Goal: Task Accomplishment & Management: Complete application form

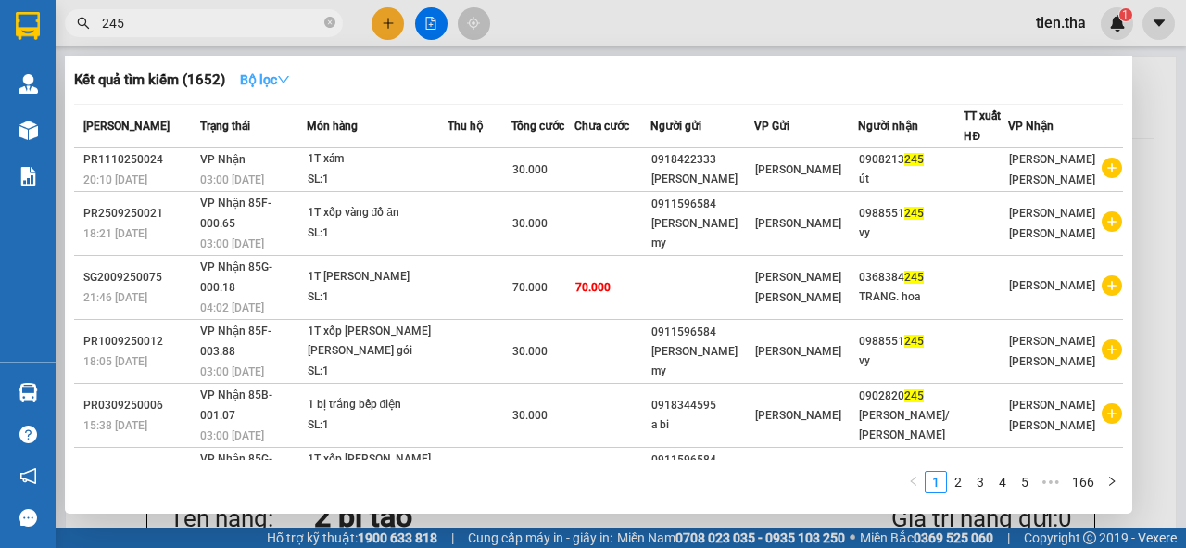
type input "245"
click at [269, 83] on strong "Bộ lọc" at bounding box center [265, 79] width 50 height 15
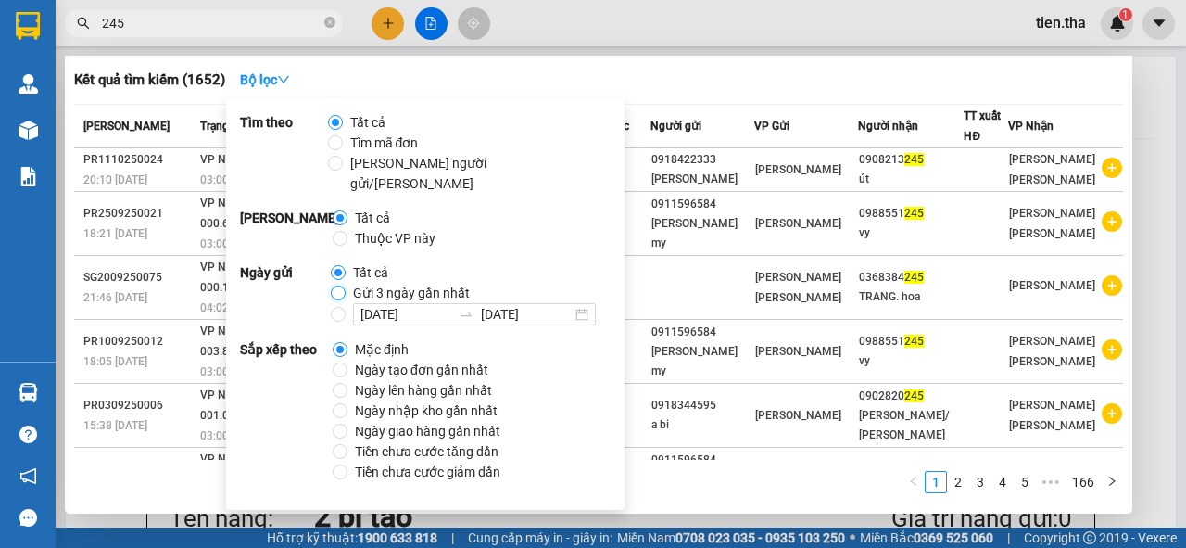
click at [336, 285] on input "Gửi 3 ngày gần nhất" at bounding box center [338, 292] width 15 height 15
radio input "true"
radio input "false"
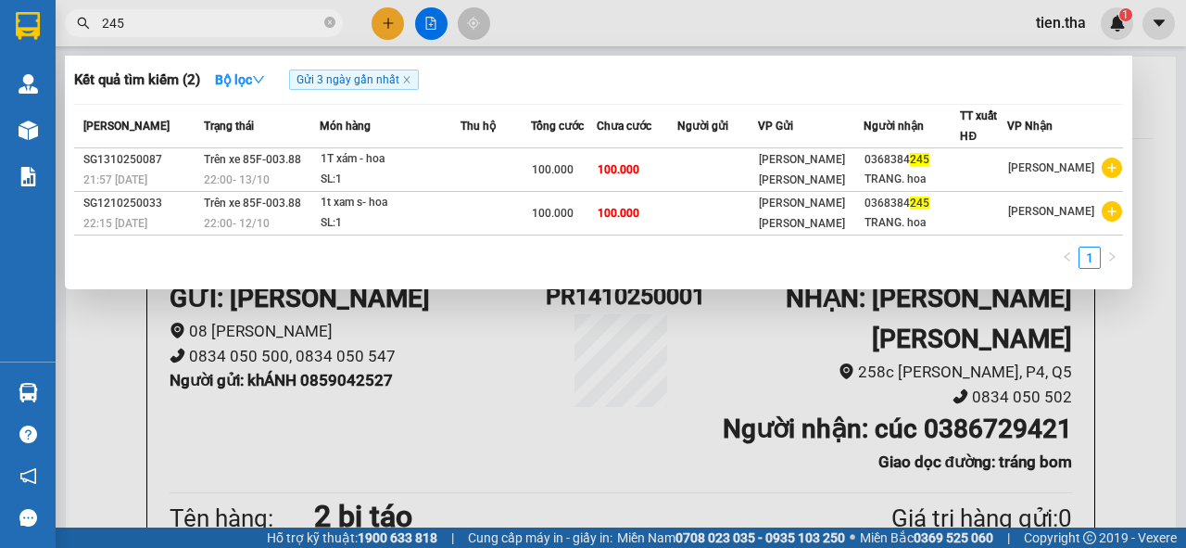
click at [764, 275] on div "1" at bounding box center [598, 263] width 1049 height 33
drag, startPoint x: 142, startPoint y: 26, endPoint x: 75, endPoint y: 28, distance: 66.8
click at [76, 28] on div "245" at bounding box center [180, 23] width 361 height 28
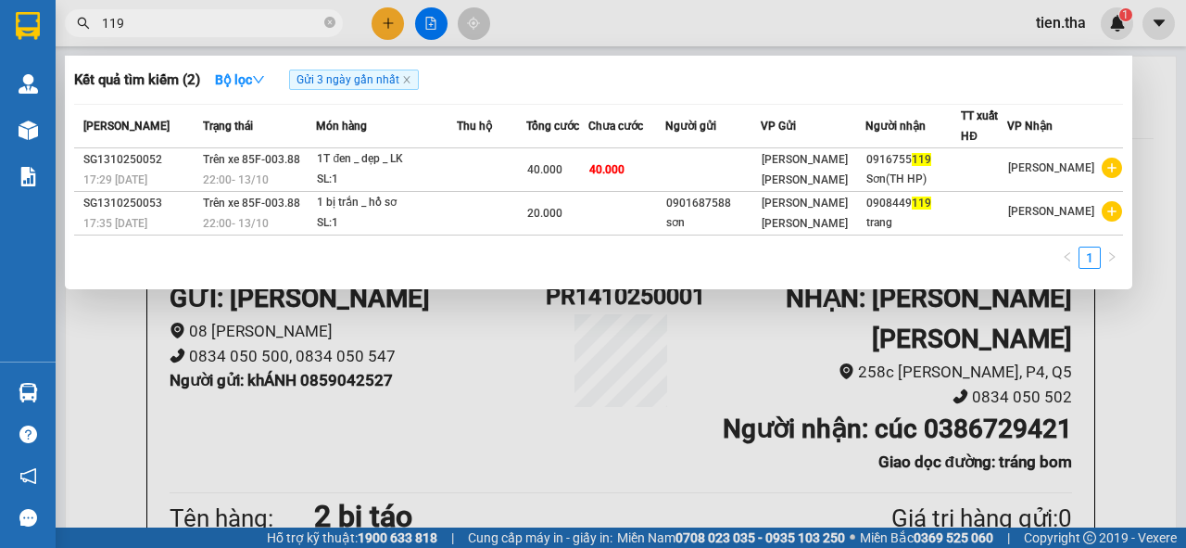
drag, startPoint x: 137, startPoint y: 20, endPoint x: 100, endPoint y: 33, distance: 39.3
click at [100, 33] on span "119" at bounding box center [204, 23] width 278 height 28
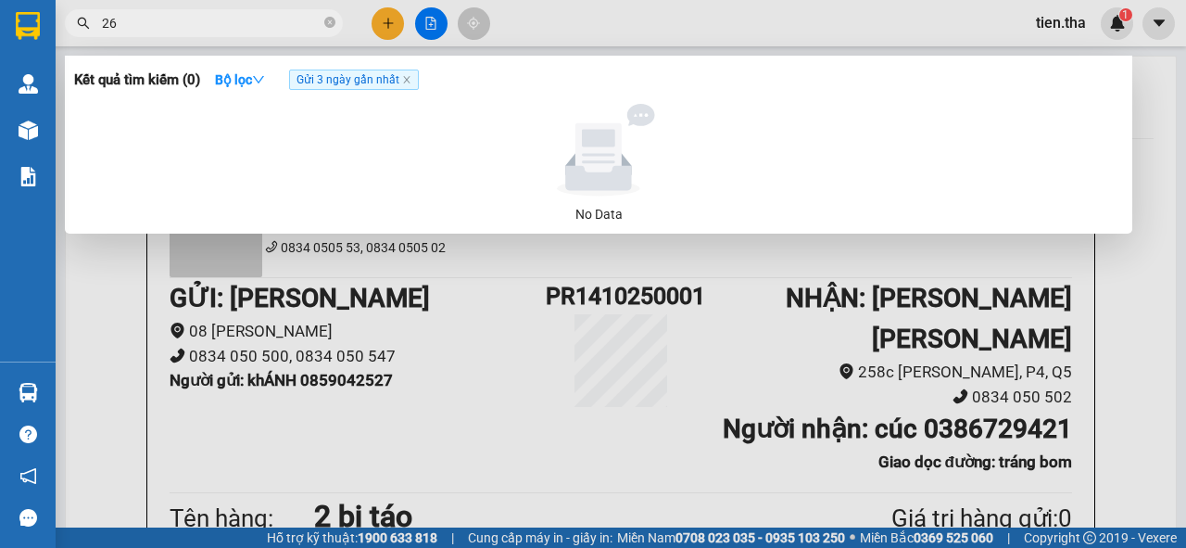
type input "2"
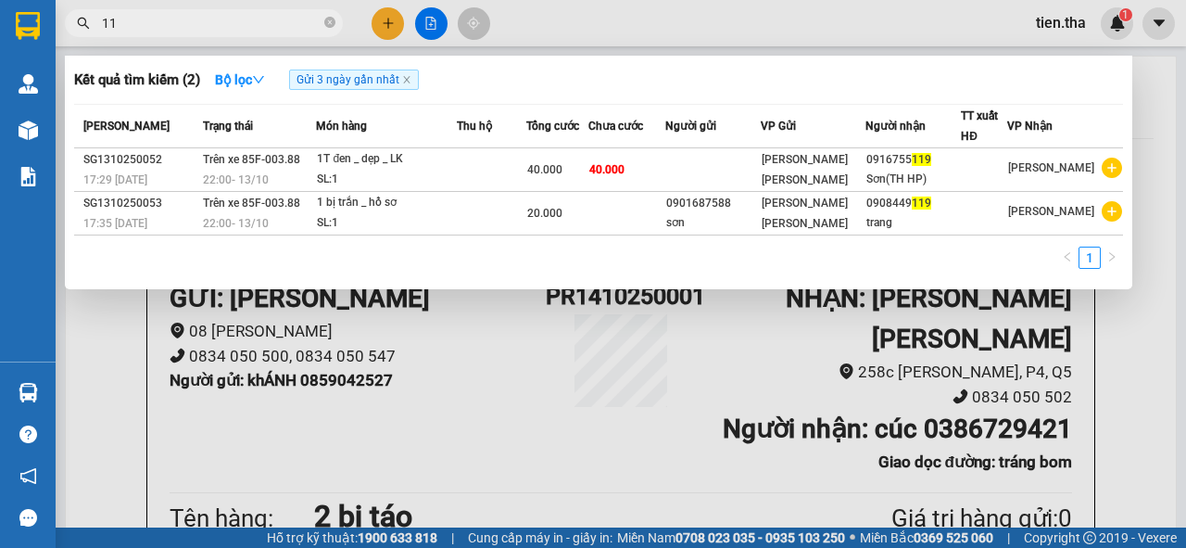
type input "1"
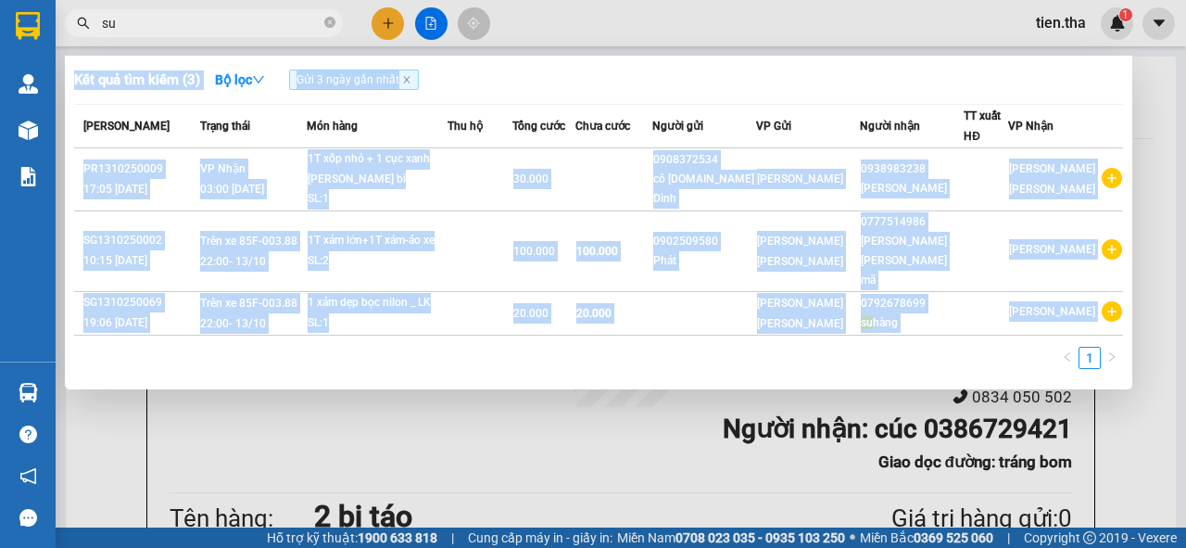
drag, startPoint x: 161, startPoint y: 43, endPoint x: 120, endPoint y: 27, distance: 43.7
click at [120, 27] on div "Kết quả tìm kiếm ( 3 ) Bộ lọc Gửi 3 ngày gần nhất Mã ĐH Trạng thái Món hàng Thu…" at bounding box center [180, 23] width 361 height 32
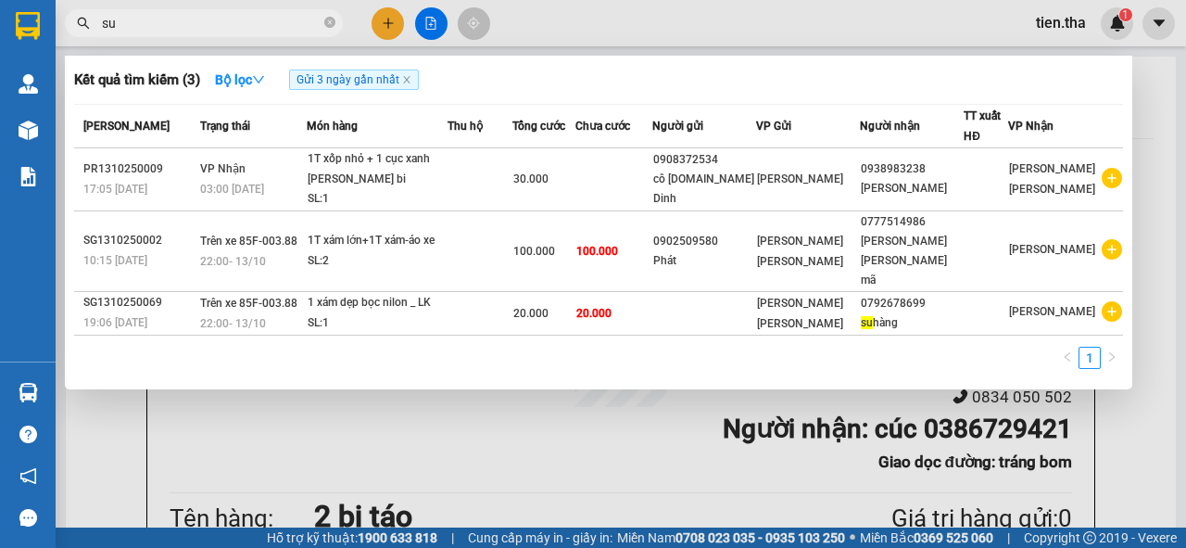
drag, startPoint x: 120, startPoint y: 27, endPoint x: 92, endPoint y: 26, distance: 28.7
click at [92, 26] on span "su" at bounding box center [204, 23] width 278 height 28
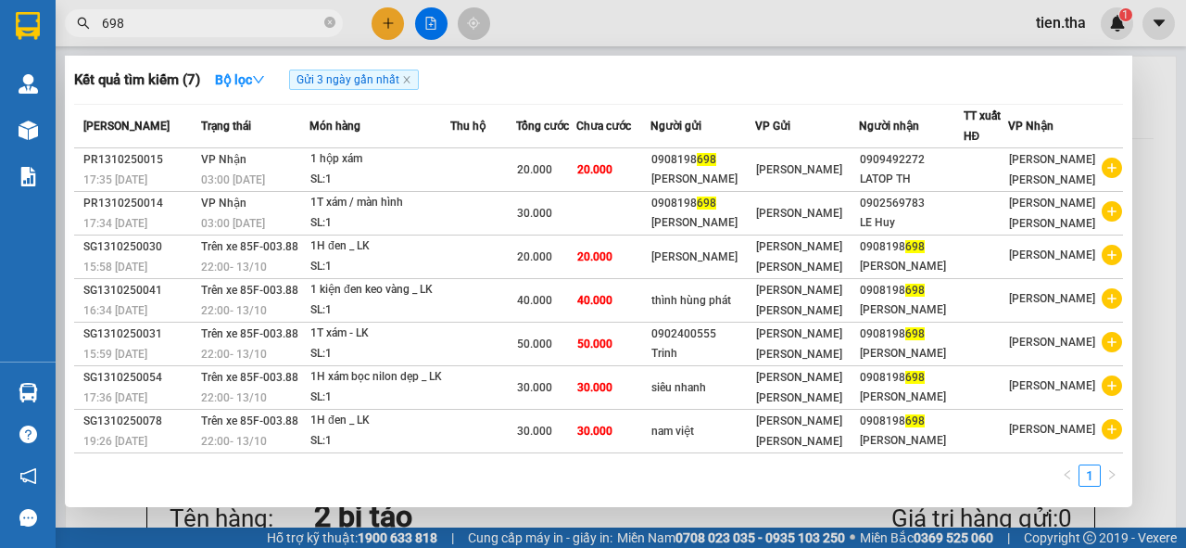
drag, startPoint x: 141, startPoint y: 19, endPoint x: 74, endPoint y: 28, distance: 67.4
click at [74, 28] on span "698" at bounding box center [204, 23] width 278 height 28
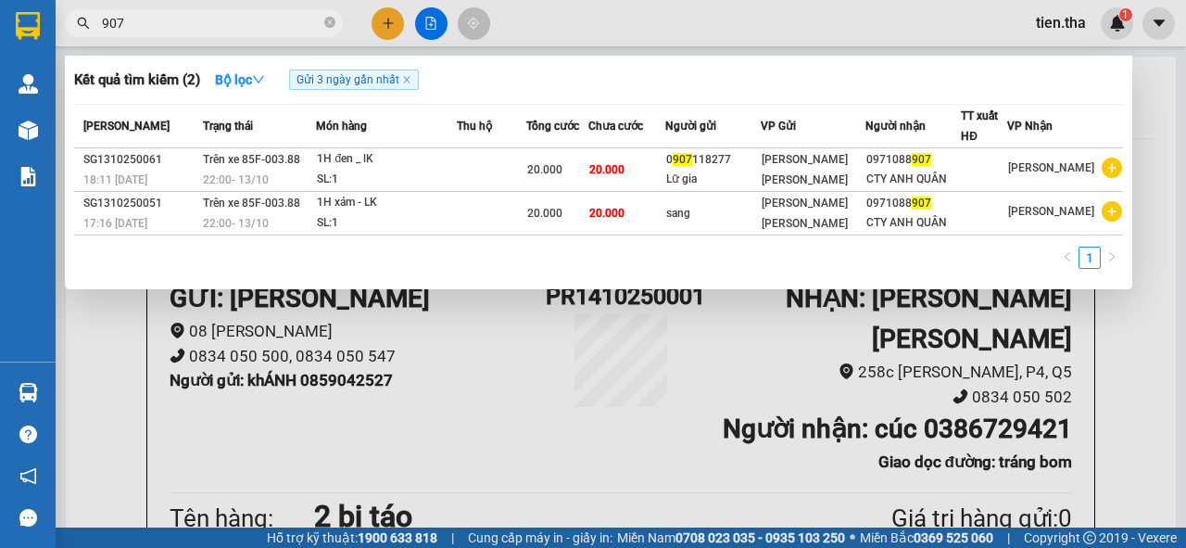
drag, startPoint x: 146, startPoint y: 29, endPoint x: 101, endPoint y: 28, distance: 44.5
click at [102, 28] on input "907" at bounding box center [211, 23] width 219 height 20
type input "DUC"
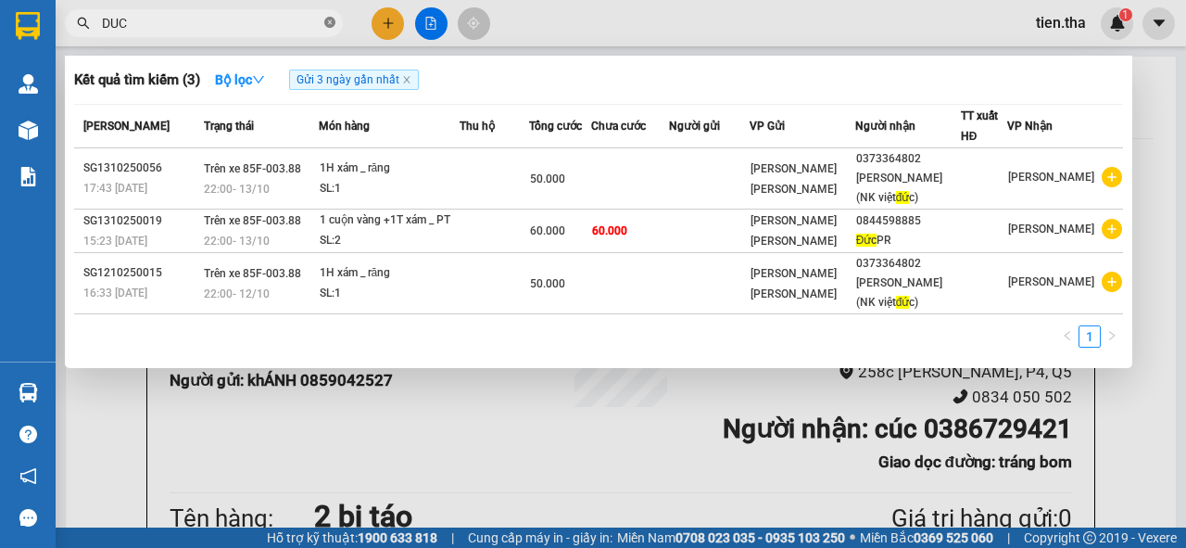
click at [330, 19] on icon "close-circle" at bounding box center [329, 22] width 11 height 11
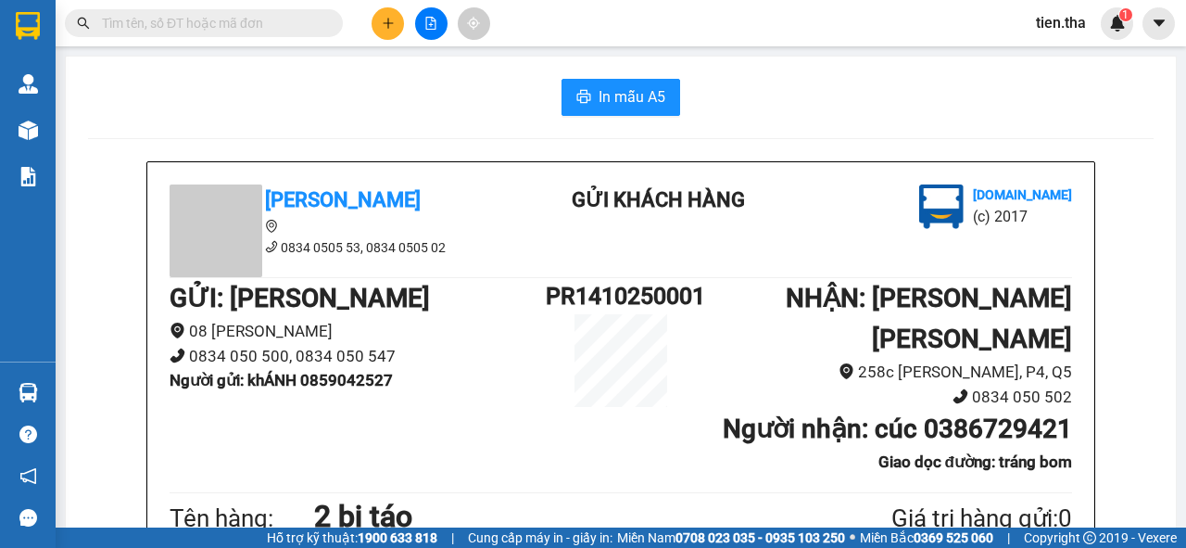
click at [307, 26] on input "text" at bounding box center [211, 23] width 219 height 20
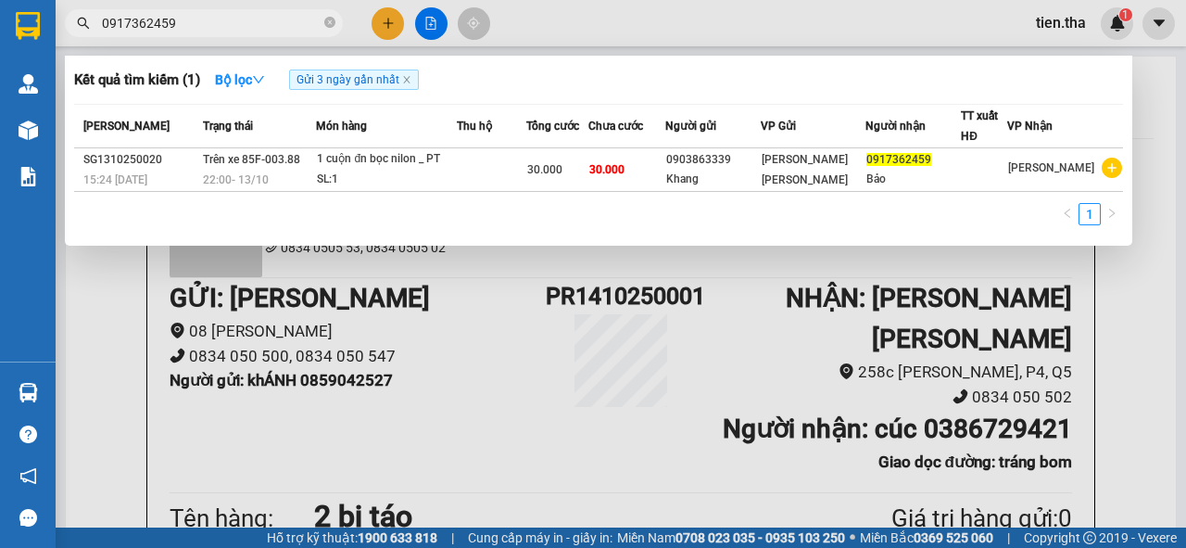
click at [245, 26] on input "0917362459" at bounding box center [211, 23] width 219 height 20
drag, startPoint x: 245, startPoint y: 26, endPoint x: 1185, endPoint y: 356, distance: 997.0
click at [280, 35] on span "0917362459" at bounding box center [204, 23] width 278 height 28
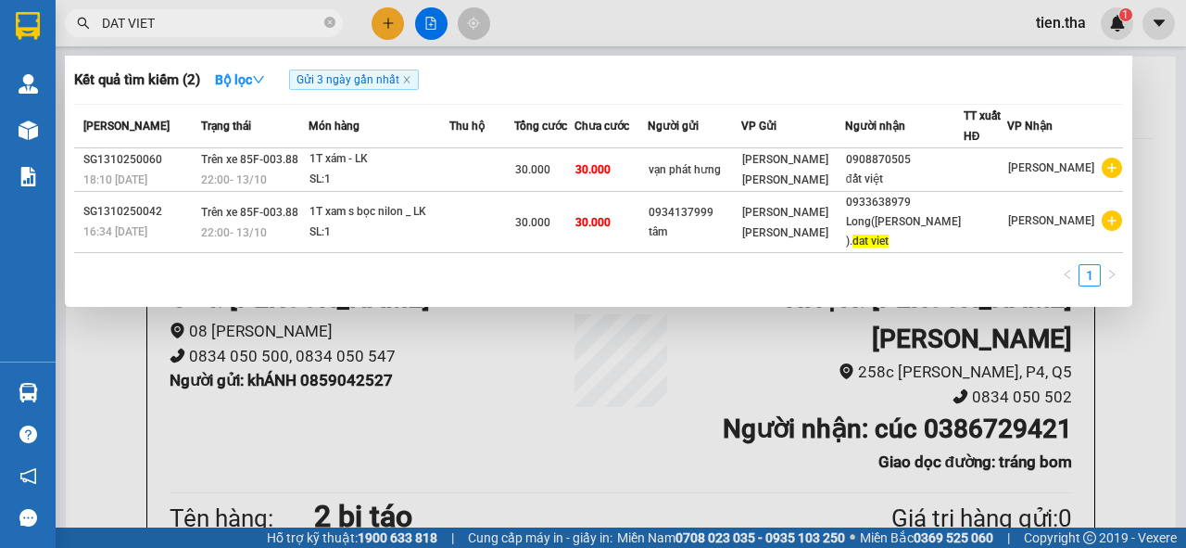
click at [232, 26] on input "DAT VIET" at bounding box center [211, 23] width 219 height 20
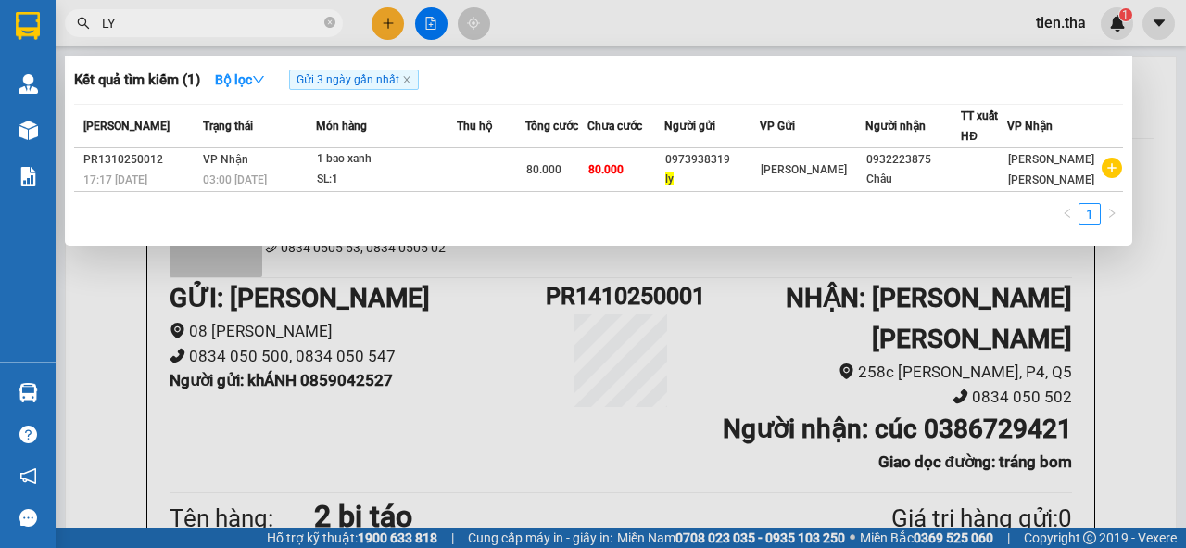
click at [232, 26] on input "LY" at bounding box center [211, 23] width 219 height 20
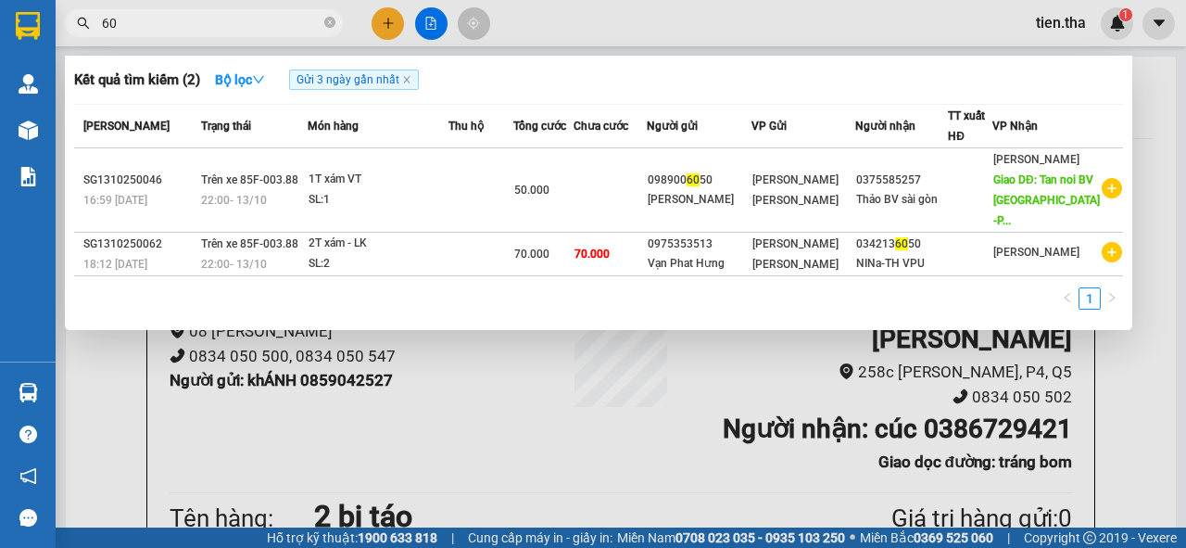
type input "6"
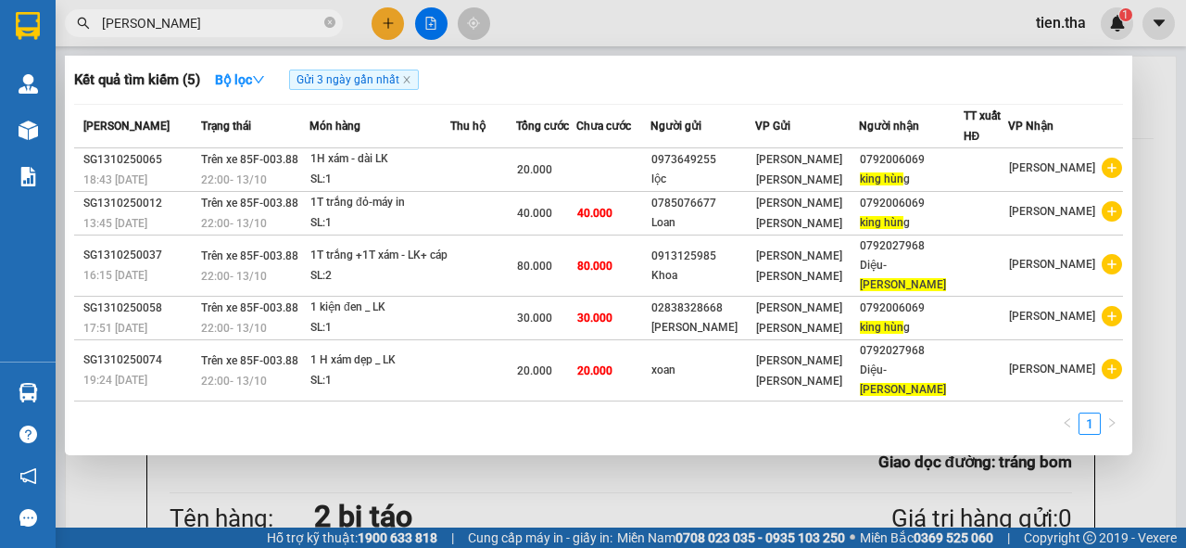
click at [211, 22] on input "KING HUNG" at bounding box center [211, 23] width 219 height 20
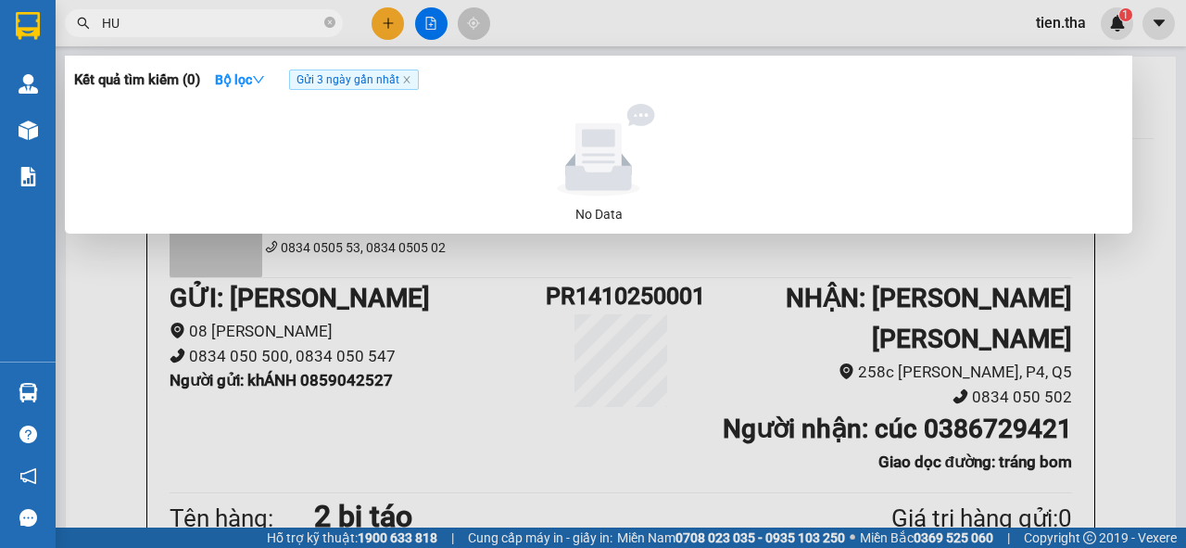
type input "H"
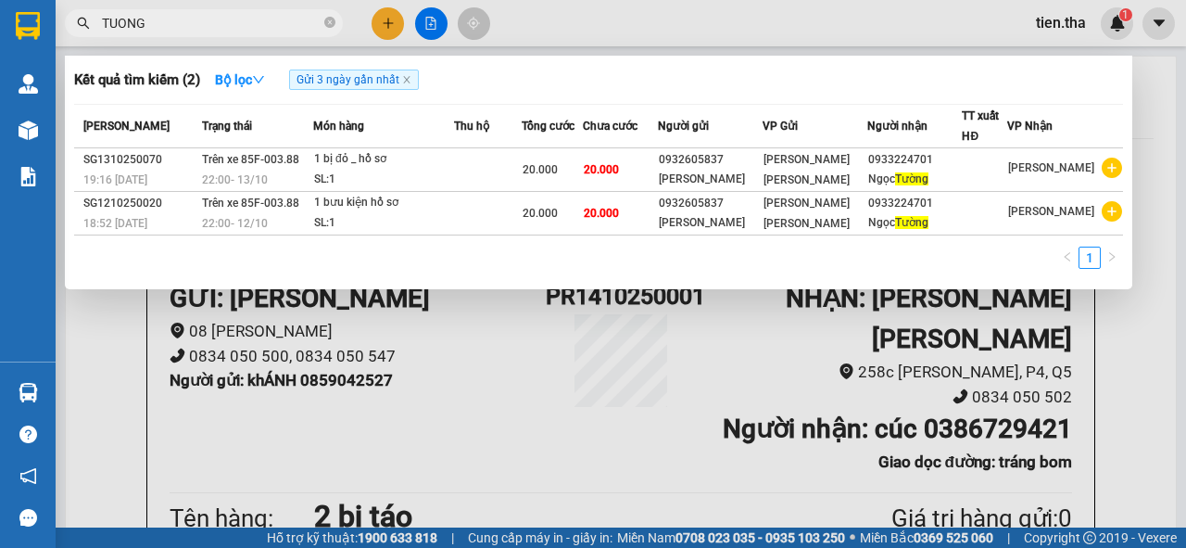
click at [215, 26] on input "TUONG" at bounding box center [211, 23] width 219 height 20
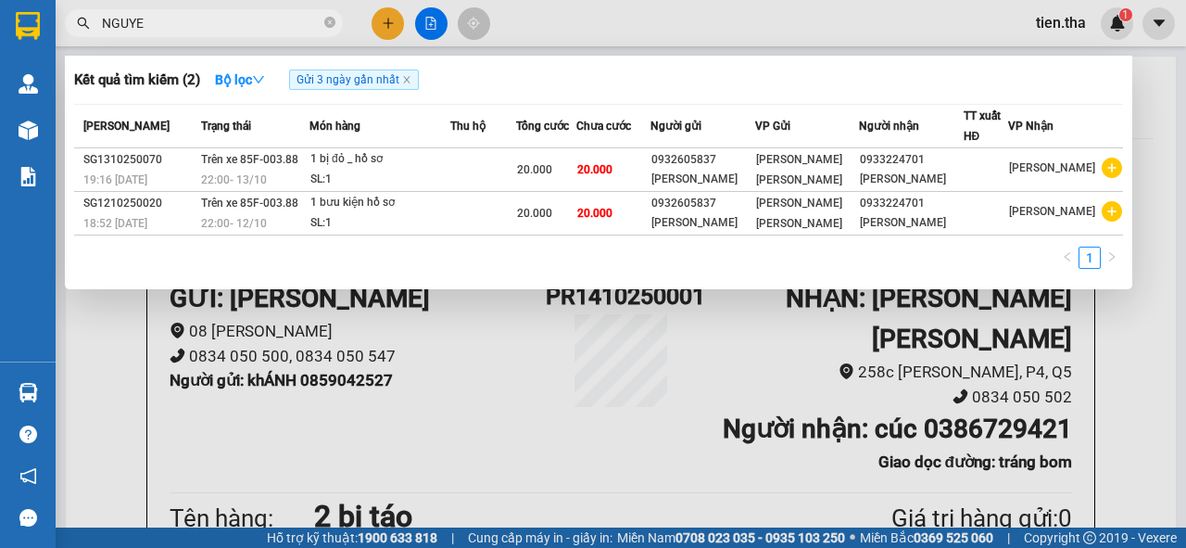
type input "NGUYEN"
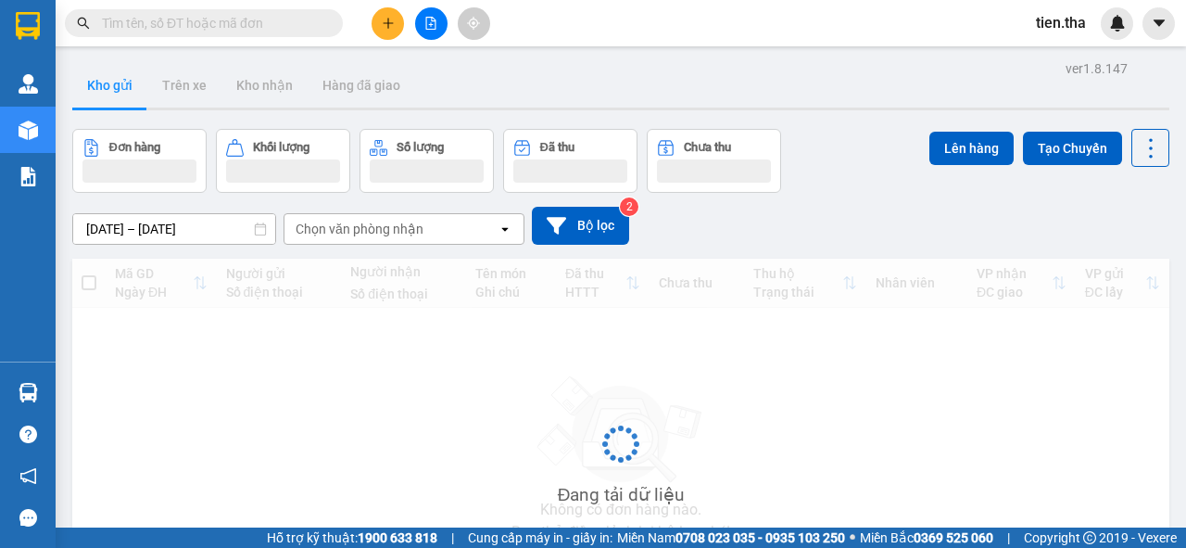
click at [1156, 26] on icon "caret-down" at bounding box center [1159, 23] width 17 height 17
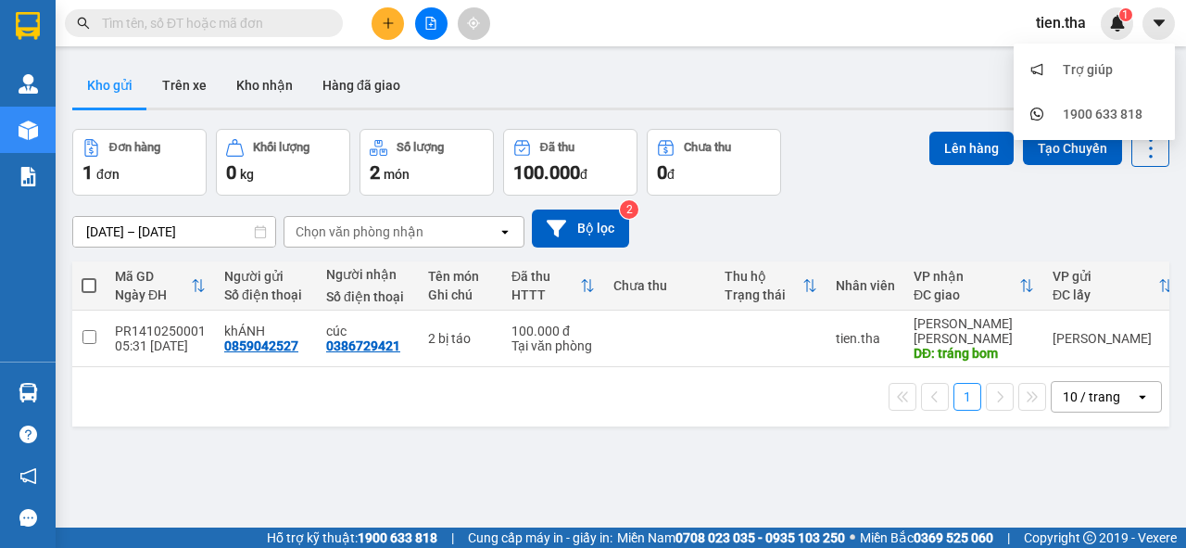
click at [1063, 25] on span "tien.tha" at bounding box center [1061, 22] width 80 height 23
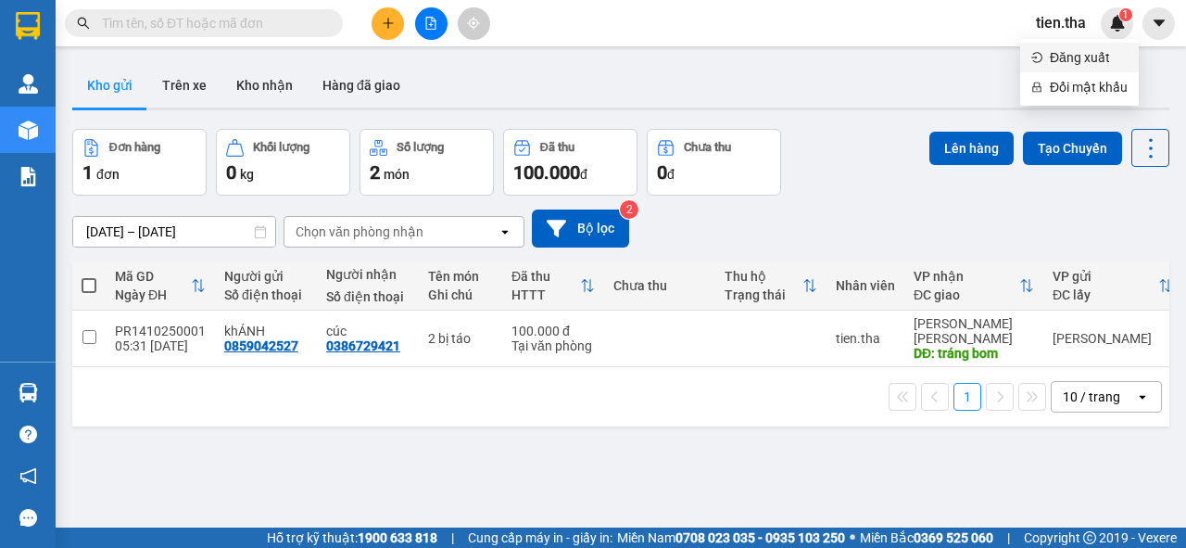
click at [1077, 56] on span "Đăng xuất" at bounding box center [1089, 57] width 78 height 20
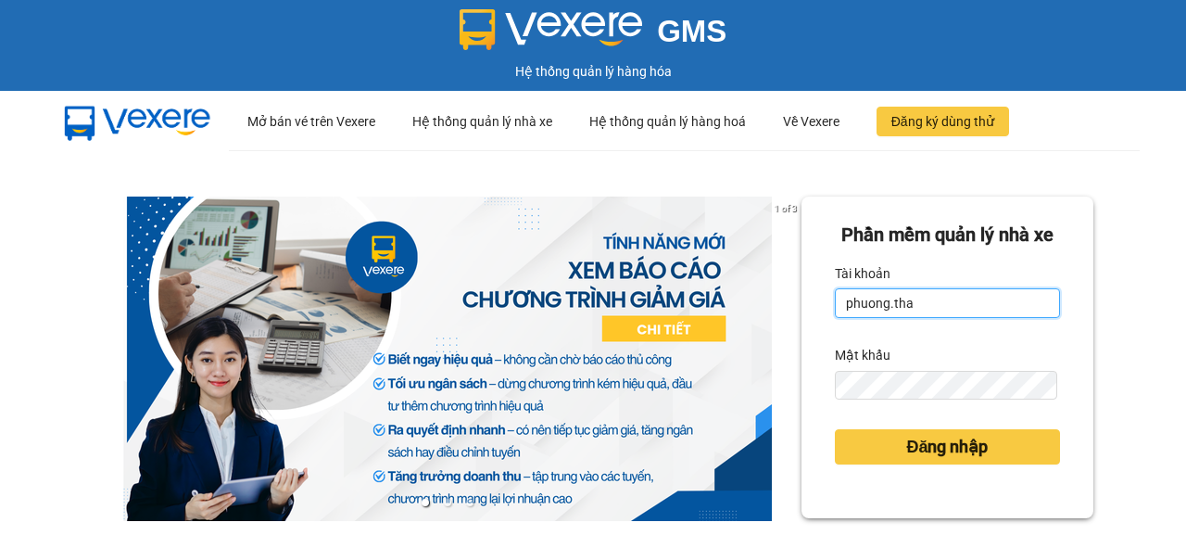
click at [881, 318] on input "phuong.tha" at bounding box center [947, 303] width 225 height 30
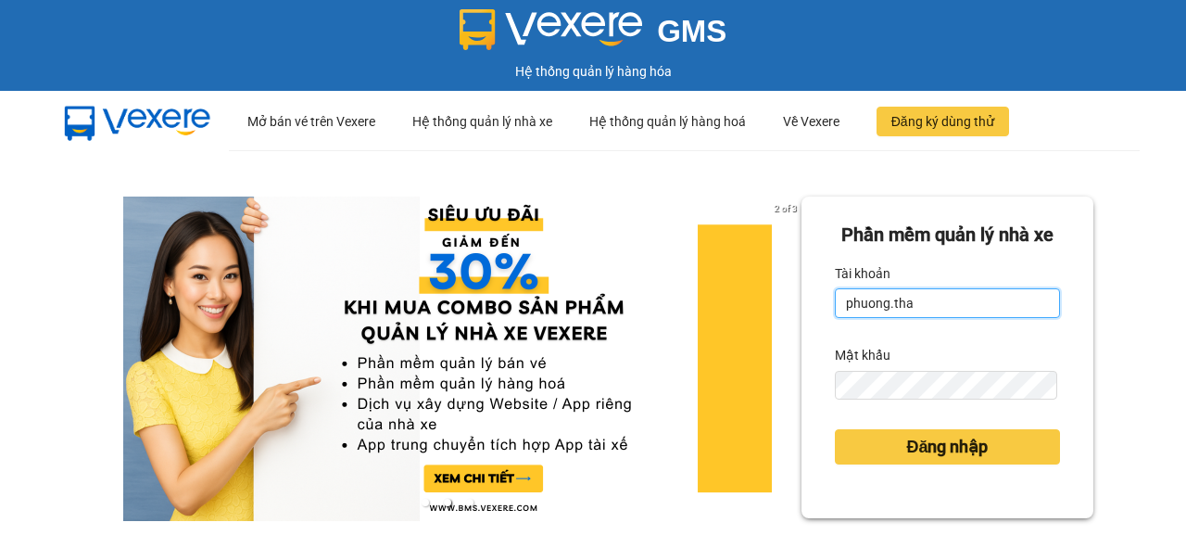
click at [881, 318] on input "phuong.tha" at bounding box center [947, 303] width 225 height 30
click at [920, 318] on input "phuong.tha" at bounding box center [947, 303] width 225 height 30
click at [884, 318] on input "phuong.tha" at bounding box center [947, 303] width 225 height 30
click at [882, 318] on input "phuong.tha" at bounding box center [947, 303] width 225 height 30
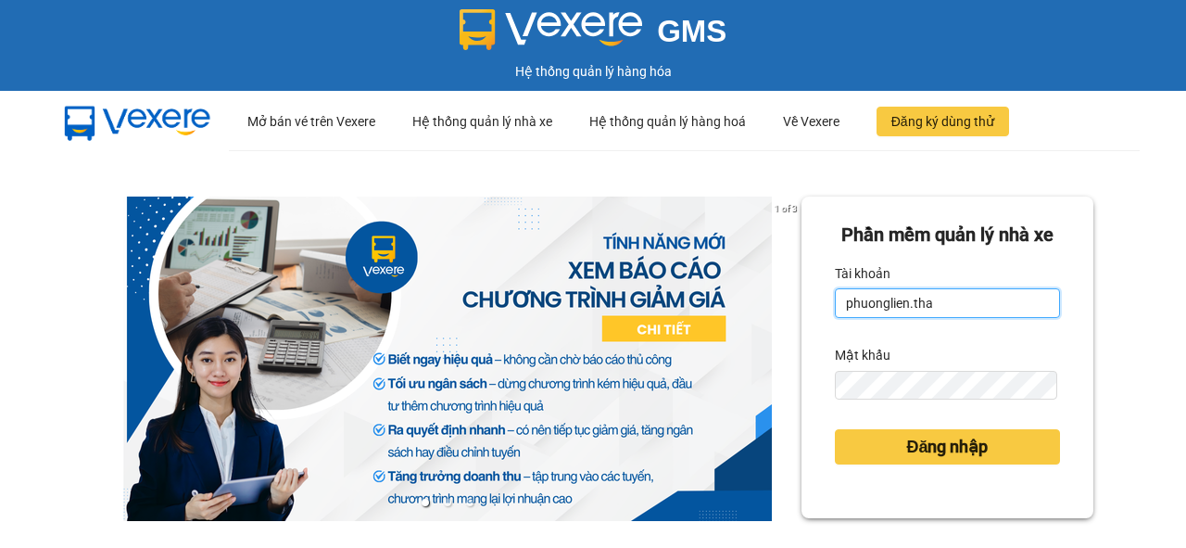
type input "phuonglien.tha"
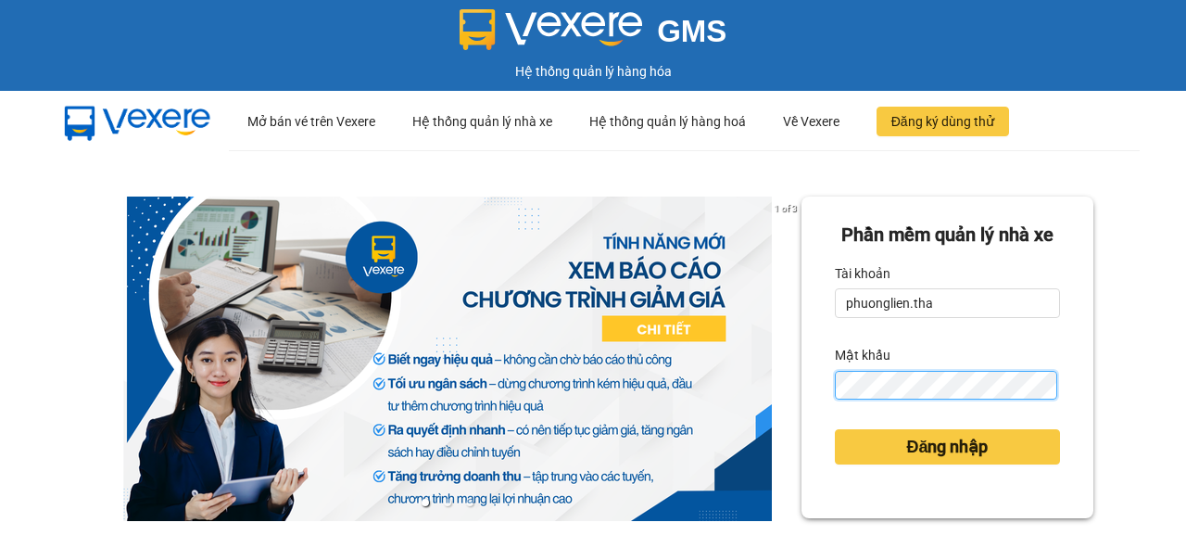
click at [815, 426] on div "Phần mềm quản lý nhà xe Tài khoản phuonglien.tha Mật khẩu Đăng nhập" at bounding box center [948, 357] width 292 height 322
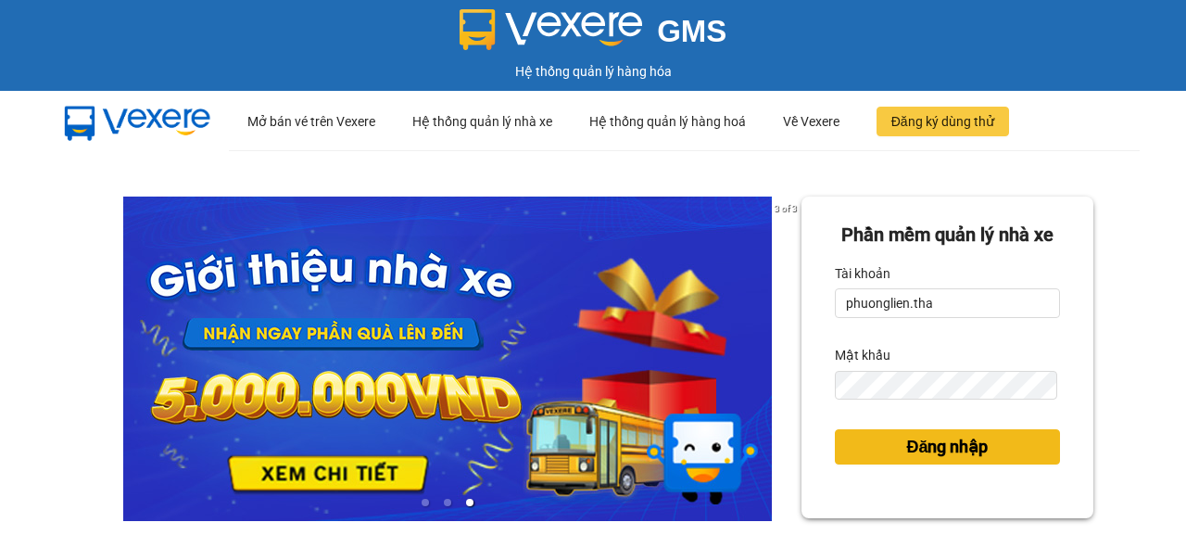
click at [906, 460] on span "Đăng nhập" at bounding box center [947, 447] width 82 height 26
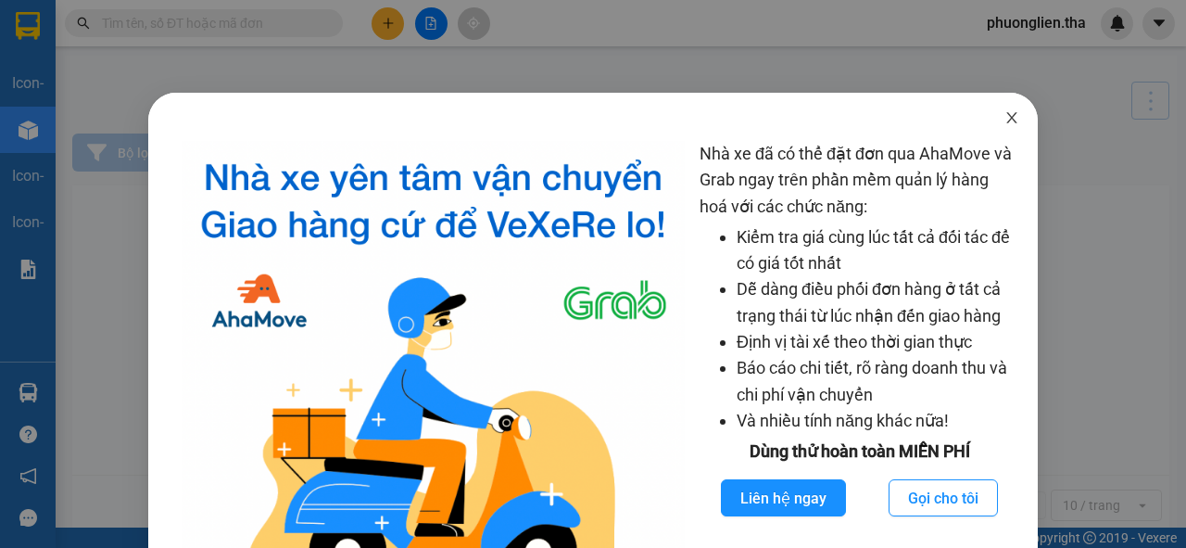
click at [1005, 113] on icon "close" at bounding box center [1012, 117] width 15 height 15
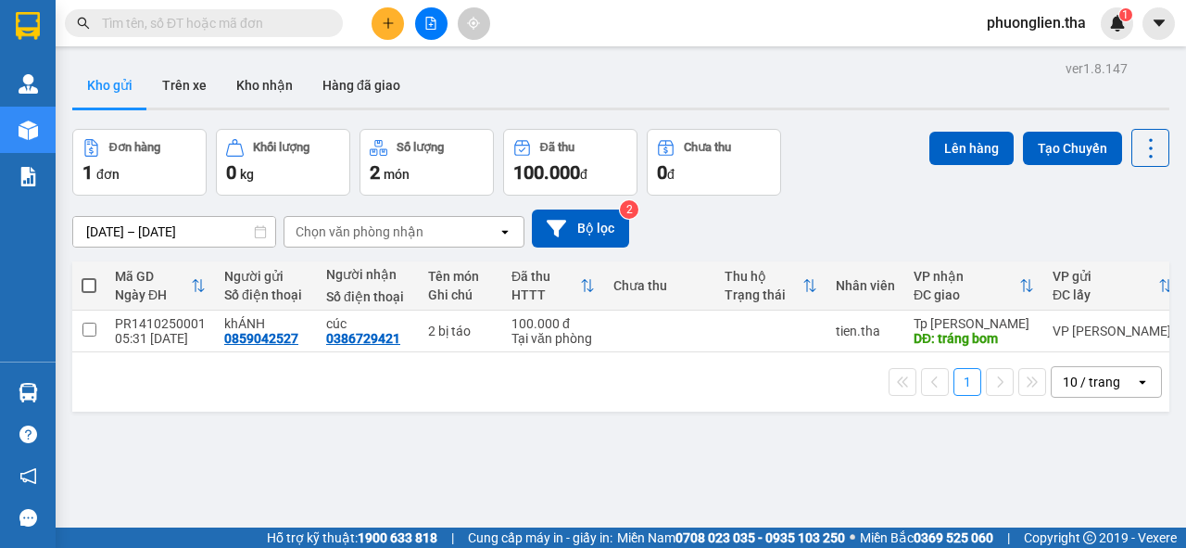
click at [190, 22] on input "text" at bounding box center [211, 23] width 219 height 20
click at [190, 22] on input "111111" at bounding box center [211, 23] width 219 height 20
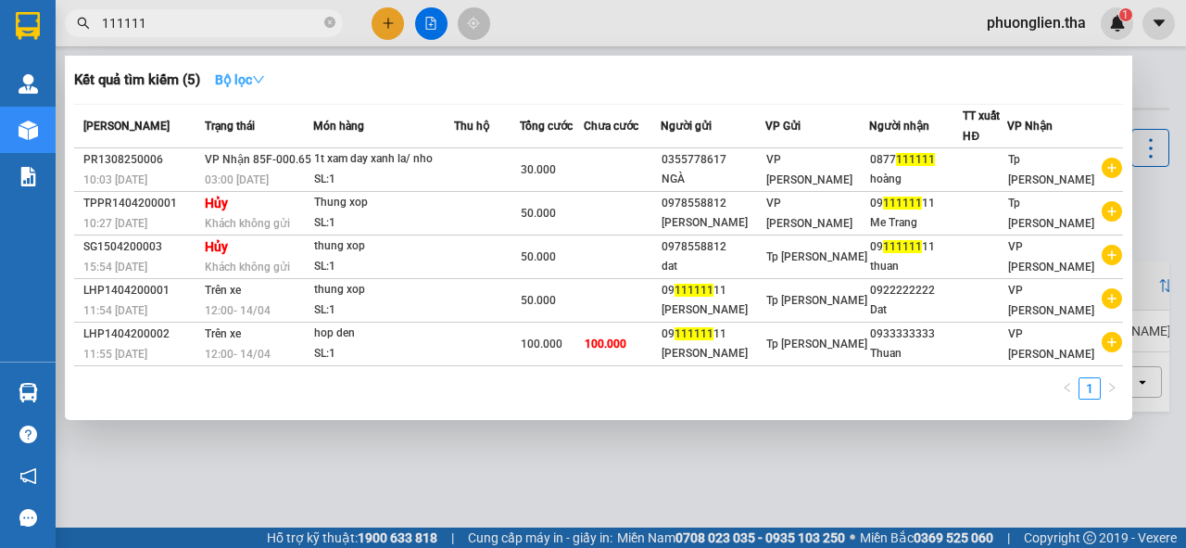
type input "111111"
click at [228, 76] on strong "Bộ lọc" at bounding box center [240, 79] width 50 height 15
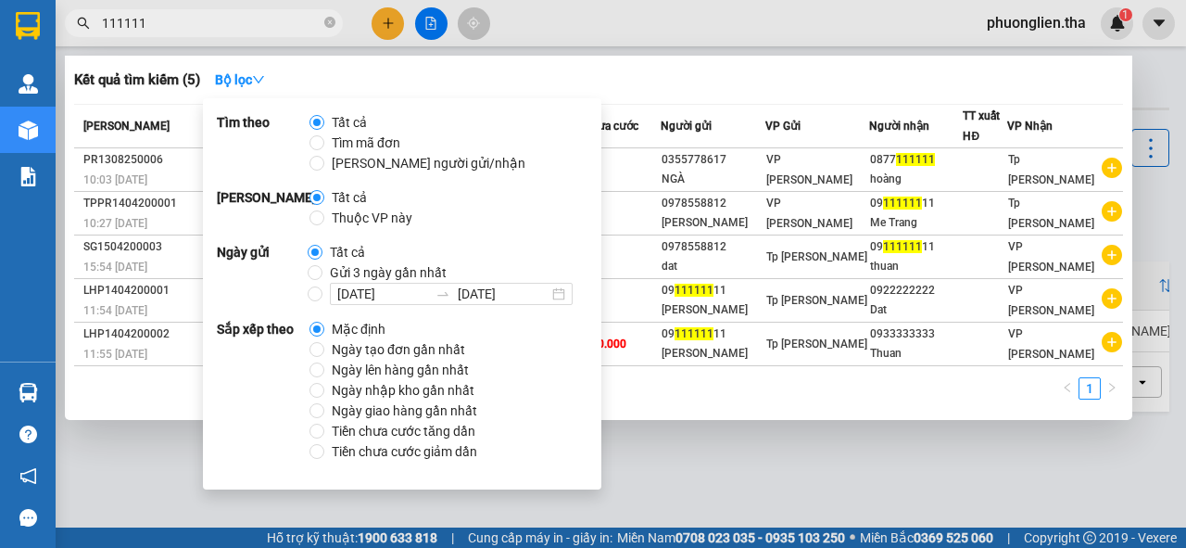
click at [365, 343] on span "Ngày tạo đơn gần nhất" at bounding box center [398, 349] width 148 height 20
click at [324, 343] on input "Ngày tạo đơn gần nhất" at bounding box center [317, 349] width 15 height 15
radio input "true"
radio input "false"
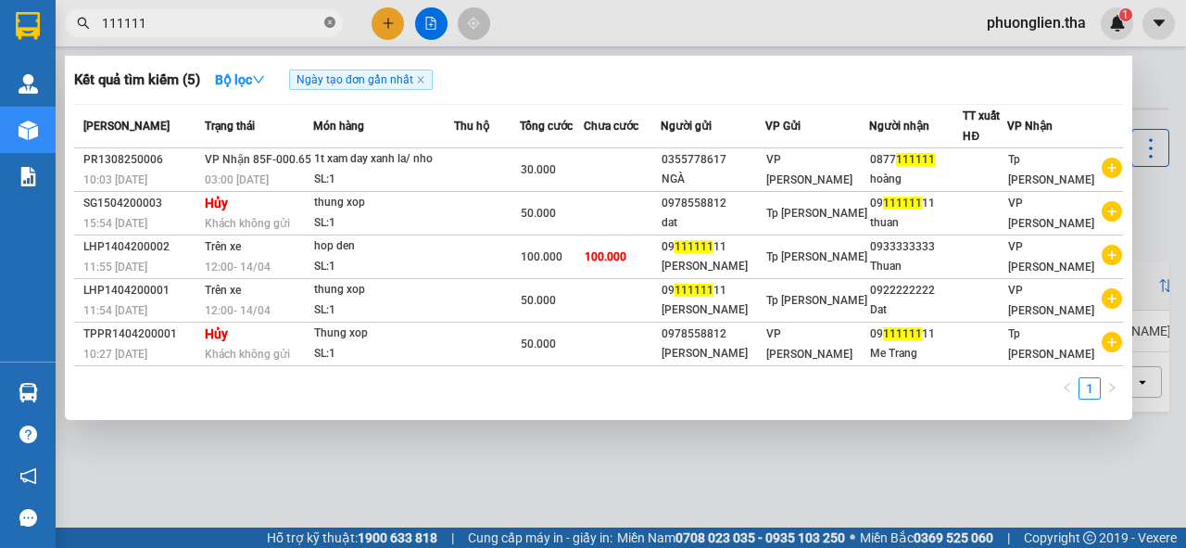
click at [328, 25] on icon "close-circle" at bounding box center [329, 22] width 11 height 11
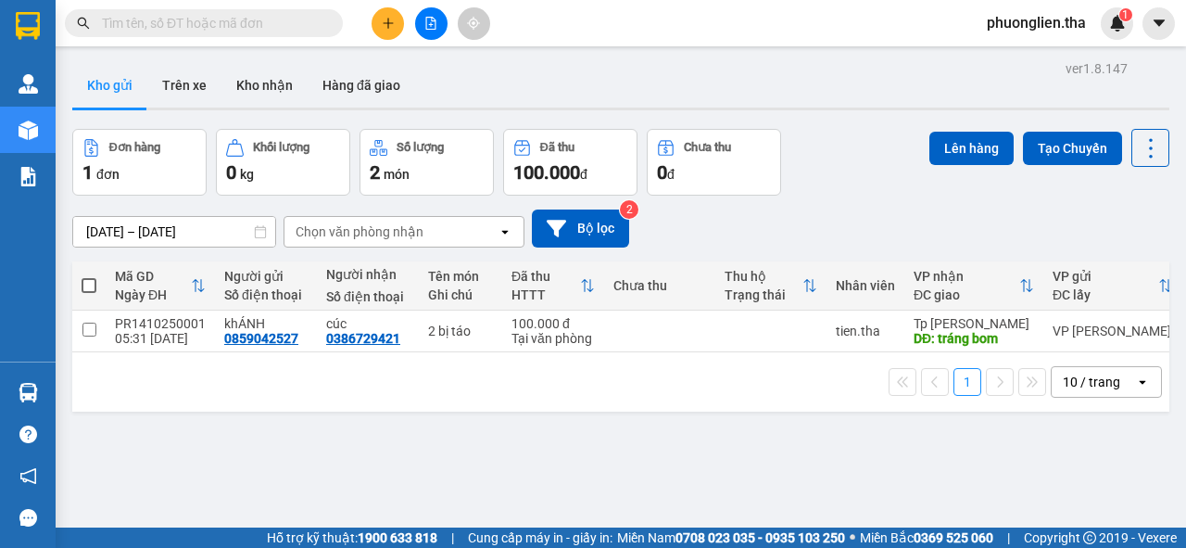
click at [210, 19] on input "text" at bounding box center [211, 23] width 219 height 20
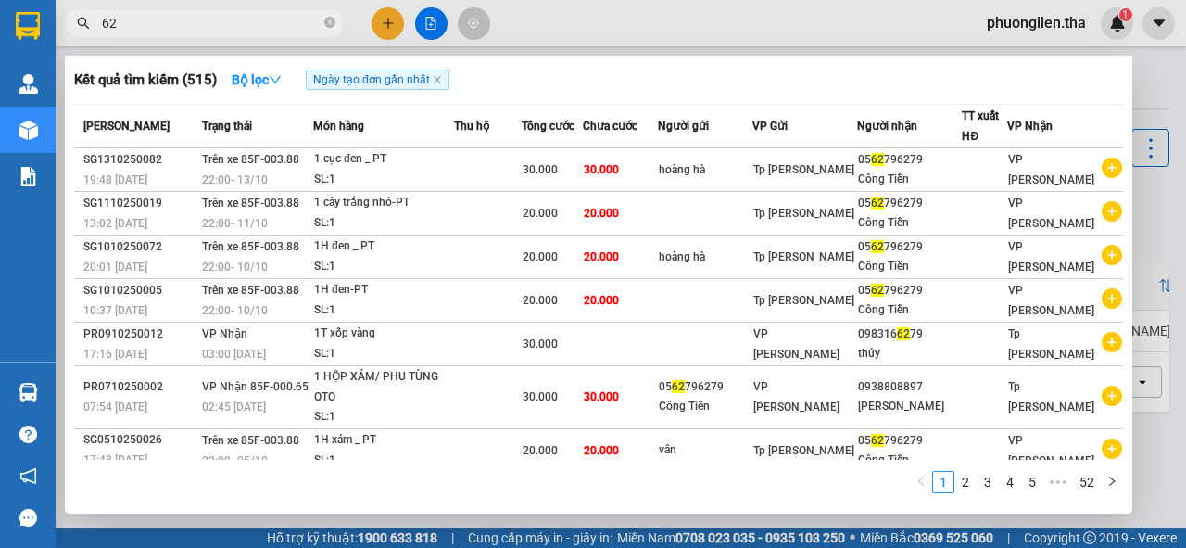
type input "6"
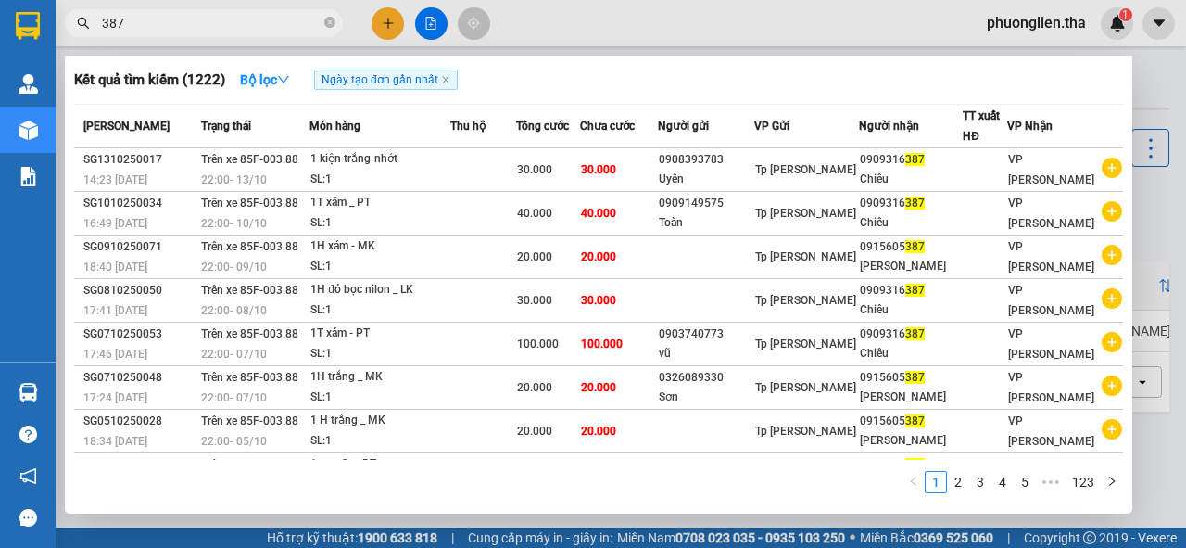
type input "387"
click at [325, 22] on icon "close-circle" at bounding box center [329, 22] width 11 height 11
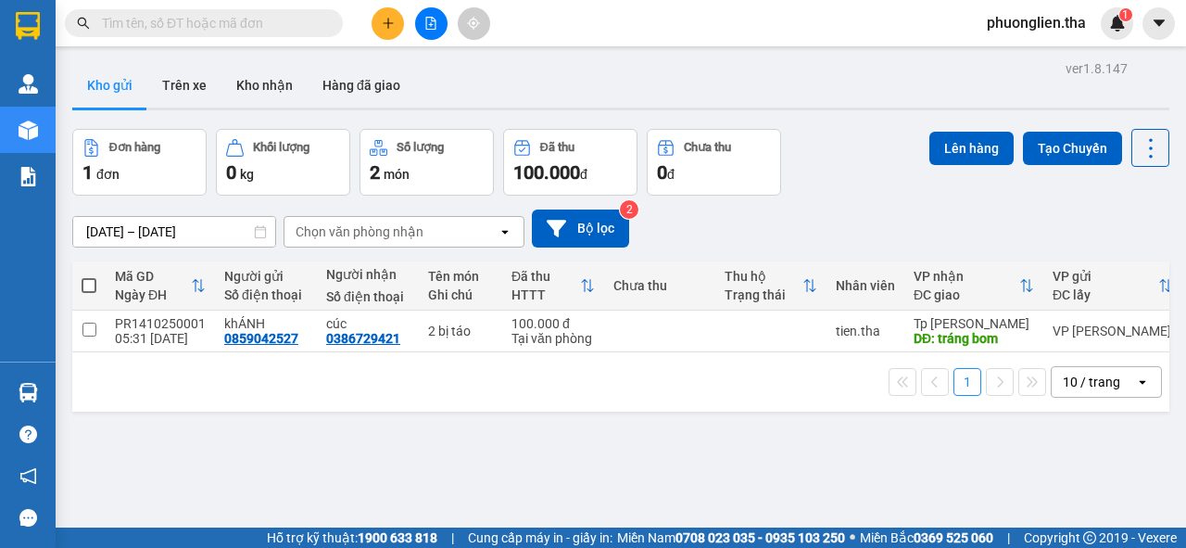
click at [271, 22] on input "text" at bounding box center [211, 23] width 219 height 20
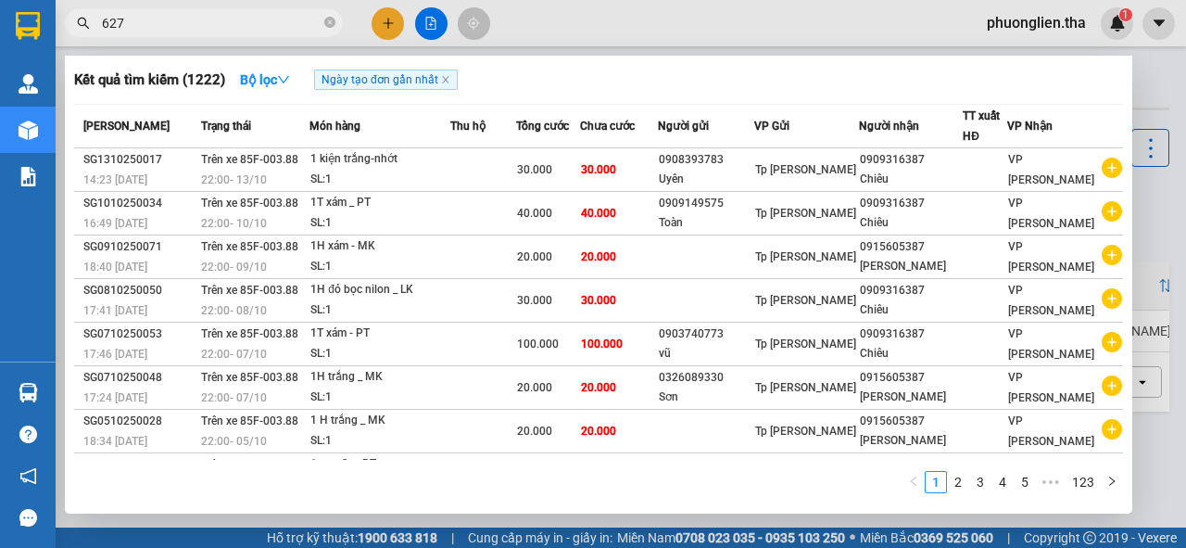
type input "6279"
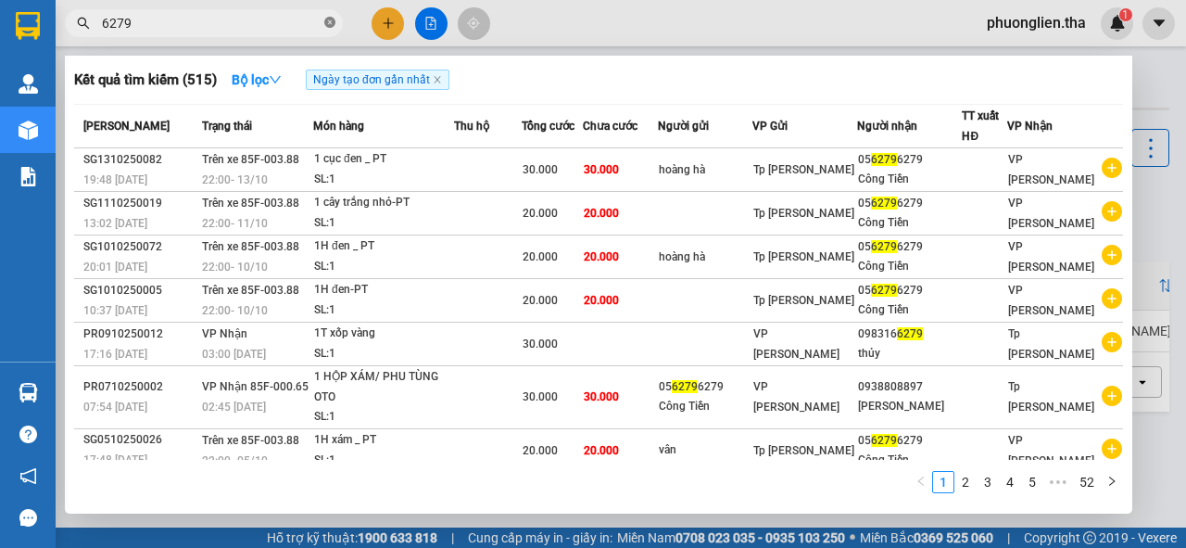
click at [333, 23] on icon "close-circle" at bounding box center [329, 22] width 11 height 11
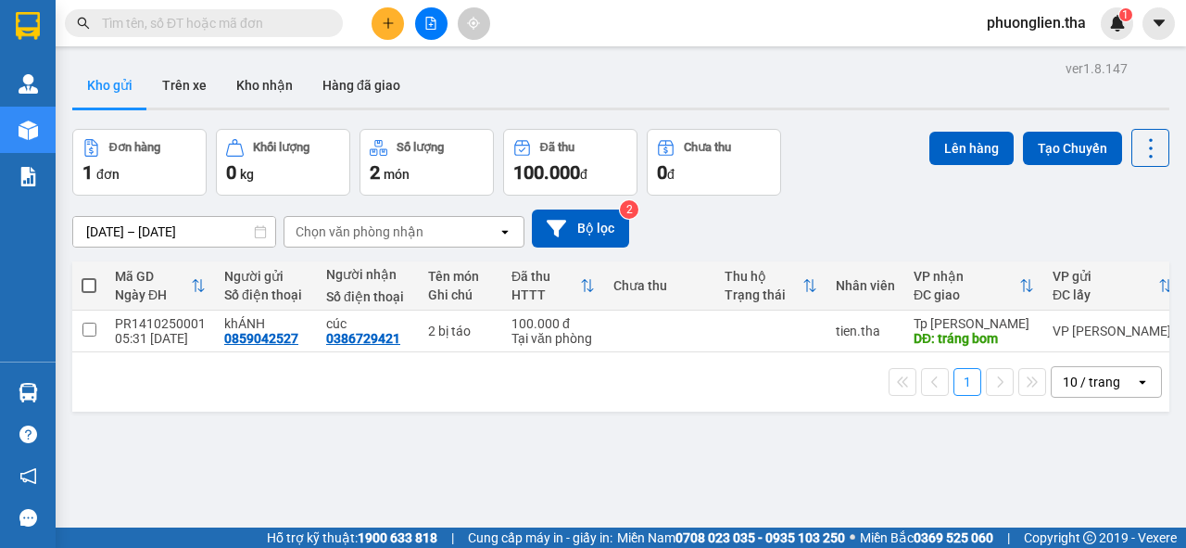
click at [289, 24] on input "text" at bounding box center [211, 23] width 219 height 20
click at [682, 387] on div "1 10 / trang open" at bounding box center [621, 382] width 1083 height 32
click at [256, 21] on input "text" at bounding box center [211, 23] width 219 height 20
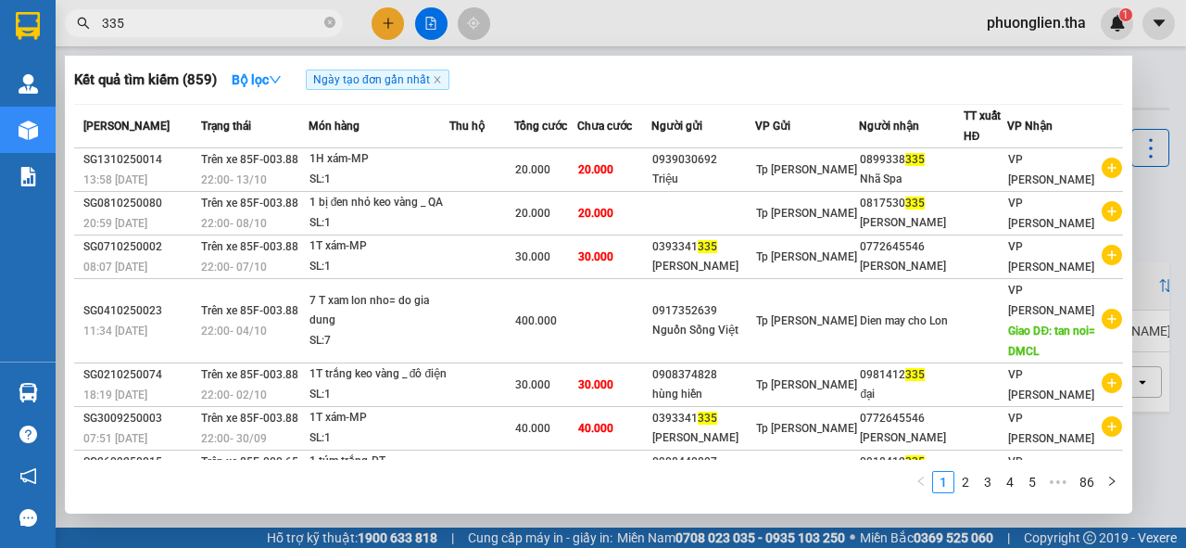
type input "335"
click at [231, 174] on section "Kết quả tìm kiếm ( 859 ) Bộ lọc Ngày tạo đơn gần nhất Mã ĐH Trạng thái Món hàng…" at bounding box center [593, 274] width 1186 height 548
click at [833, 85] on div "Kết quả tìm kiếm ( 859 ) Bộ lọc Ngày tạo đơn gần nhất" at bounding box center [598, 80] width 1049 height 30
click at [334, 19] on icon "close-circle" at bounding box center [329, 22] width 11 height 11
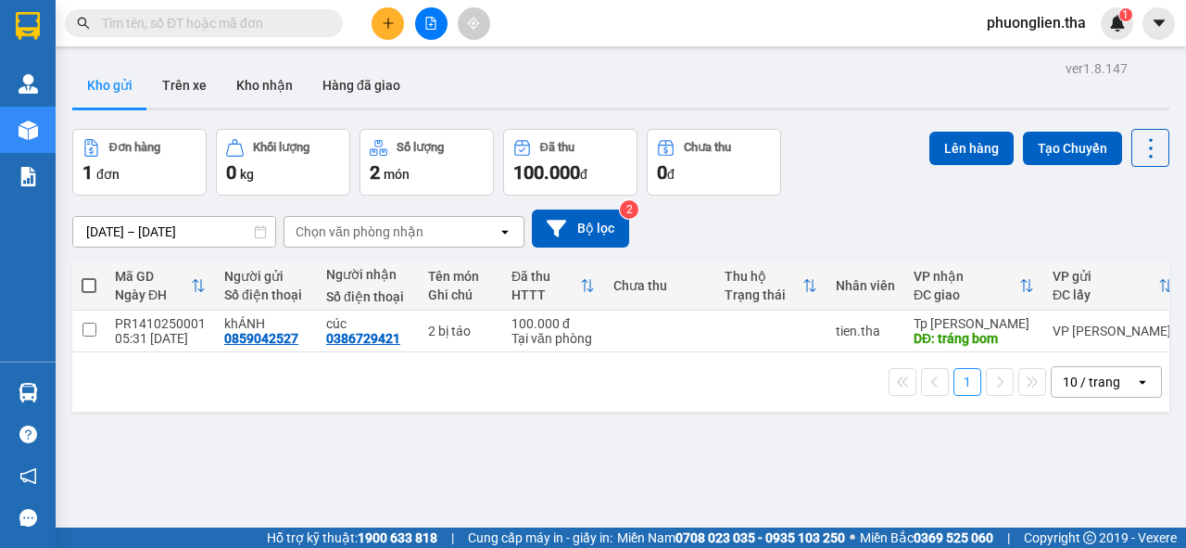
click at [267, 24] on input "text" at bounding box center [211, 23] width 219 height 20
click at [205, 23] on input "text" at bounding box center [211, 23] width 219 height 20
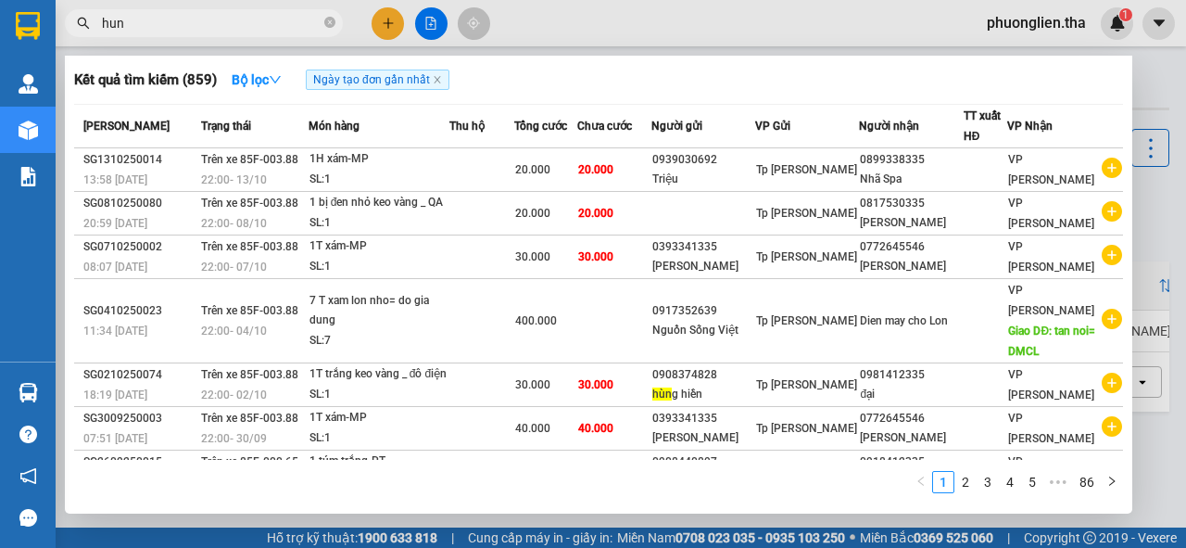
type input "hung"
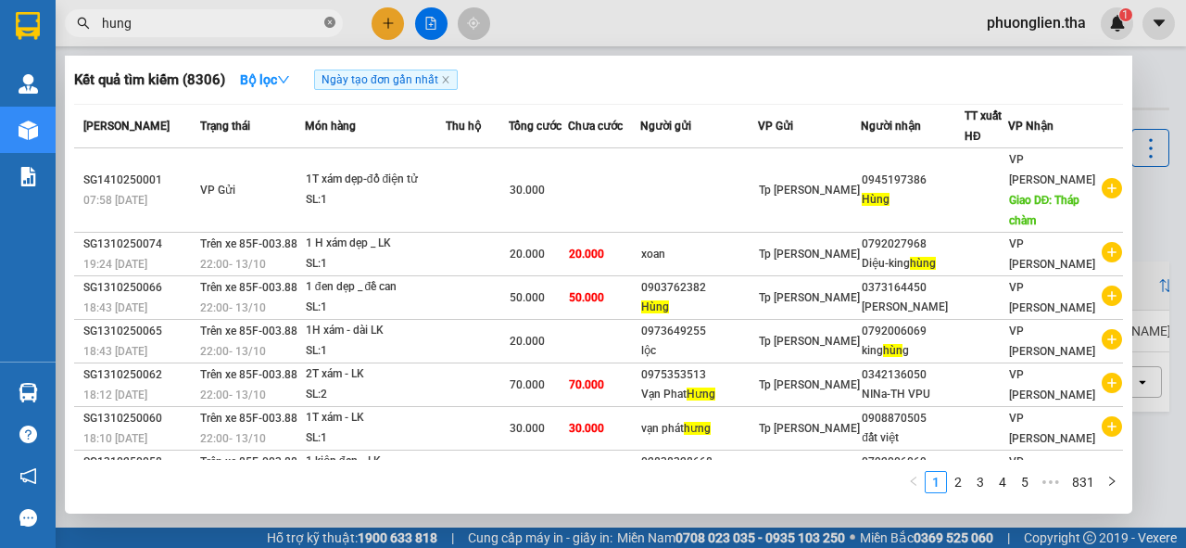
click at [332, 22] on icon "close-circle" at bounding box center [329, 22] width 11 height 11
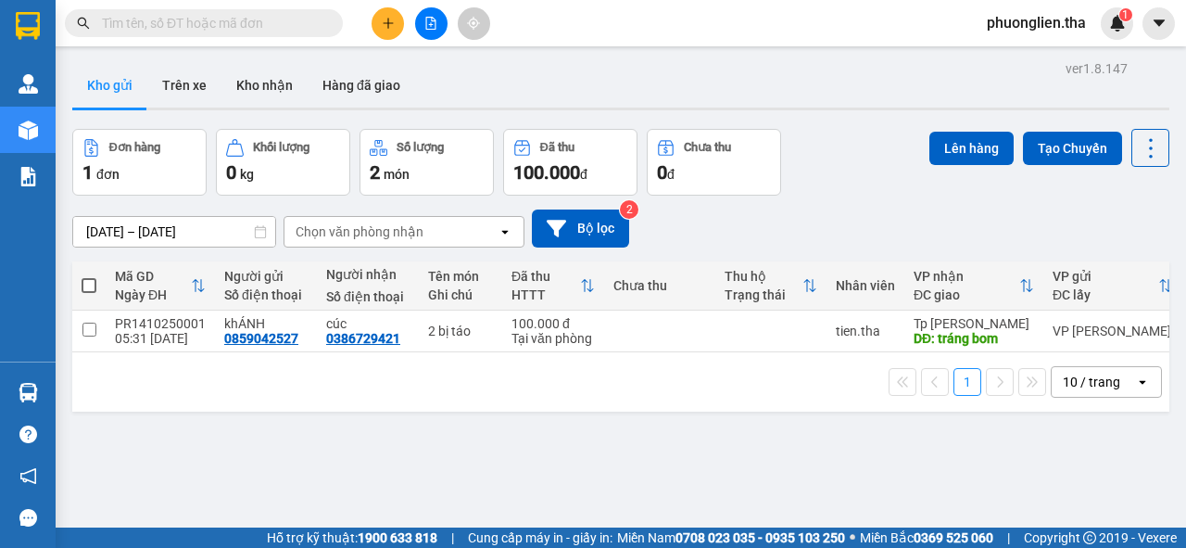
click at [237, 30] on input "text" at bounding box center [211, 23] width 219 height 20
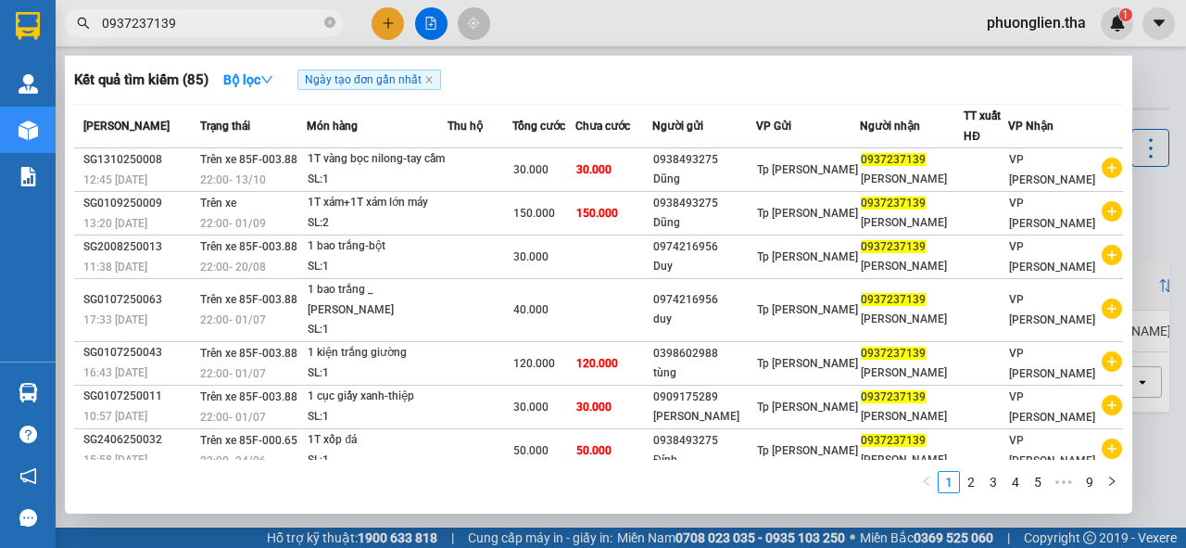
type input "0937237139"
click at [328, 20] on icon "close-circle" at bounding box center [329, 22] width 11 height 11
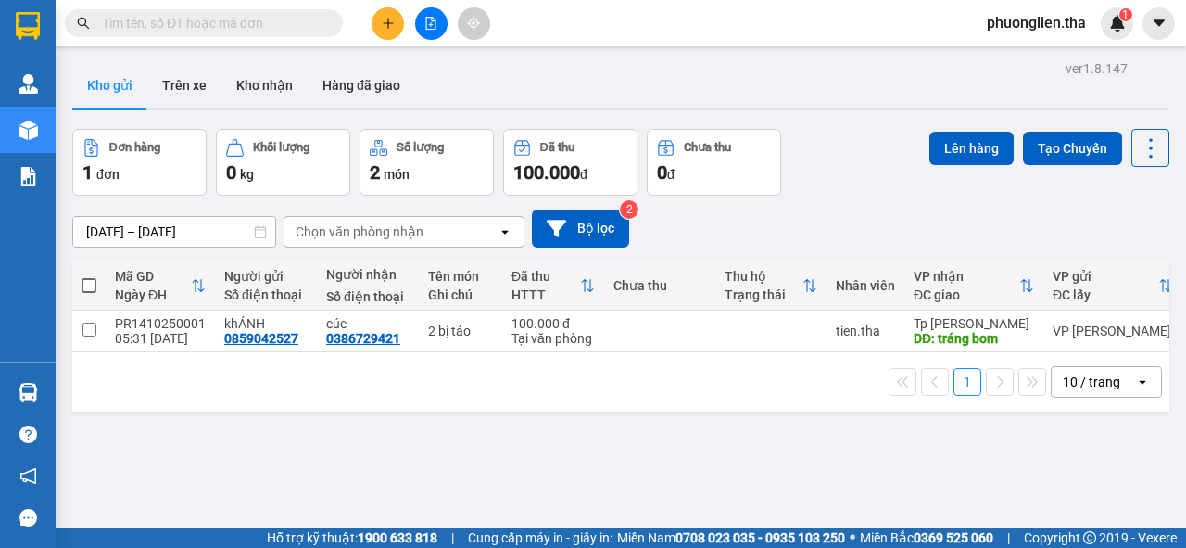
click at [196, 14] on input "text" at bounding box center [211, 23] width 219 height 20
click at [196, 23] on input "text" at bounding box center [211, 23] width 219 height 20
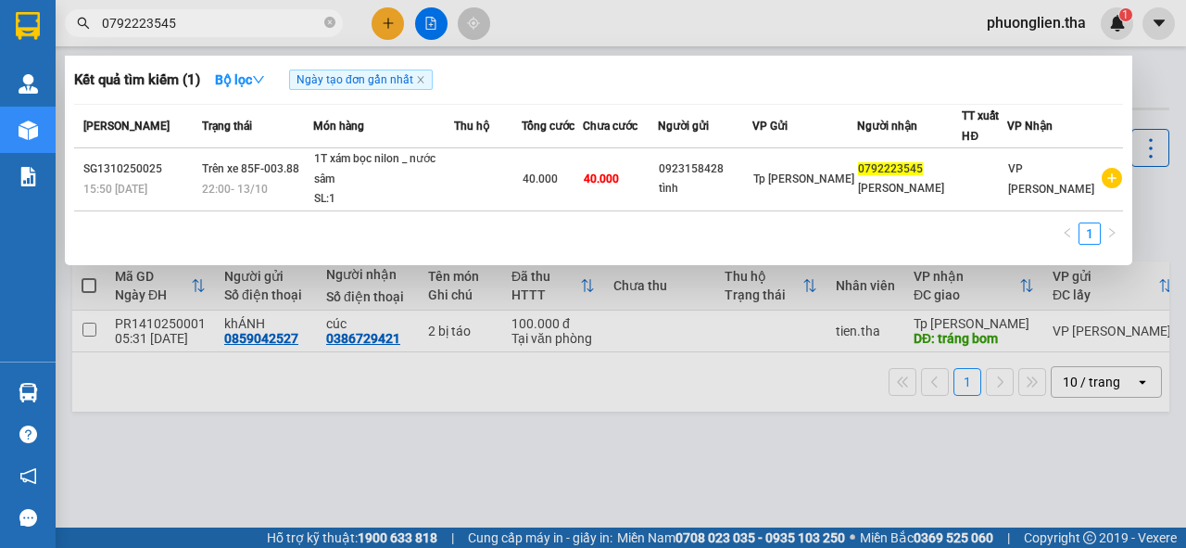
type input "0792223545"
click at [326, 19] on icon "close-circle" at bounding box center [329, 22] width 11 height 11
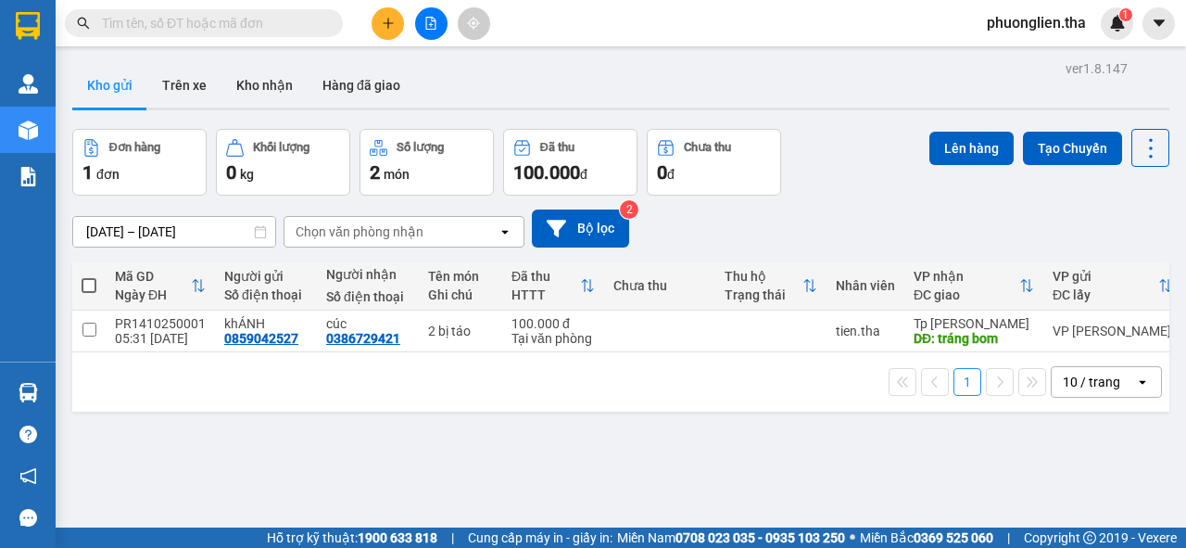
click at [184, 26] on input "text" at bounding box center [211, 23] width 219 height 20
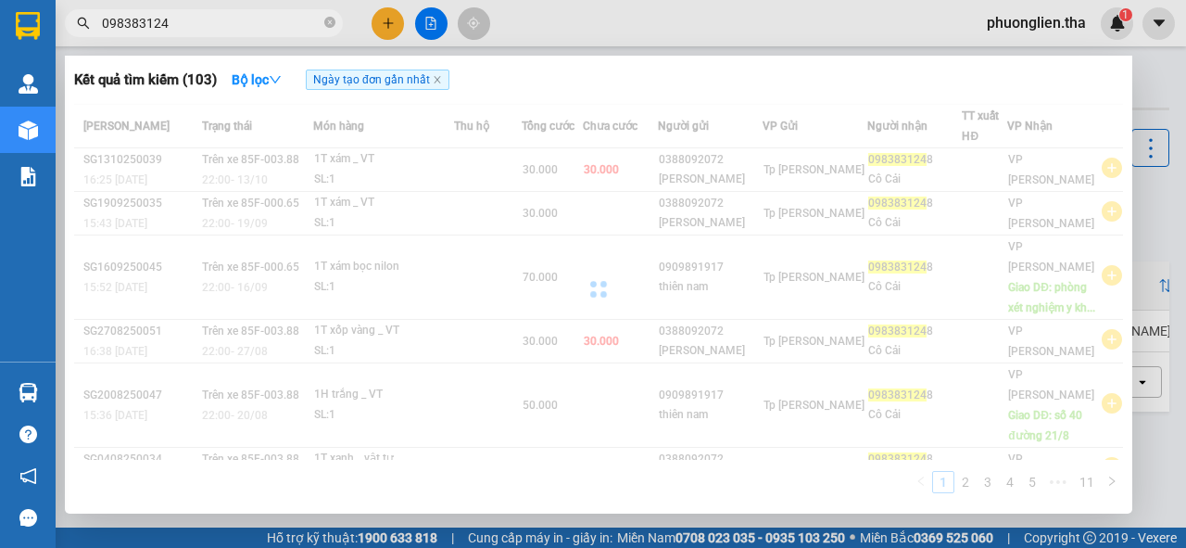
type input "0983831248"
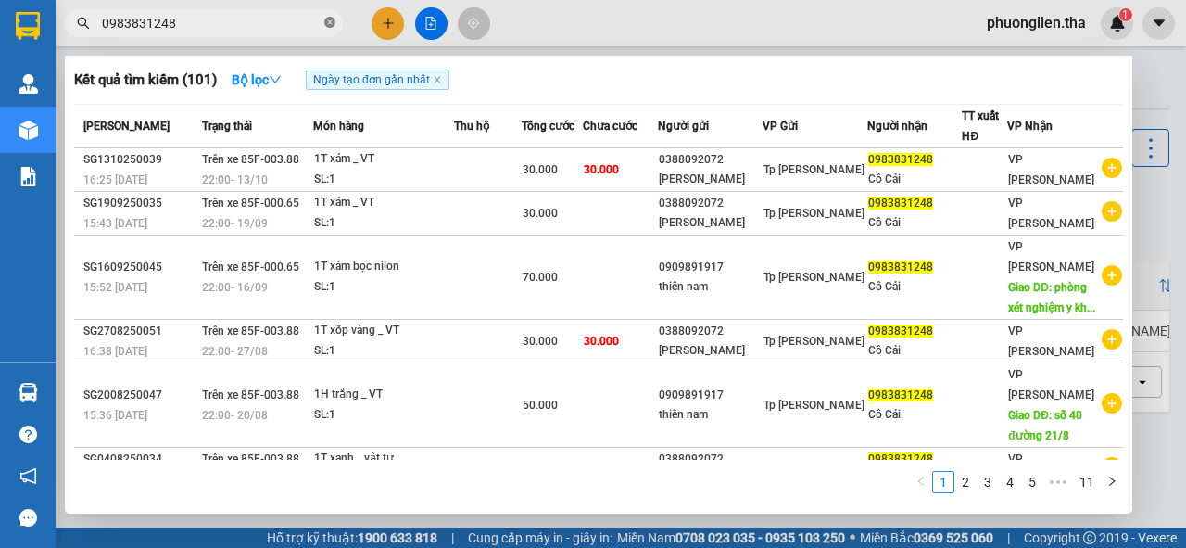
click at [326, 22] on icon "close-circle" at bounding box center [329, 22] width 11 height 11
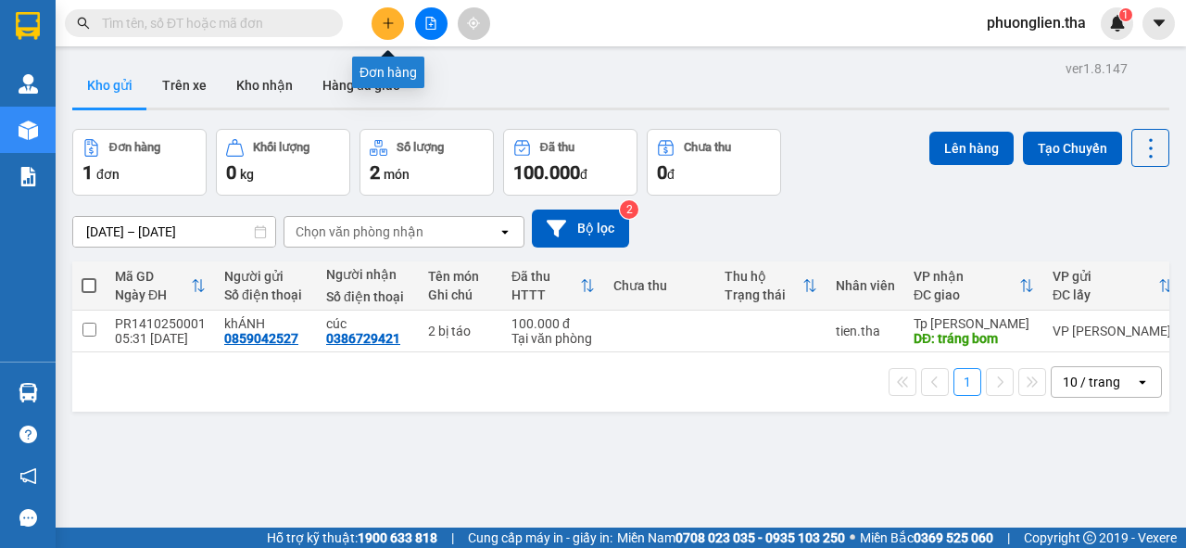
click at [393, 22] on icon "plus" at bounding box center [388, 23] width 13 height 13
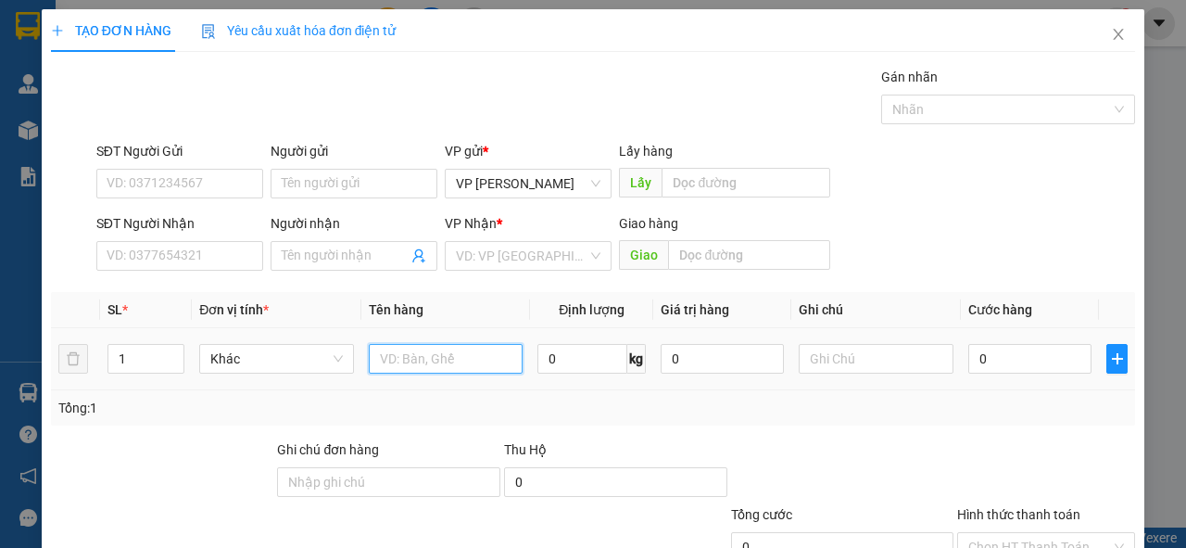
click at [407, 369] on input "text" at bounding box center [446, 359] width 155 height 30
type input "1"
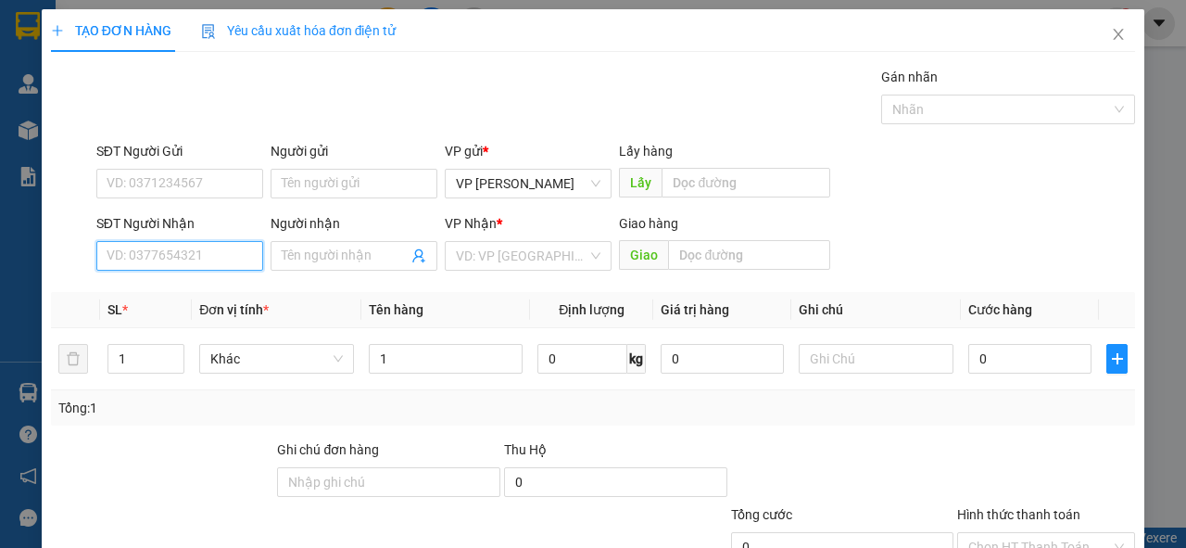
click at [117, 256] on input "SĐT Người Nhận" at bounding box center [179, 256] width 167 height 30
click at [1112, 33] on icon "close" at bounding box center [1118, 34] width 15 height 15
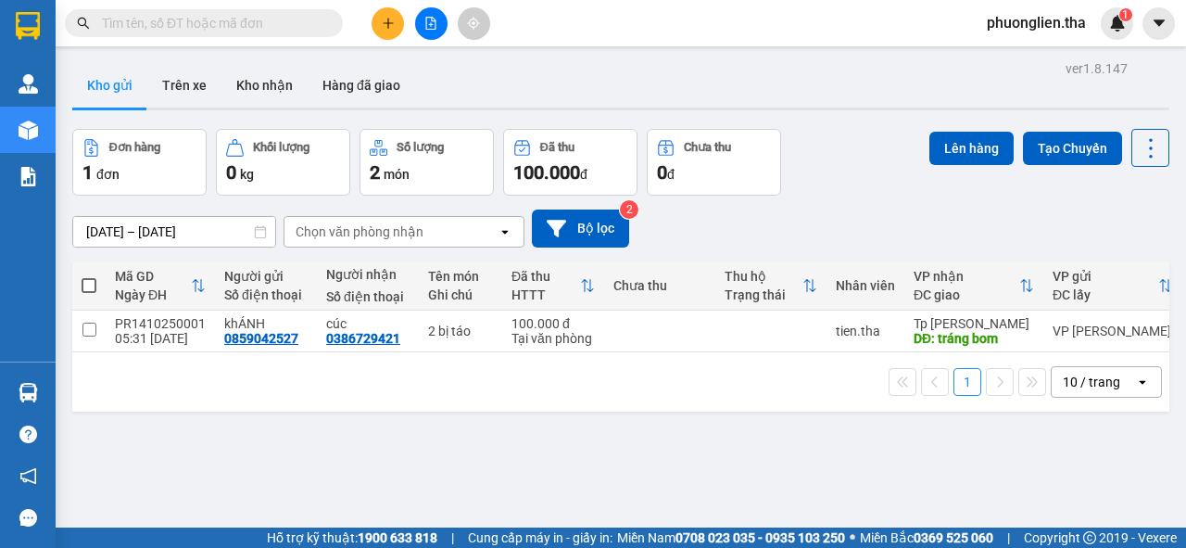
click at [237, 22] on input "text" at bounding box center [211, 23] width 219 height 20
click at [395, 20] on button at bounding box center [388, 23] width 32 height 32
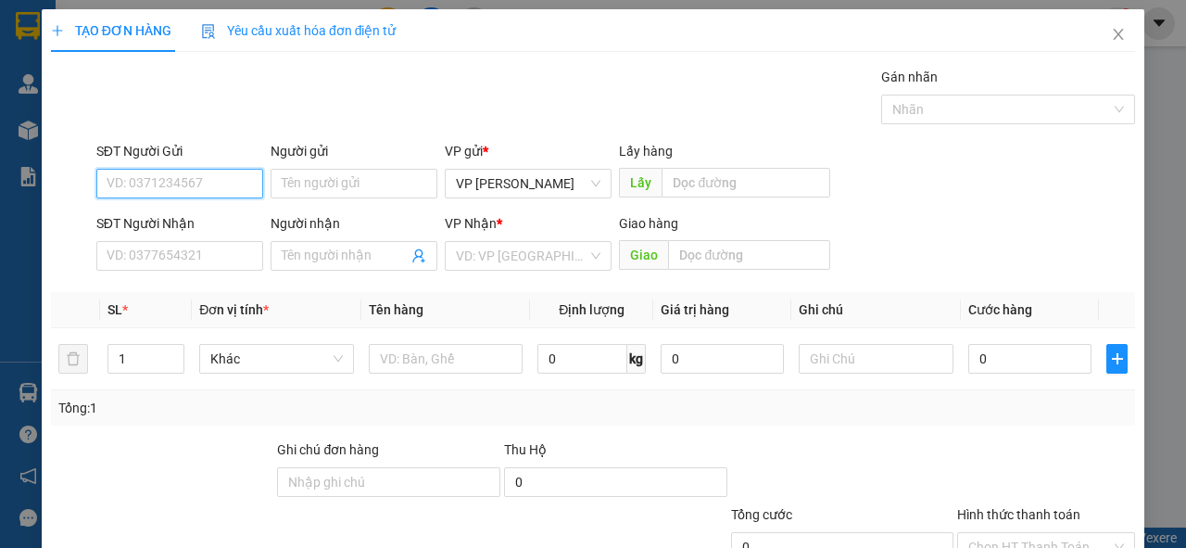
click at [185, 185] on input "SĐT Người Gửi" at bounding box center [179, 184] width 167 height 30
type input "0392248040"
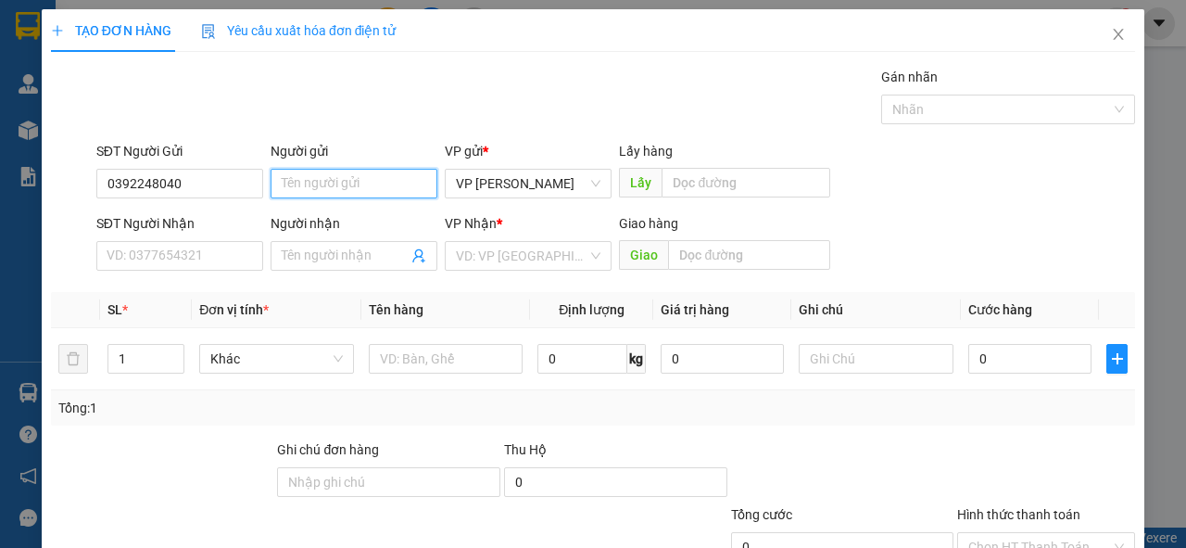
click at [290, 182] on input "Người gửi" at bounding box center [354, 184] width 167 height 30
type input "Y"
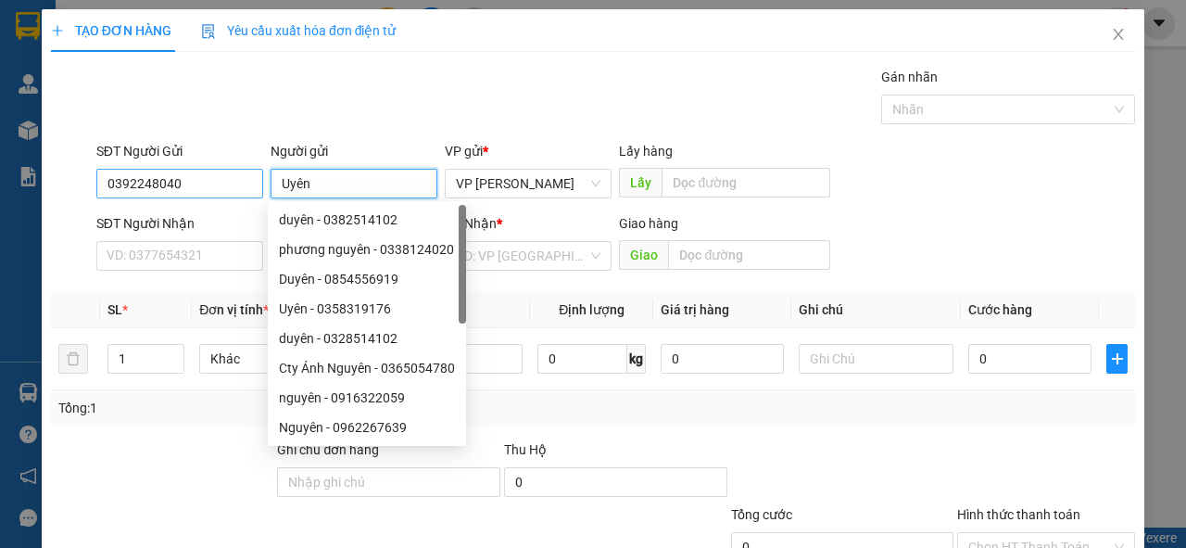
type input "Uyên"
click at [181, 182] on input "0392248040" at bounding box center [179, 184] width 167 height 30
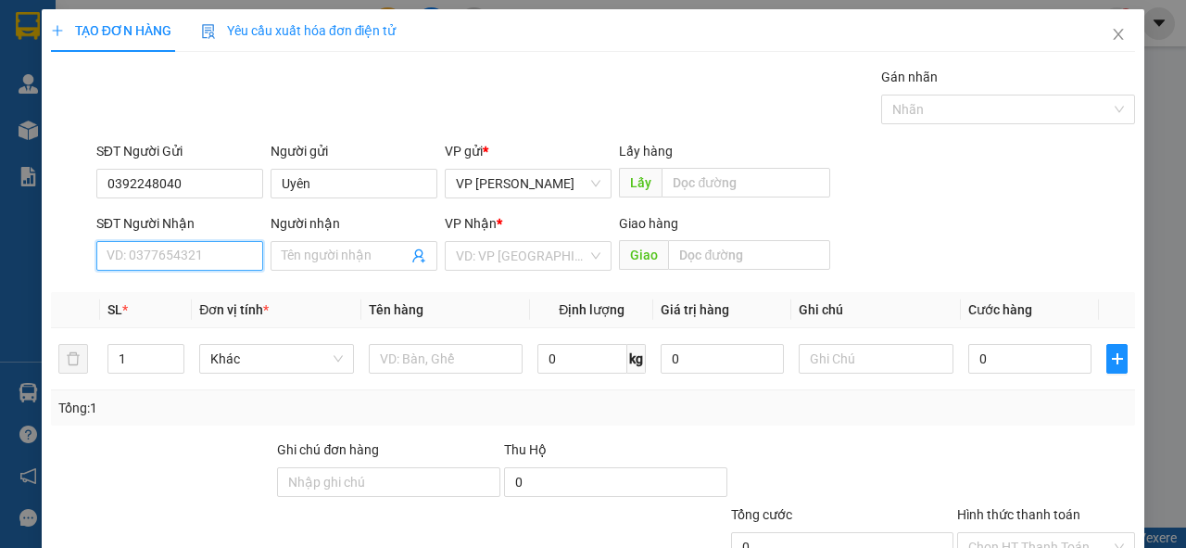
click at [178, 258] on input "SĐT Người Nhận" at bounding box center [179, 256] width 167 height 30
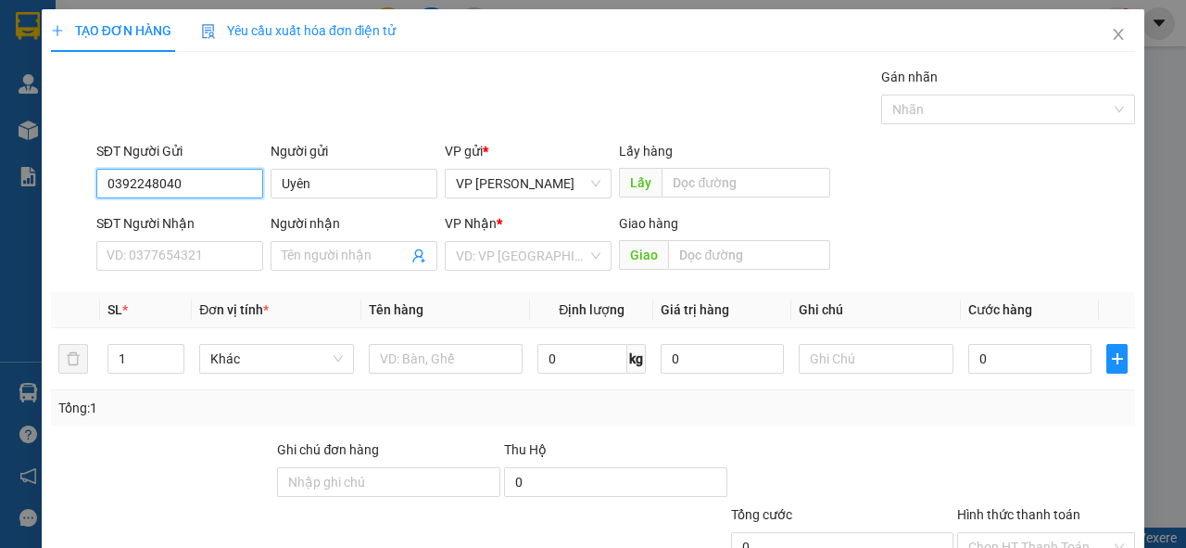
drag, startPoint x: 186, startPoint y: 183, endPoint x: 104, endPoint y: 185, distance: 82.5
click at [104, 185] on input "0392248040" at bounding box center [179, 184] width 167 height 30
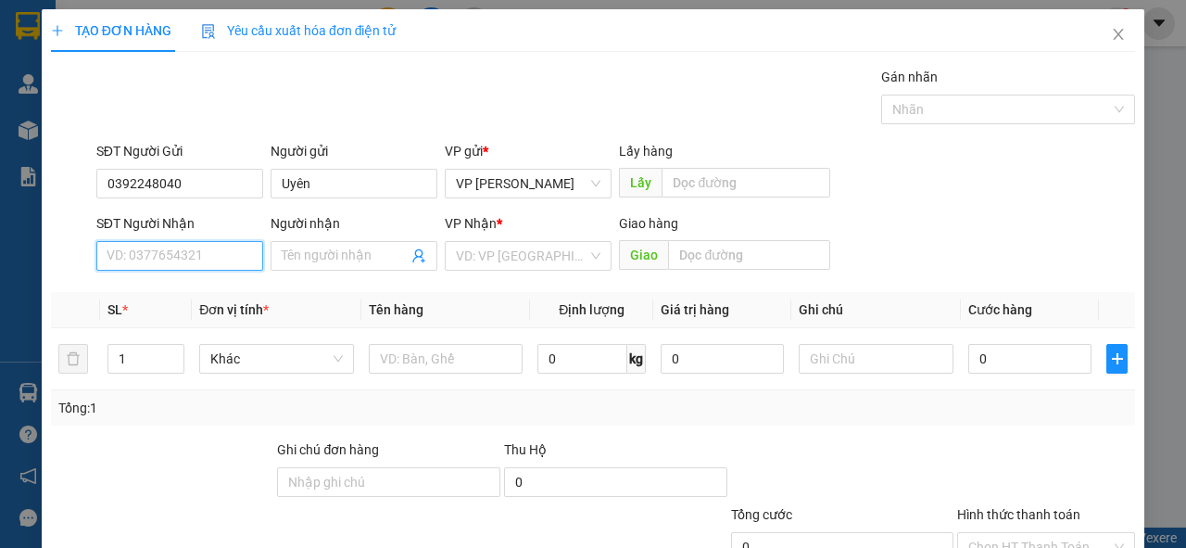
click at [128, 259] on input "SĐT Người Nhận" at bounding box center [179, 256] width 167 height 30
paste input "0392248040"
type input "0392248040"
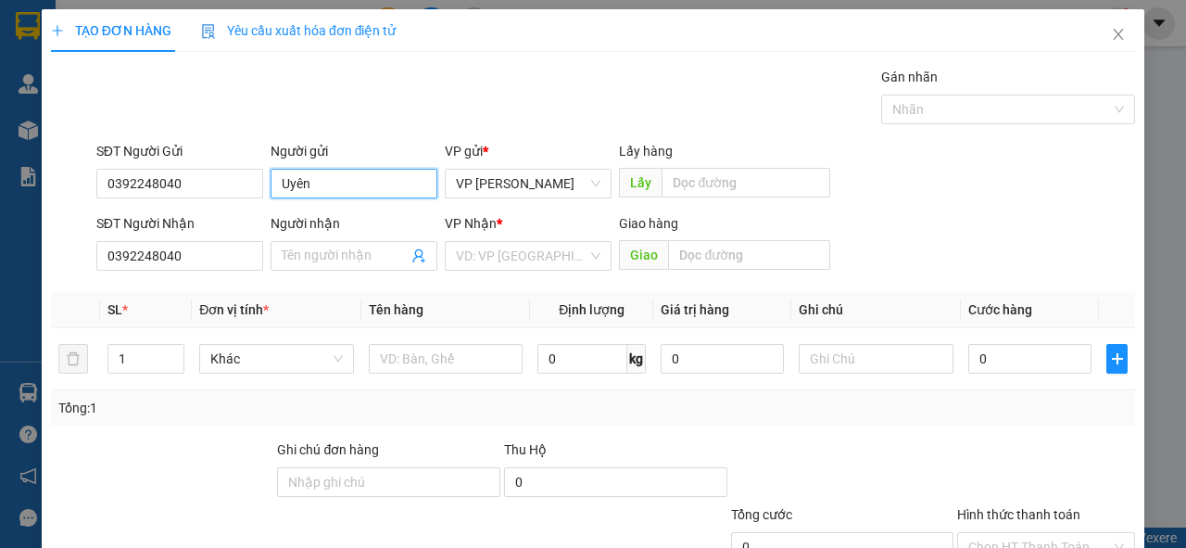
drag, startPoint x: 317, startPoint y: 184, endPoint x: 267, endPoint y: 184, distance: 50.1
click at [267, 184] on div "Người gửi Uyên" at bounding box center [354, 173] width 174 height 65
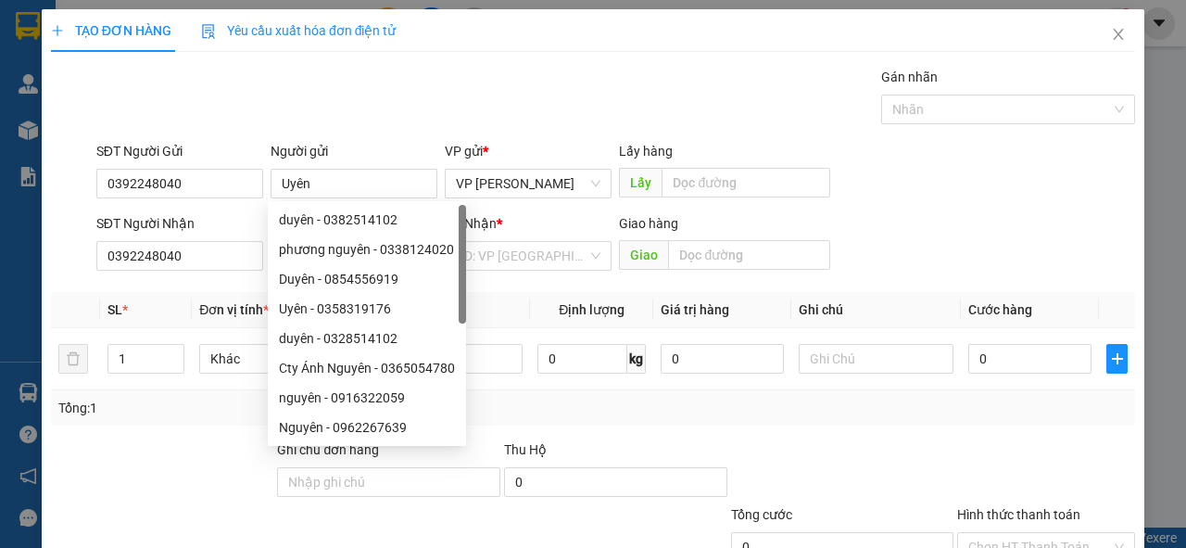
click at [239, 215] on div "SĐT Người Nhận" at bounding box center [179, 223] width 167 height 20
click at [239, 241] on input "0392248040" at bounding box center [179, 256] width 167 height 30
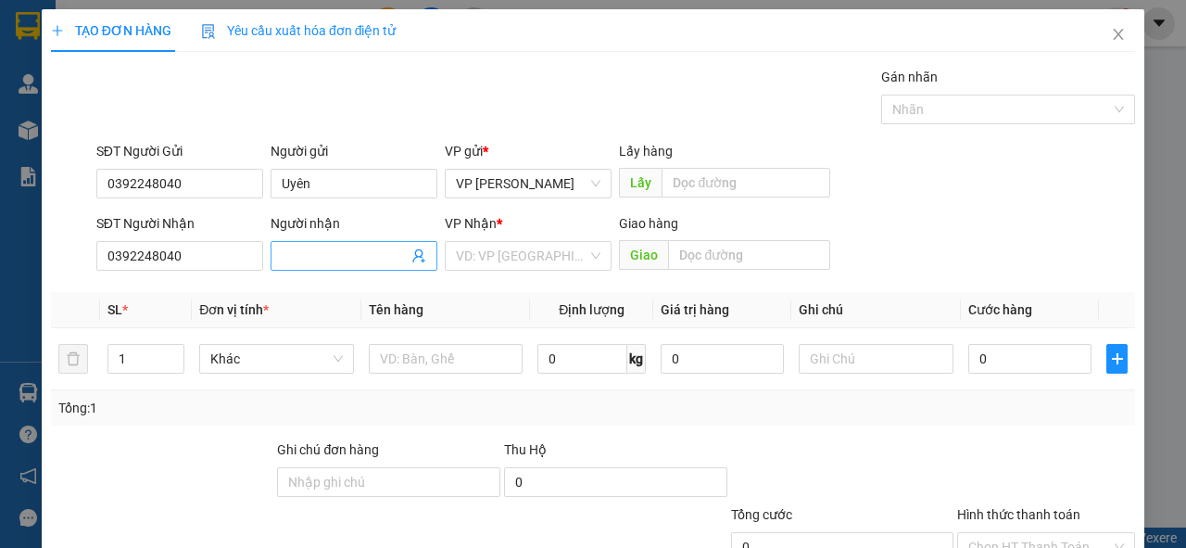
click at [363, 257] on input "Người nhận" at bounding box center [345, 256] width 126 height 20
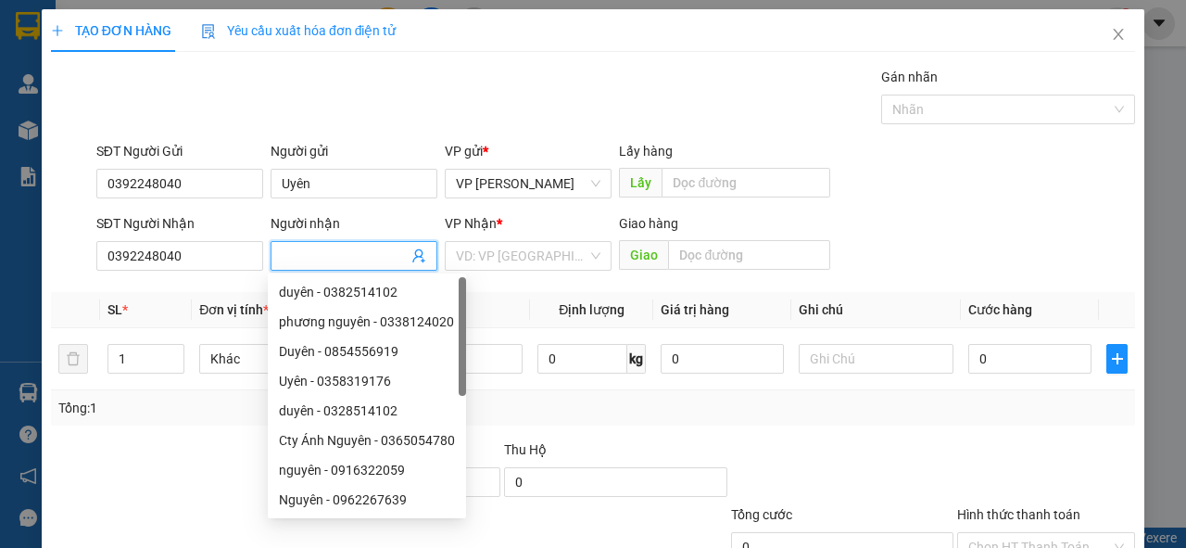
paste input "Uyên"
type input "Uyên"
click at [512, 299] on th "Tên hàng" at bounding box center [446, 310] width 170 height 36
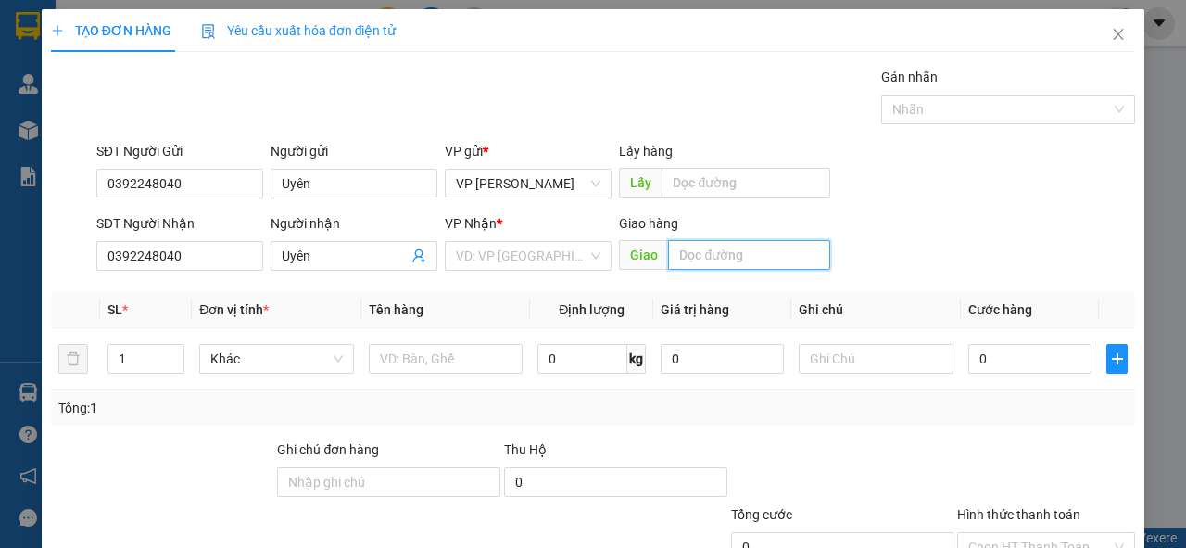
click at [699, 256] on input "text" at bounding box center [748, 255] width 161 height 30
type input "[DEMOGRAPHIC_DATA] [DEMOGRAPHIC_DATA]"
click at [153, 358] on input "1" at bounding box center [146, 359] width 76 height 28
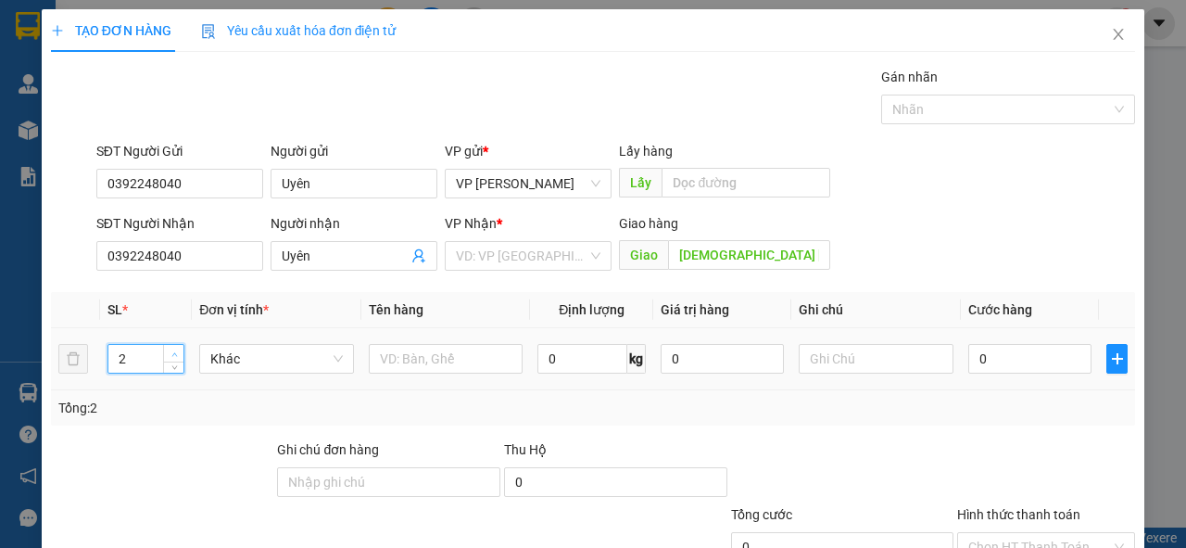
click at [174, 349] on span "up" at bounding box center [174, 354] width 11 height 11
type input "3"
click at [174, 349] on span "up" at bounding box center [174, 354] width 11 height 11
click at [392, 360] on input "text" at bounding box center [446, 359] width 155 height 30
type input "2"
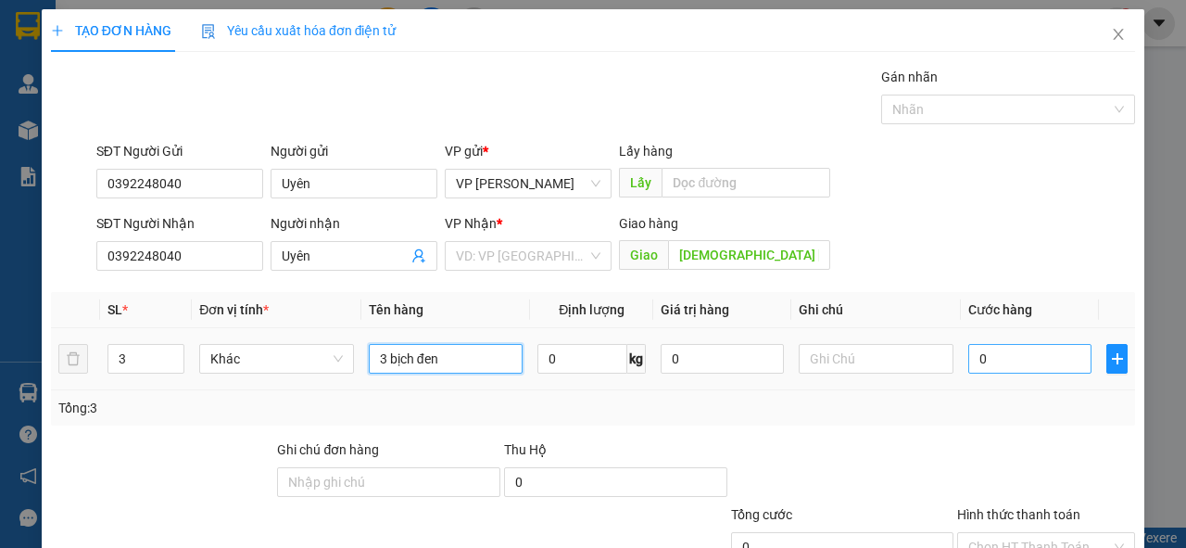
type input "3 bịch đen"
click at [994, 361] on input "0" at bounding box center [1030, 359] width 123 height 30
type input "1"
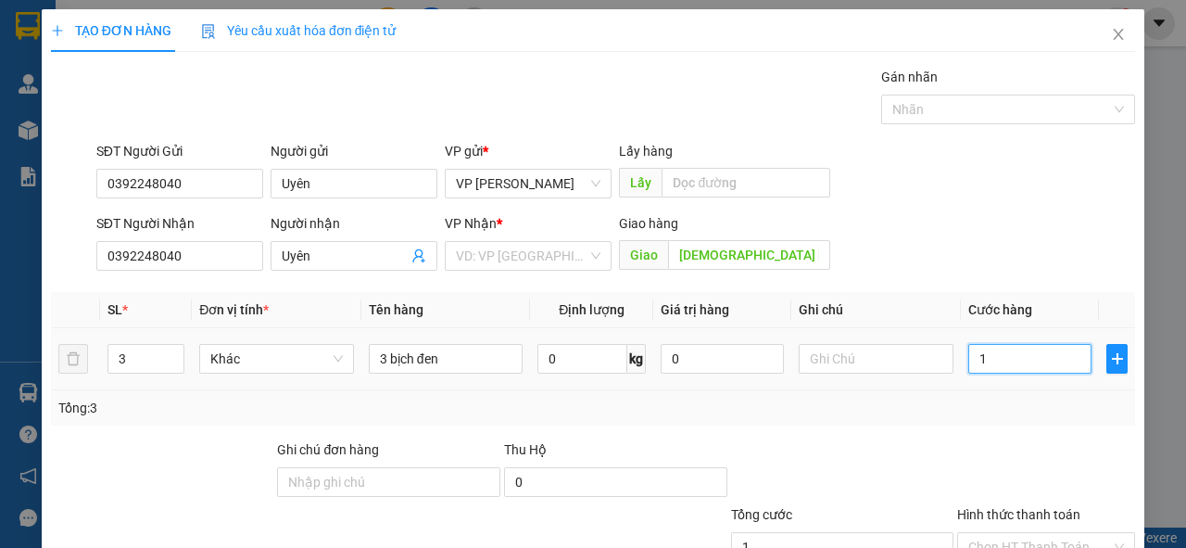
type input "12"
type input "120"
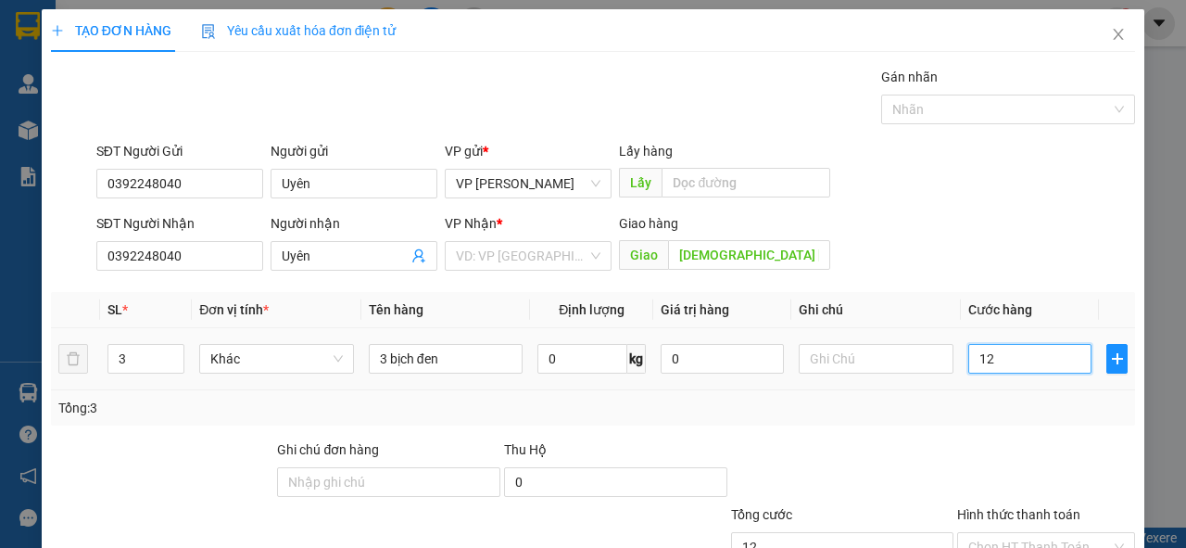
type input "120"
type input "120.000"
click at [931, 439] on div at bounding box center [842, 471] width 227 height 65
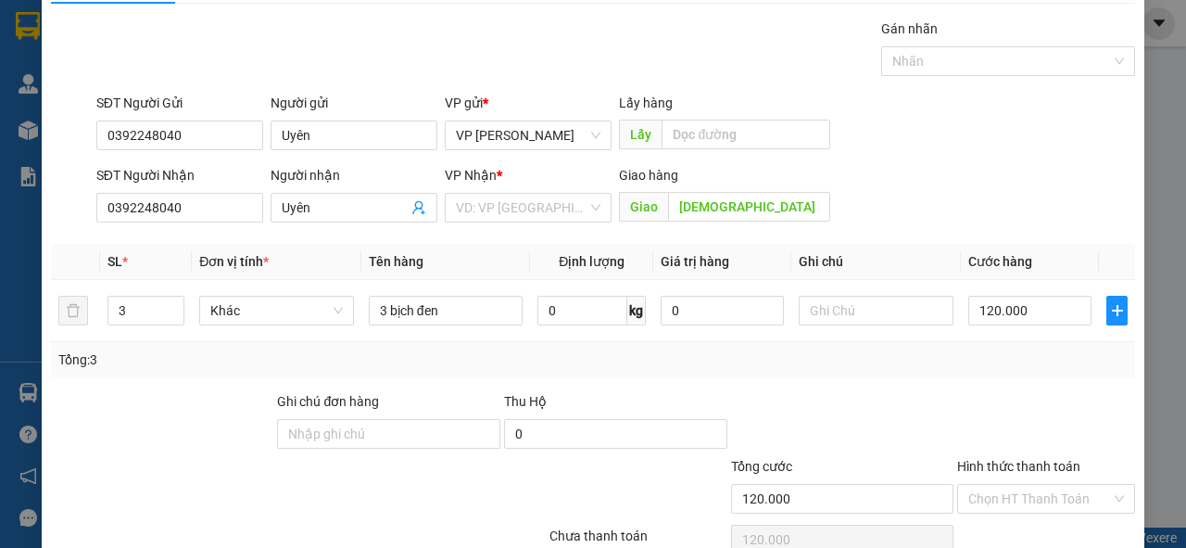
scroll to position [74, 0]
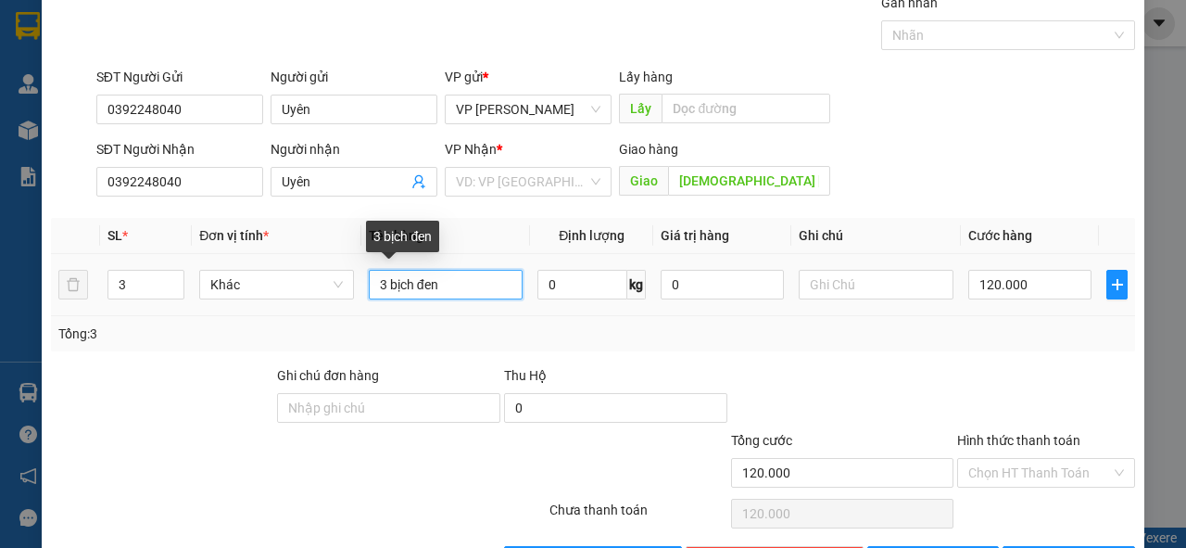
click at [460, 285] on input "3 bịch đen" at bounding box center [446, 285] width 155 height 30
click at [463, 283] on input "3 bịch đen quạn áo" at bounding box center [446, 285] width 155 height 30
click at [501, 285] on input "3 bịch đen quần áo" at bounding box center [446, 285] width 155 height 30
type input "3 bịch đen quần áo, đồ gia dụng"
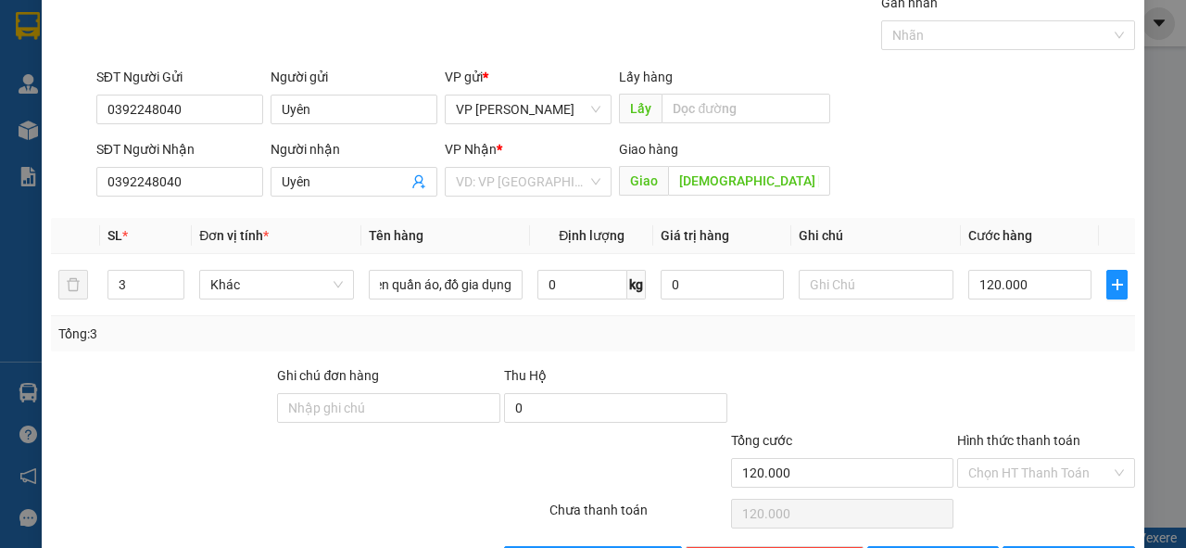
scroll to position [0, 0]
click at [448, 335] on div "Tổng: 3" at bounding box center [258, 333] width 401 height 20
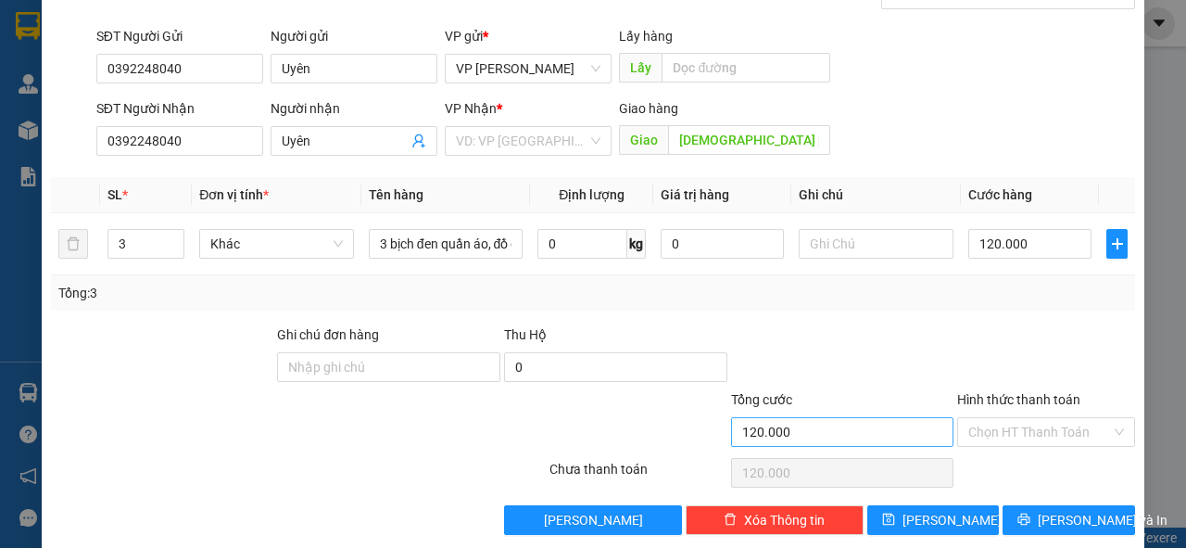
scroll to position [136, 0]
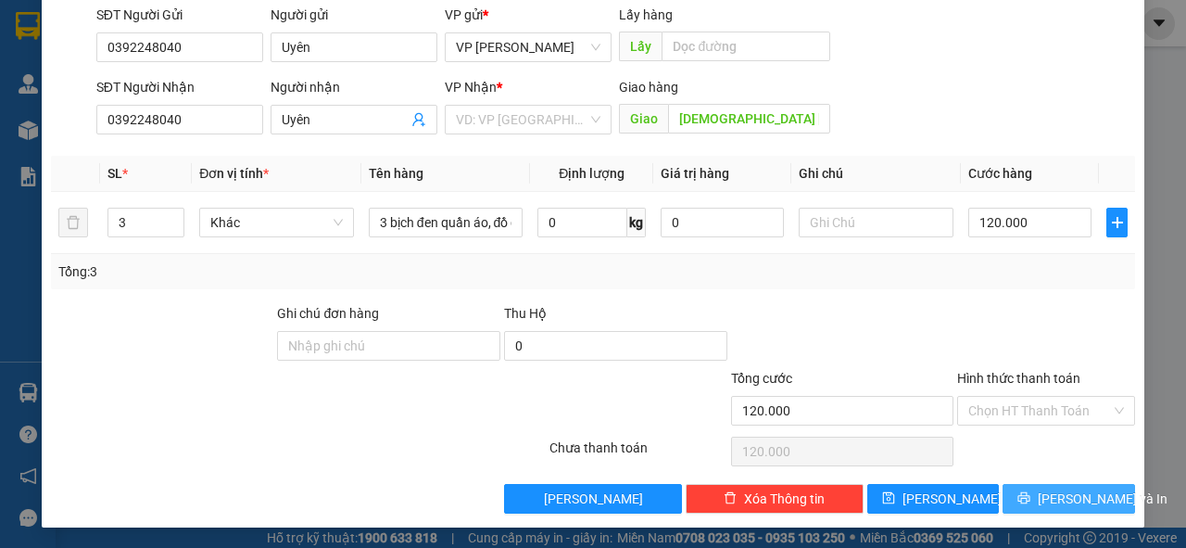
click at [1054, 496] on span "[PERSON_NAME] và In" at bounding box center [1103, 498] width 130 height 20
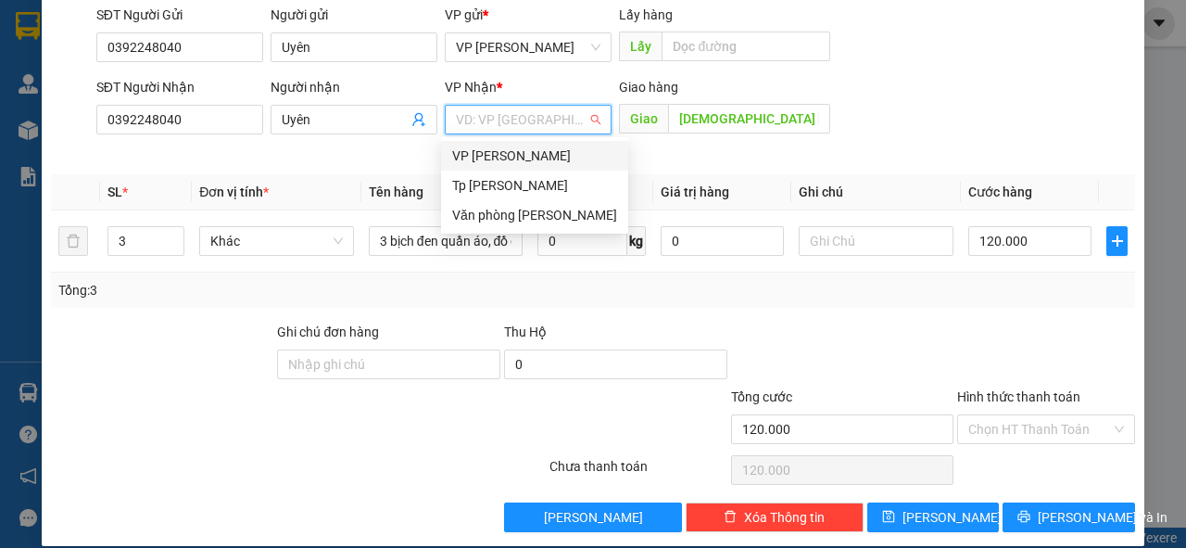
click at [549, 129] on input "search" at bounding box center [522, 120] width 132 height 28
click at [519, 182] on div "Tp [PERSON_NAME]" at bounding box center [534, 185] width 165 height 20
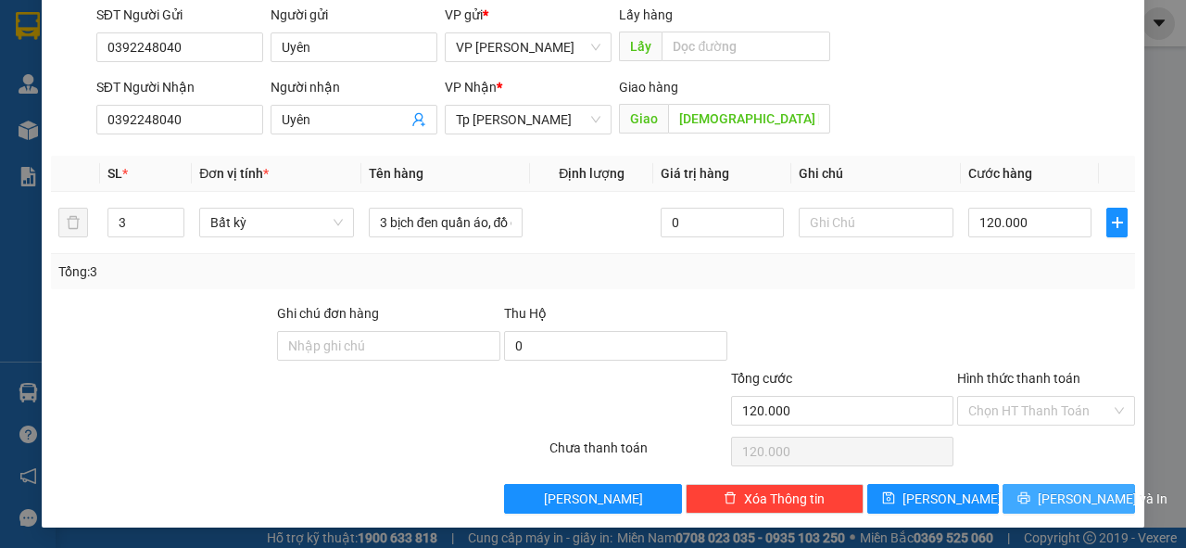
click at [1045, 497] on span "[PERSON_NAME] và In" at bounding box center [1103, 498] width 130 height 20
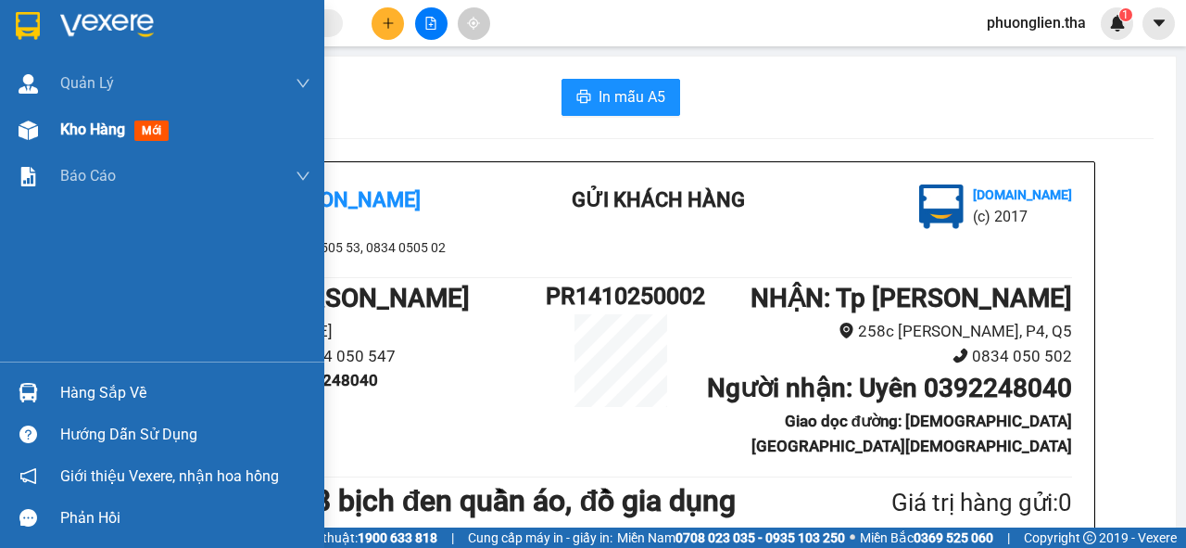
click at [104, 131] on span "Kho hàng" at bounding box center [92, 129] width 65 height 18
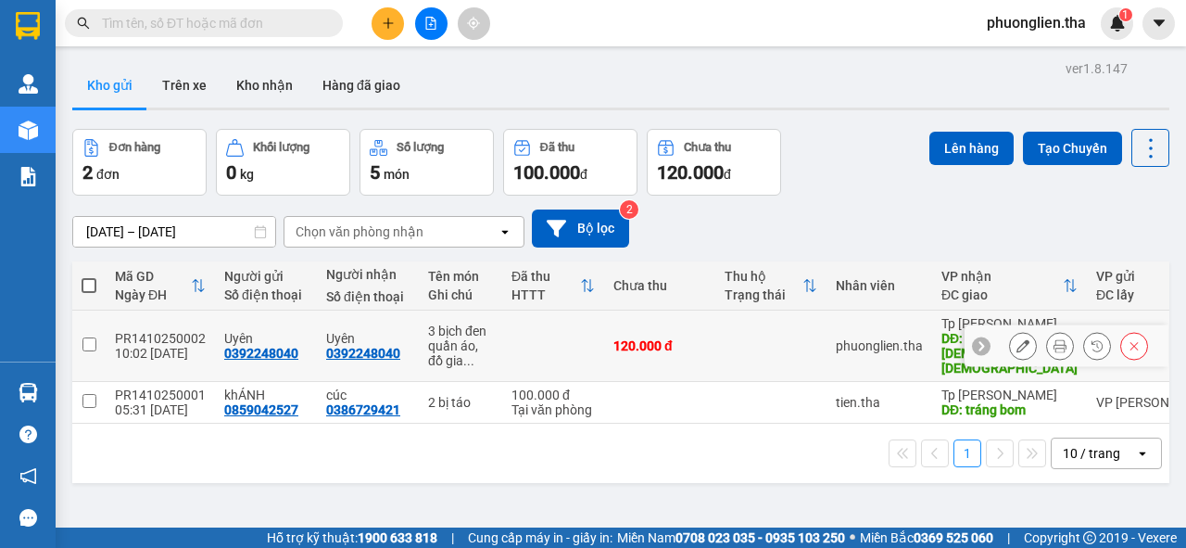
click at [1017, 339] on icon at bounding box center [1023, 345] width 13 height 13
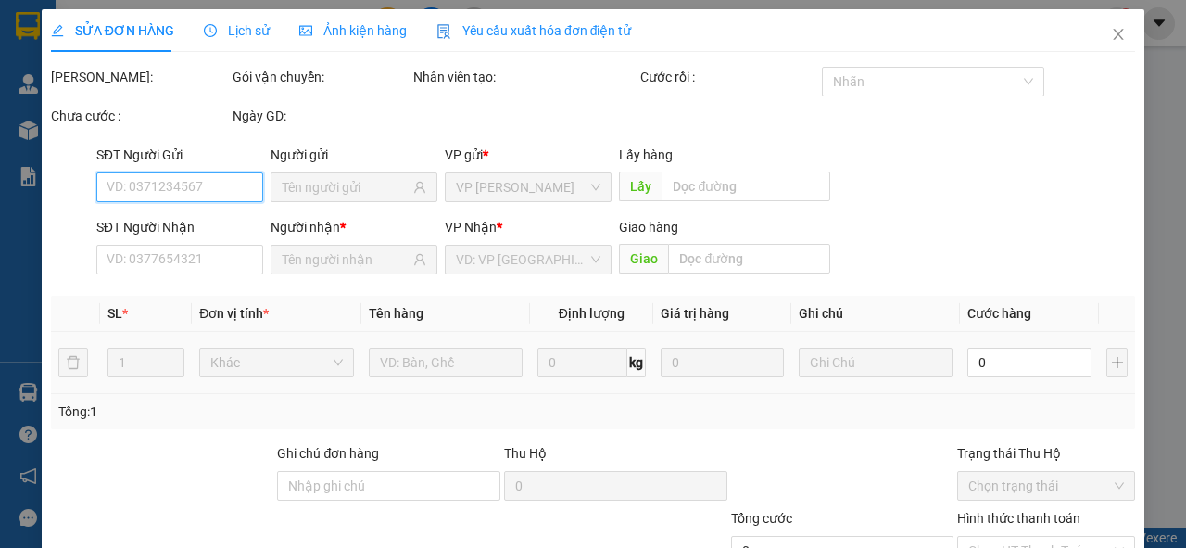
type input "0392248040"
type input "[DEMOGRAPHIC_DATA] [DEMOGRAPHIC_DATA]"
type input "120.000"
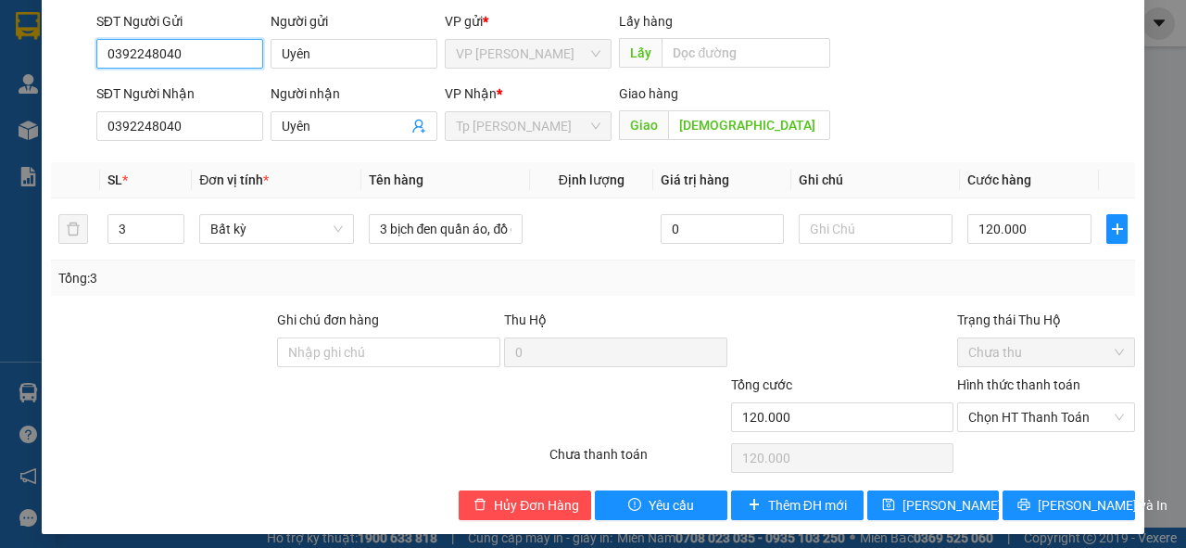
scroll to position [160, 0]
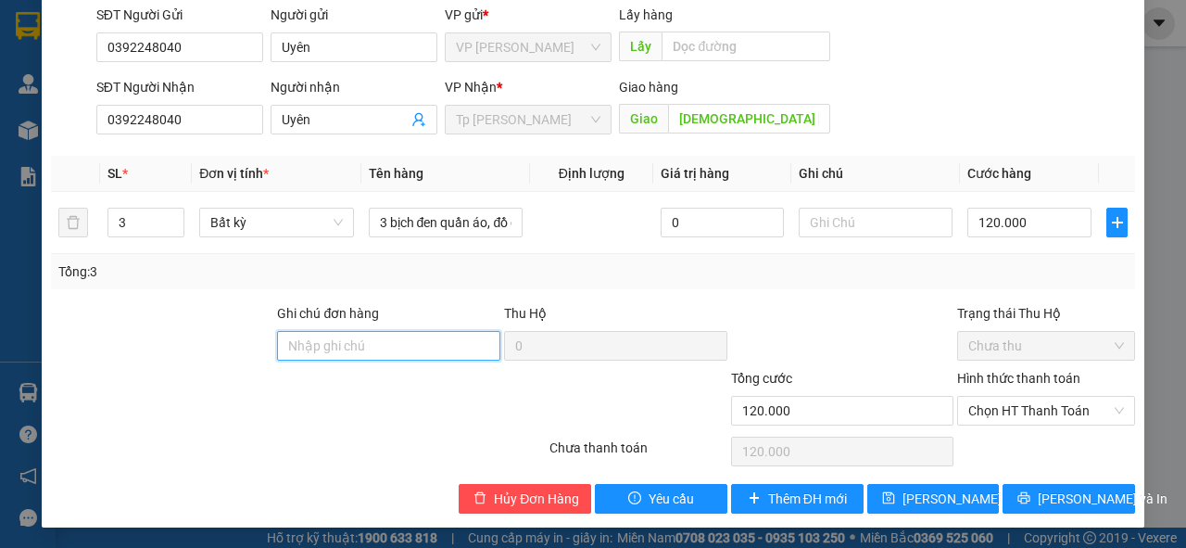
click at [378, 341] on input "Ghi chú đơn hàng" at bounding box center [388, 346] width 223 height 30
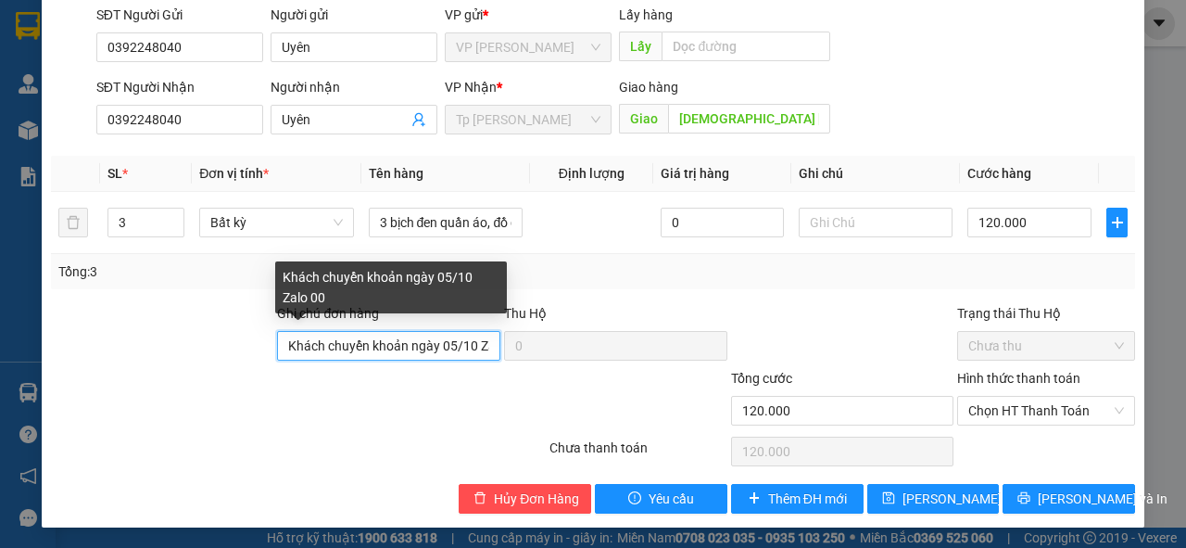
drag, startPoint x: 441, startPoint y: 347, endPoint x: 450, endPoint y: 345, distance: 9.5
click at [450, 345] on input "Khách chuyển khoản ngày 05/10 Zalo 00" at bounding box center [388, 346] width 223 height 30
click at [475, 341] on input "Khách chuyển khoản ngày 14/10 Zalo 00" at bounding box center [388, 346] width 223 height 30
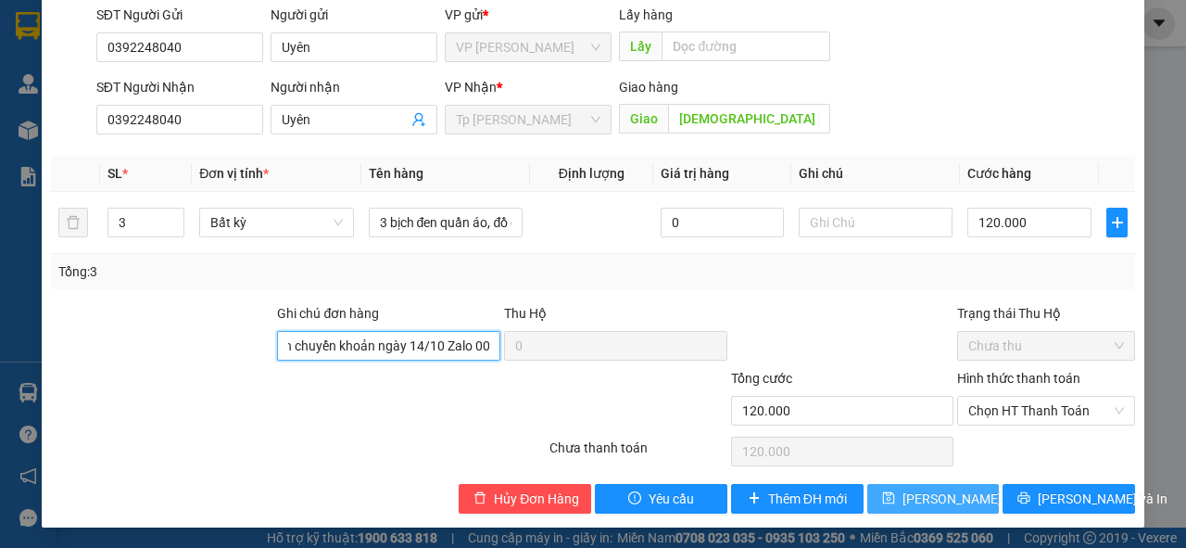
type input "Khách chuyển khoản ngày 14/10 Zalo 00"
click at [930, 497] on span "[PERSON_NAME] thay đổi" at bounding box center [977, 498] width 148 height 20
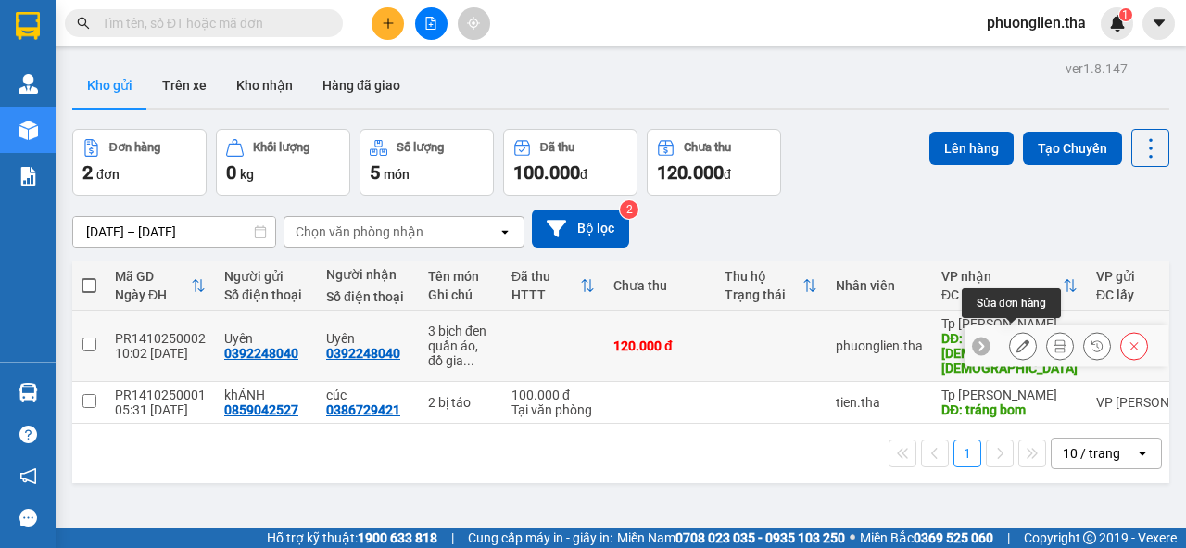
click at [1017, 339] on icon at bounding box center [1023, 345] width 13 height 13
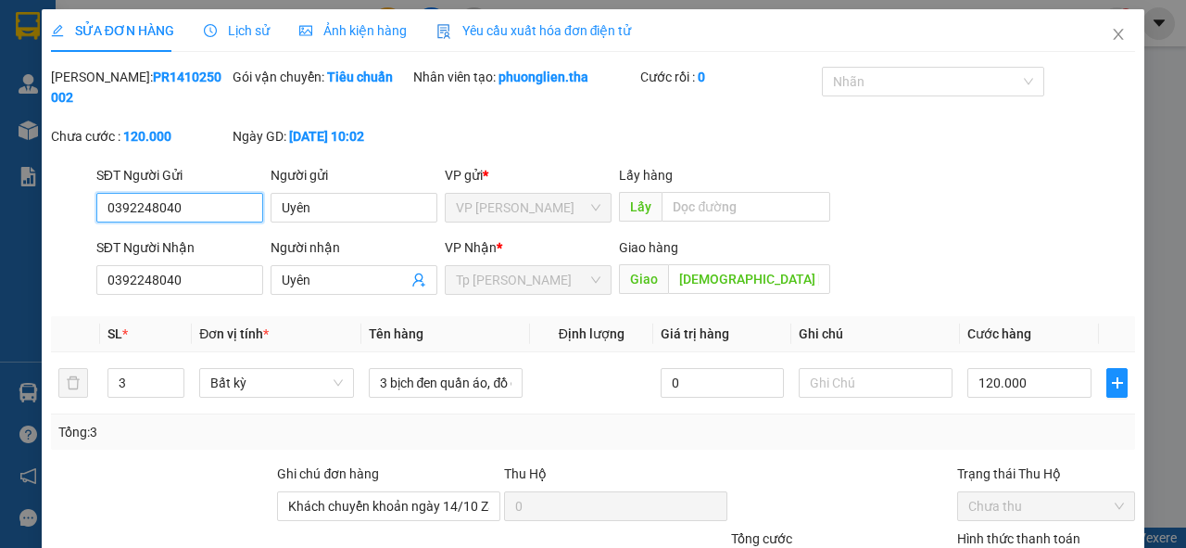
type input "0392248040"
type input "[DEMOGRAPHIC_DATA] [DEMOGRAPHIC_DATA]"
type input "Khách chuyển khoản ngày 14/10 Zalo 00"
type input "120.000"
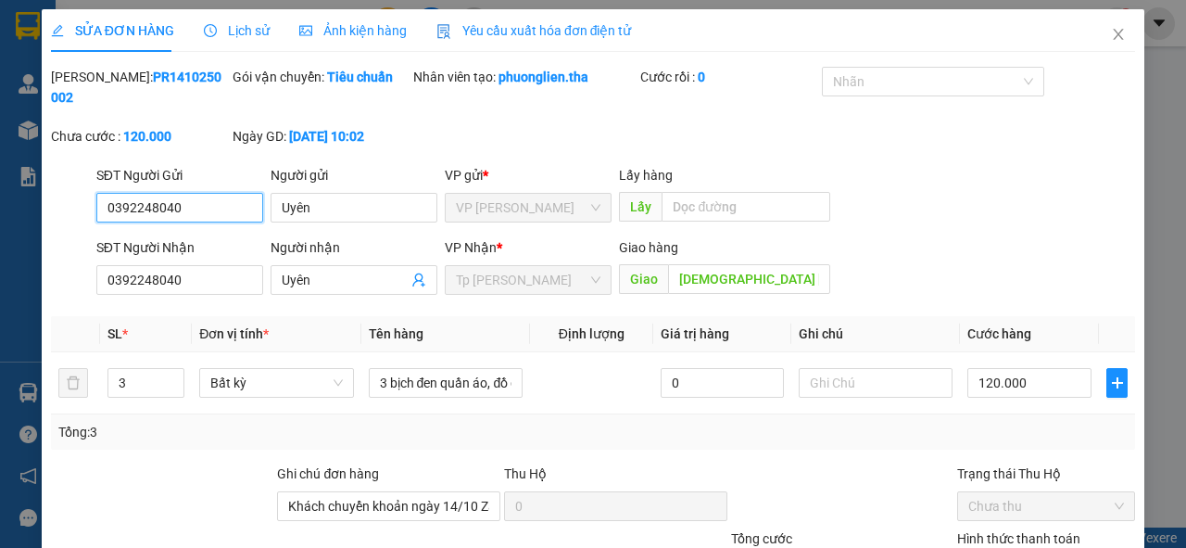
type input "120.000"
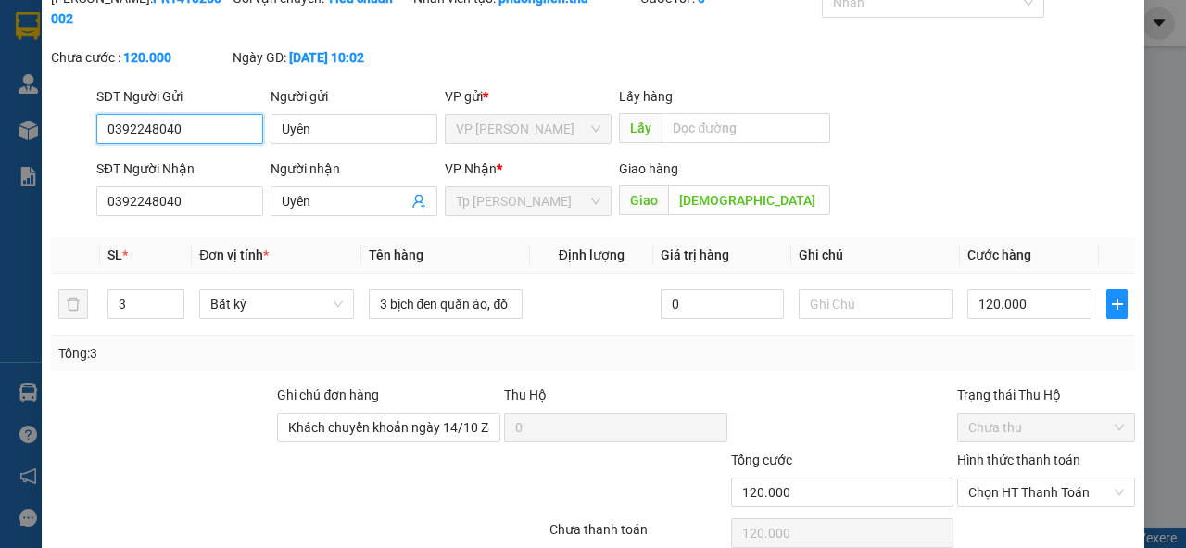
scroll to position [160, 0]
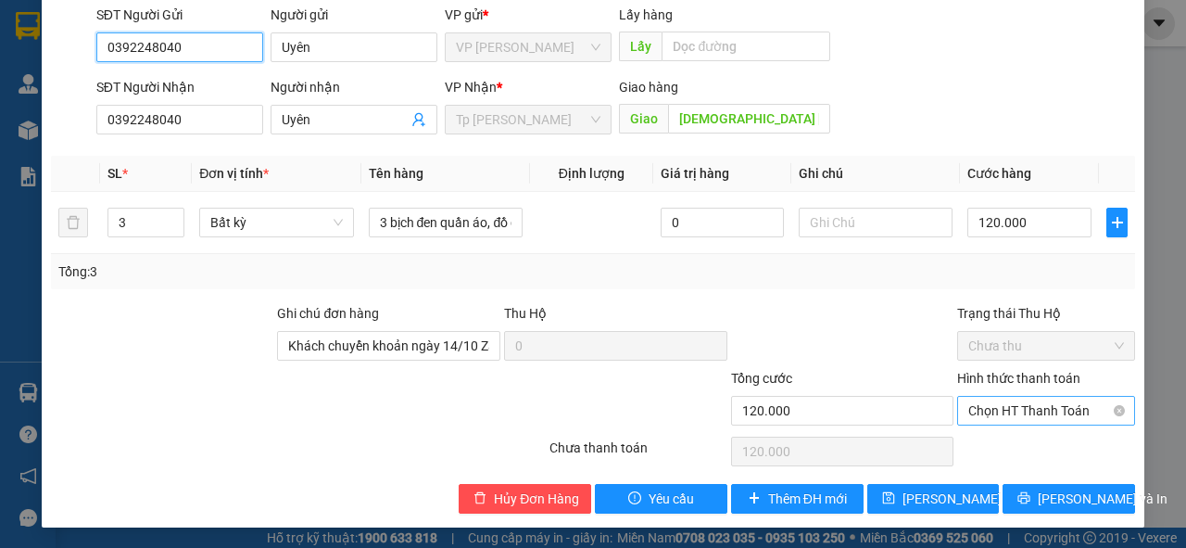
click at [1020, 412] on span "Chọn HT Thanh Toán" at bounding box center [1047, 411] width 156 height 28
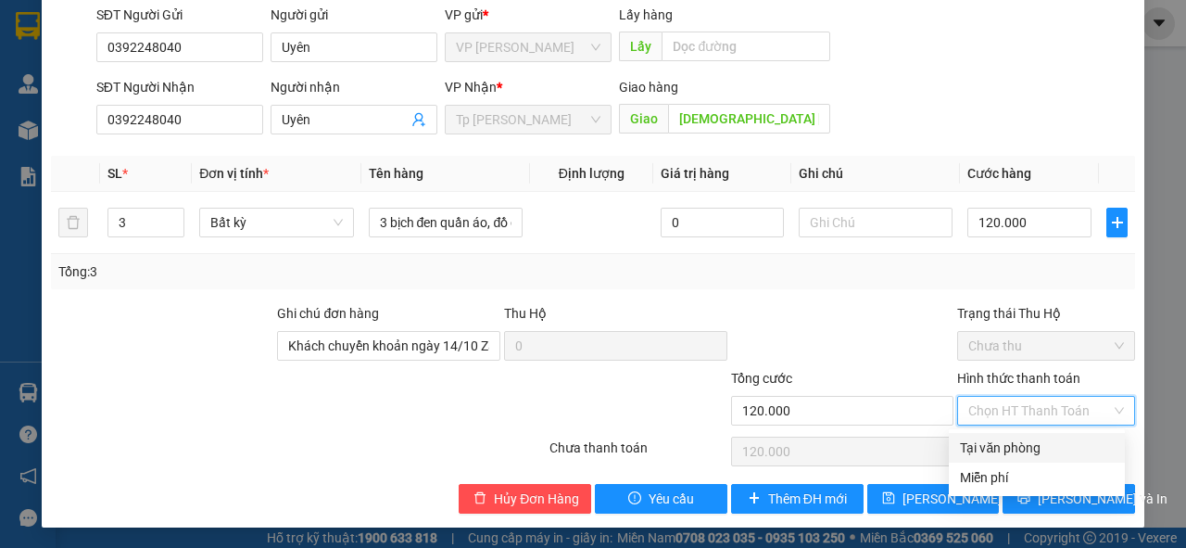
click at [1092, 272] on div "Tổng: 3" at bounding box center [593, 271] width 1070 height 20
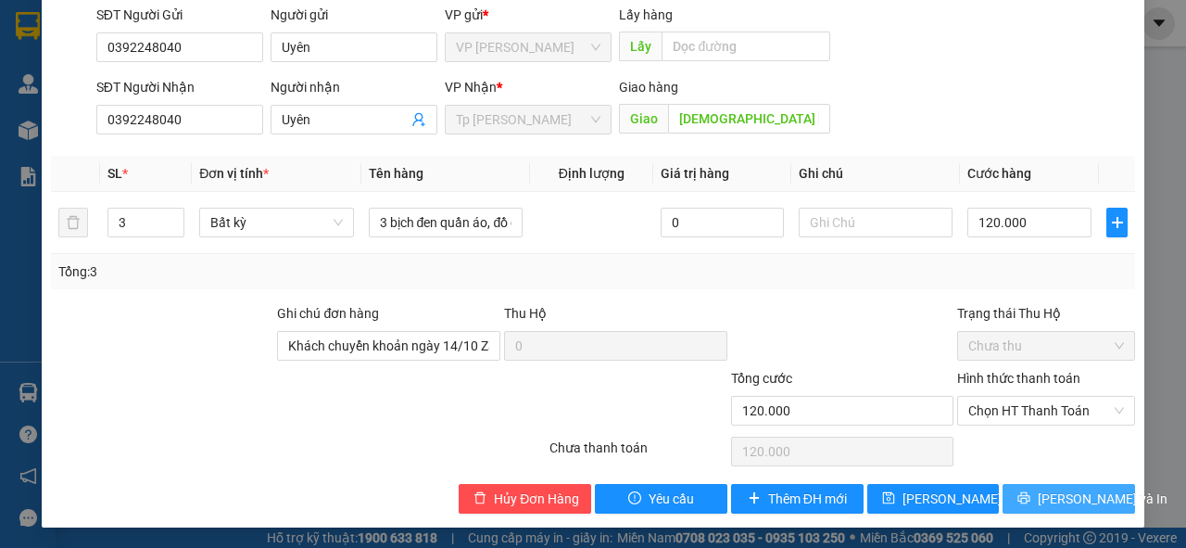
click at [1042, 493] on button "[PERSON_NAME] và In" at bounding box center [1069, 499] width 133 height 30
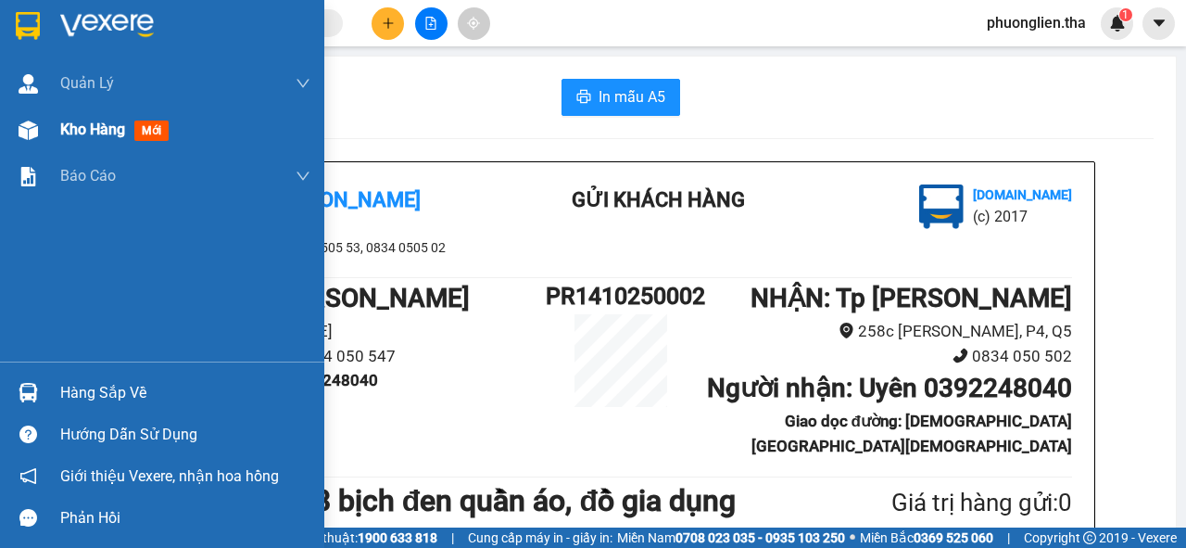
click at [96, 133] on span "Kho hàng" at bounding box center [92, 129] width 65 height 18
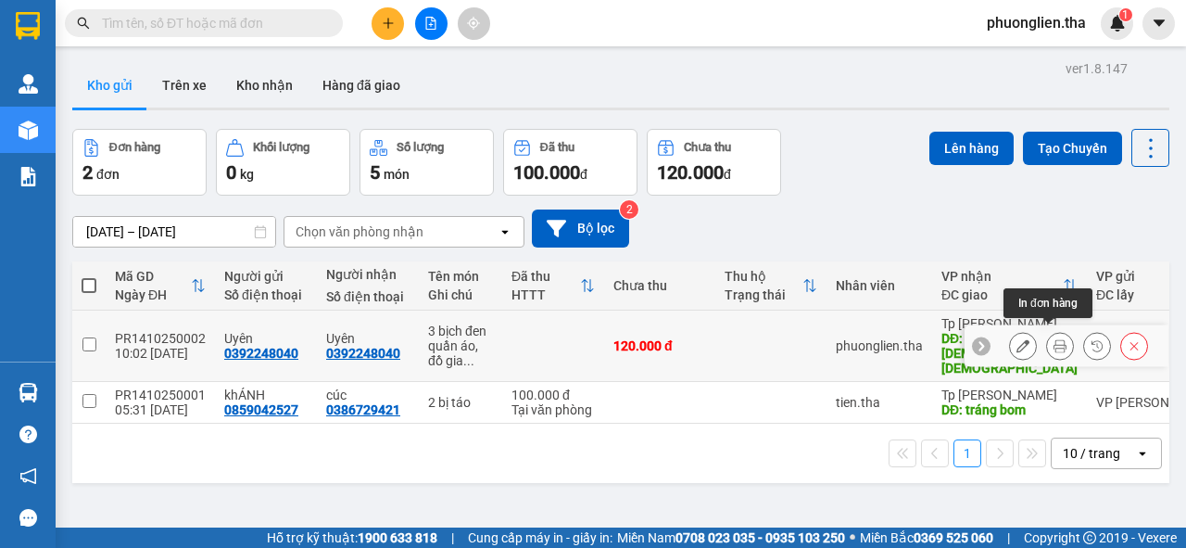
click at [1017, 339] on icon at bounding box center [1023, 345] width 13 height 13
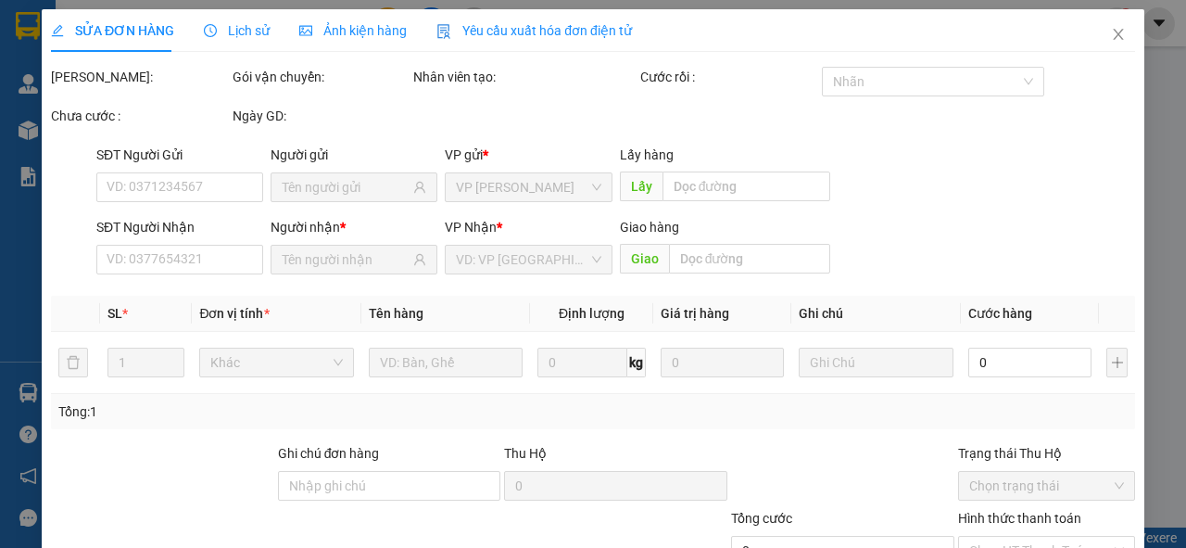
type input "0392248040"
type input "[DEMOGRAPHIC_DATA] [DEMOGRAPHIC_DATA]"
type input "Khách chuyển khoản ngày 14/10 Zalo 00"
type input "120.000"
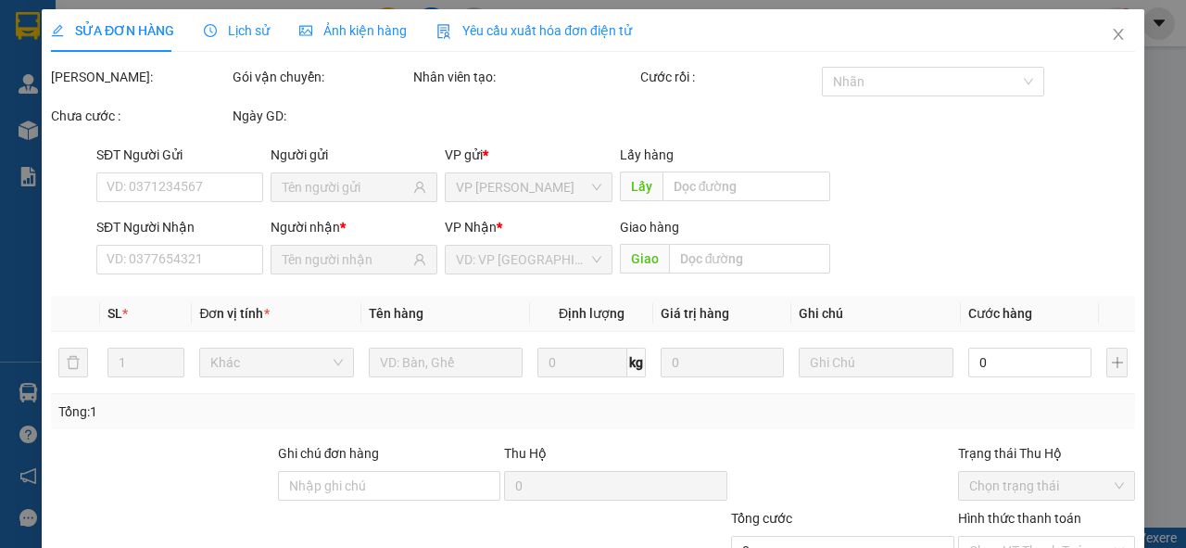
type input "120.000"
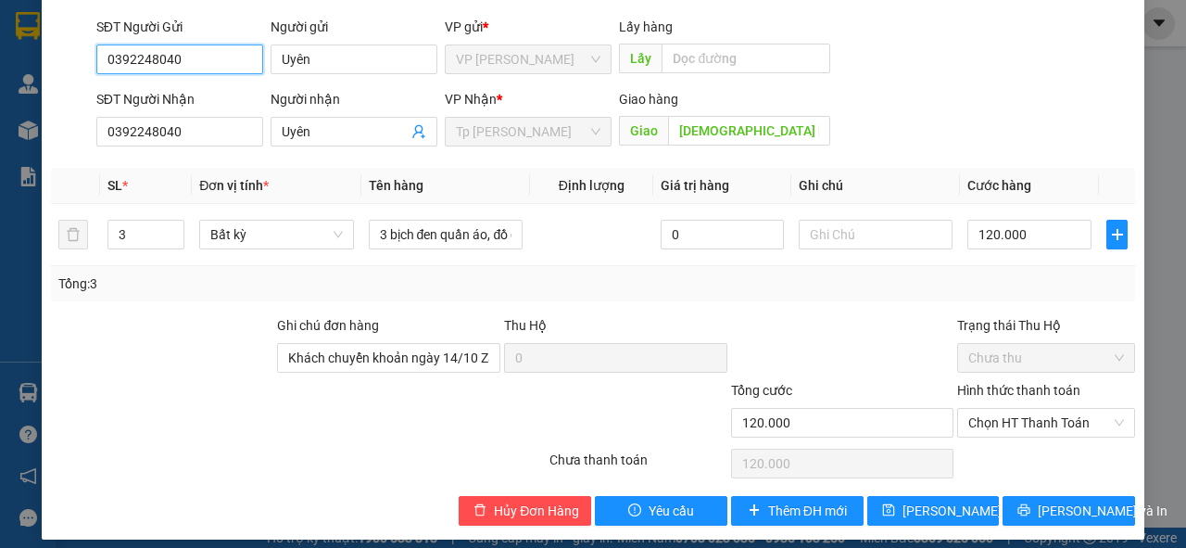
scroll to position [160, 0]
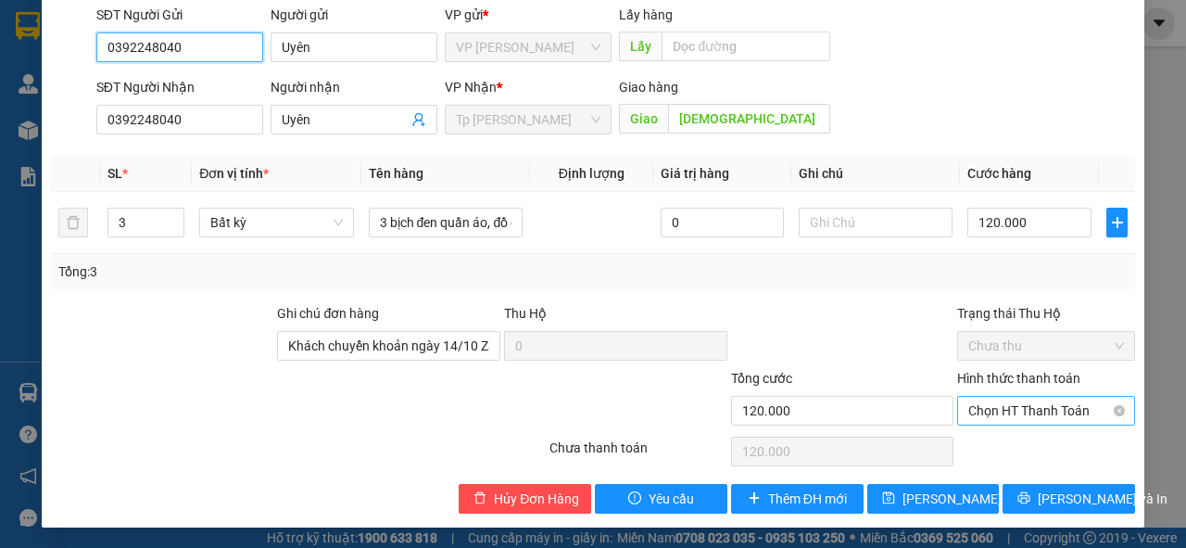
click at [1045, 413] on span "Chọn HT Thanh Toán" at bounding box center [1047, 411] width 156 height 28
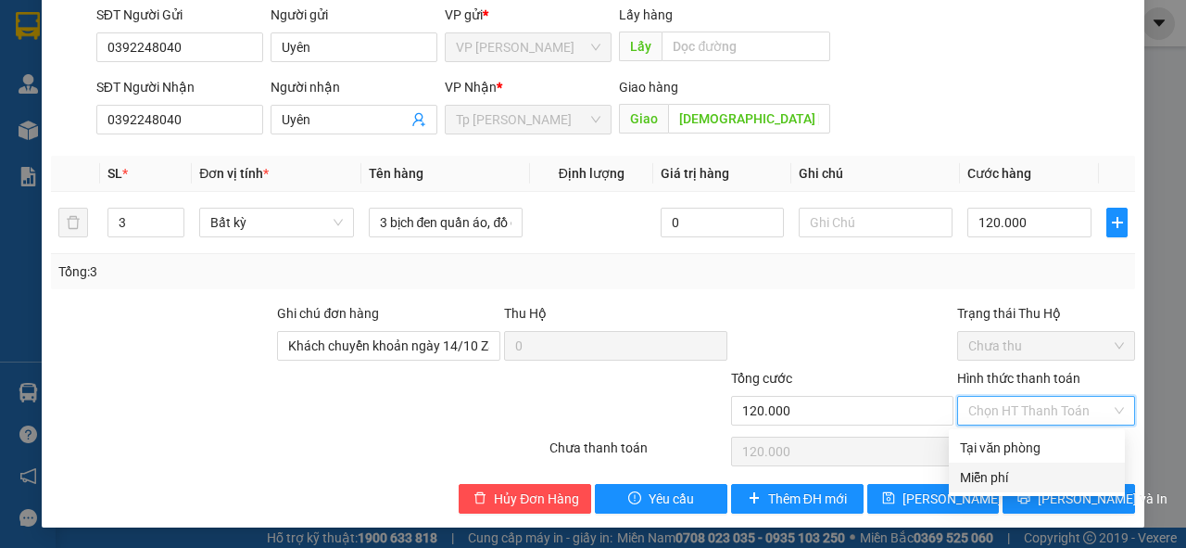
click at [989, 478] on div "Miễn phí" at bounding box center [1037, 477] width 154 height 20
type input "0"
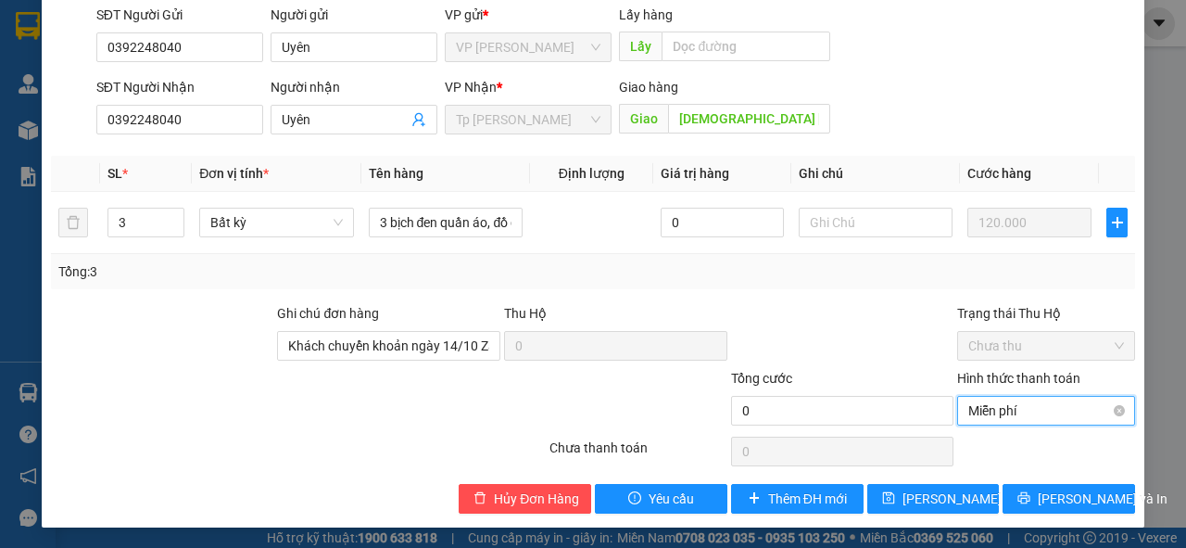
click at [991, 408] on span "Miễn phí" at bounding box center [1047, 411] width 156 height 28
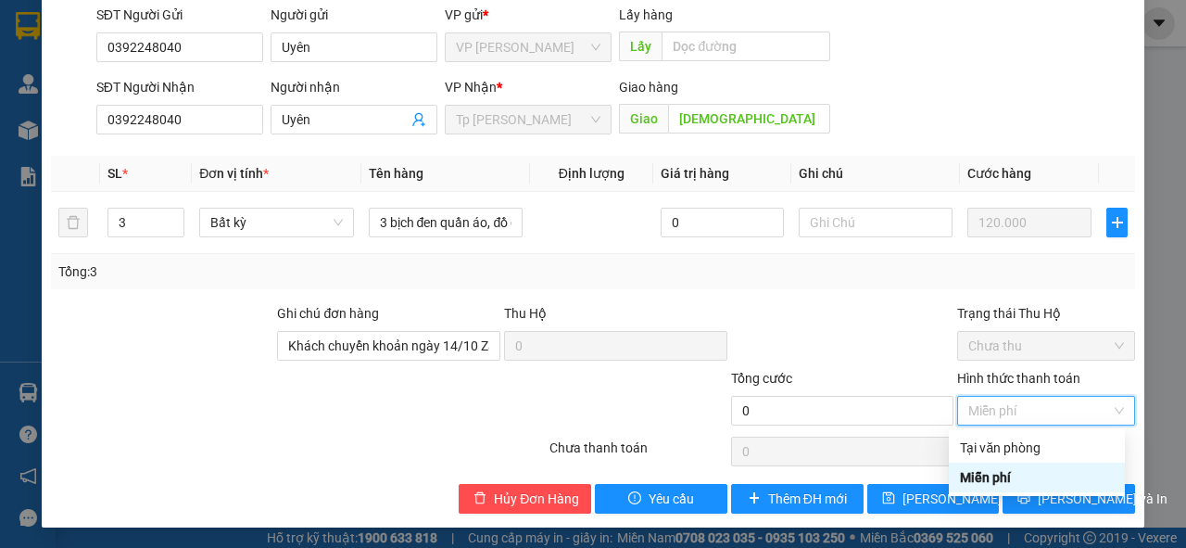
click at [990, 475] on div "Miễn phí" at bounding box center [1037, 477] width 154 height 20
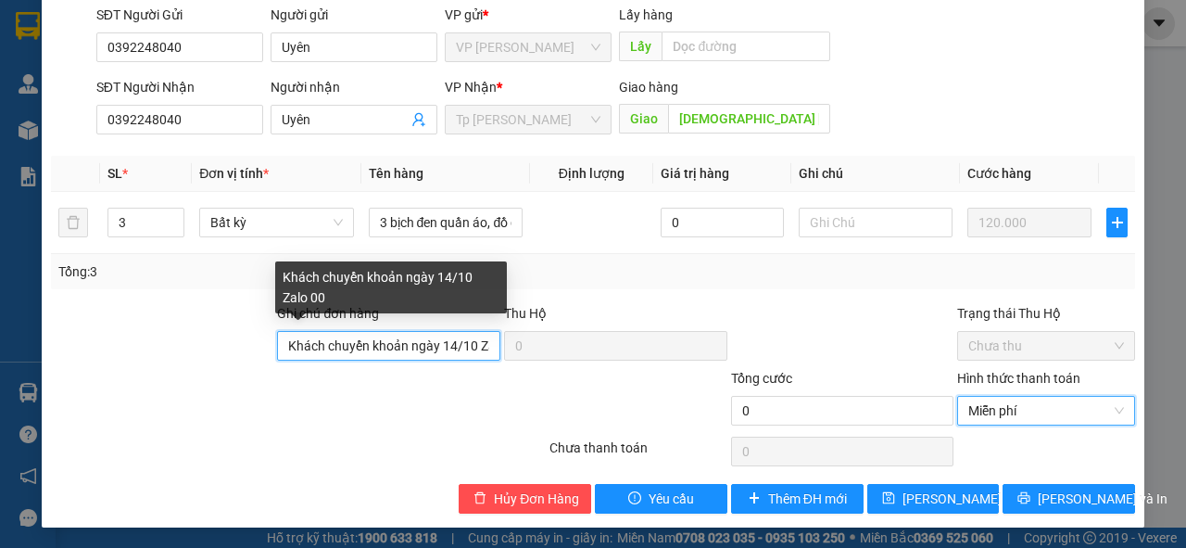
click at [349, 344] on input "Khách chuyển khoản ngày 14/10 Zalo 00" at bounding box center [388, 346] width 223 height 30
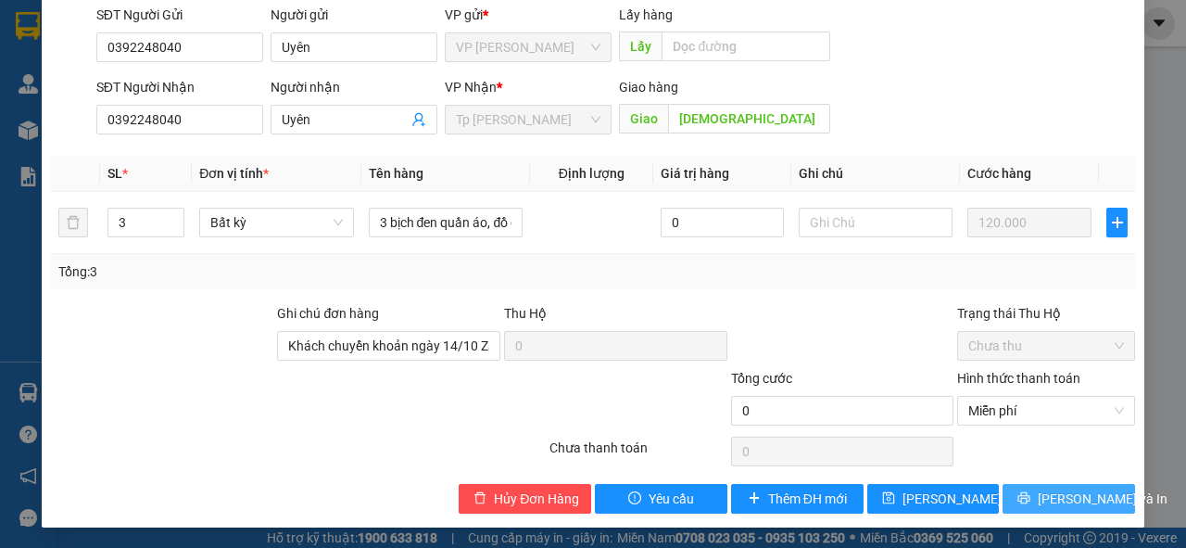
click at [1057, 501] on span "[PERSON_NAME] và In" at bounding box center [1103, 498] width 130 height 20
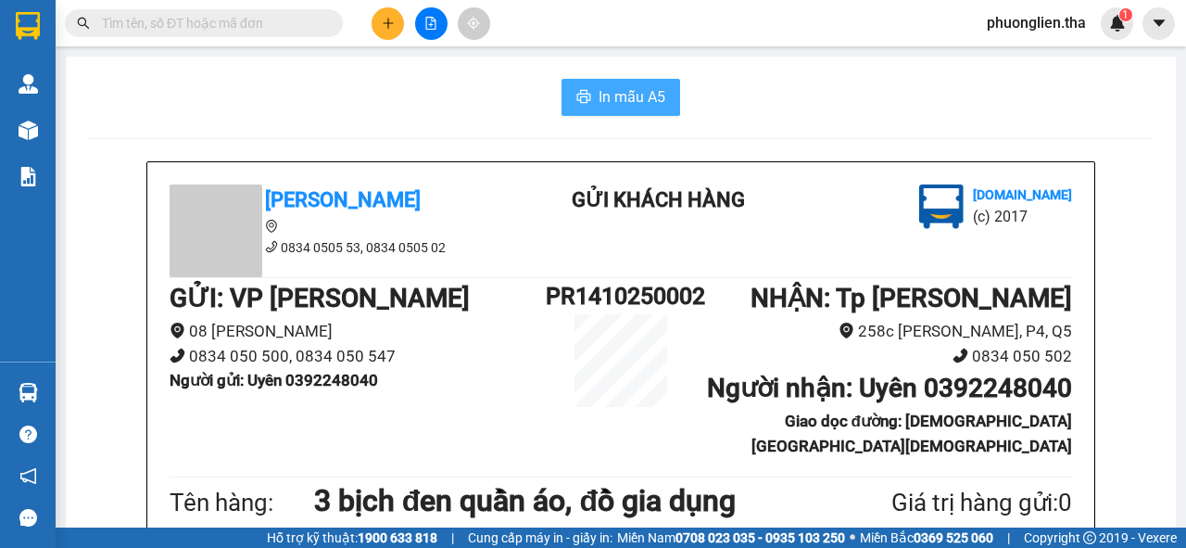
click at [643, 93] on span "In mẫu A5" at bounding box center [632, 96] width 67 height 23
click at [599, 100] on span "In mẫu A5" at bounding box center [632, 96] width 67 height 23
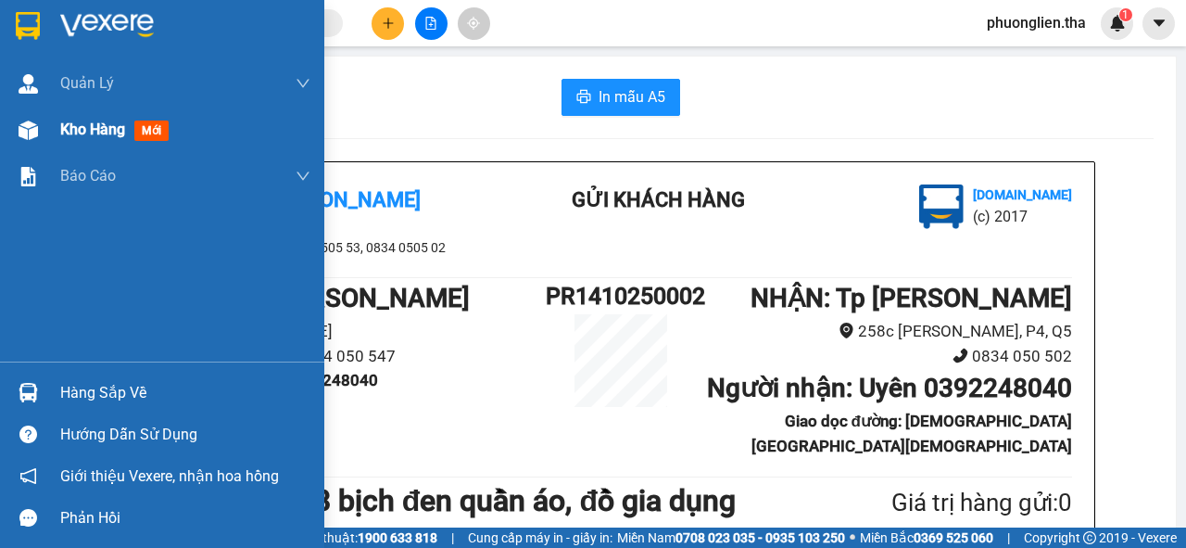
click at [82, 128] on span "Kho hàng" at bounding box center [92, 129] width 65 height 18
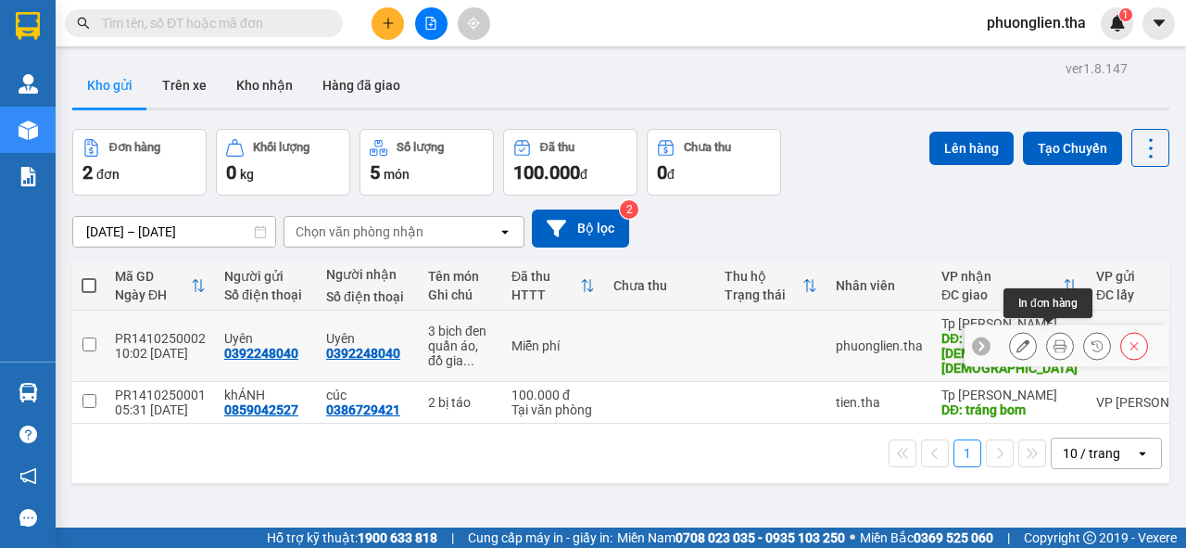
click at [1017, 339] on icon at bounding box center [1023, 345] width 13 height 13
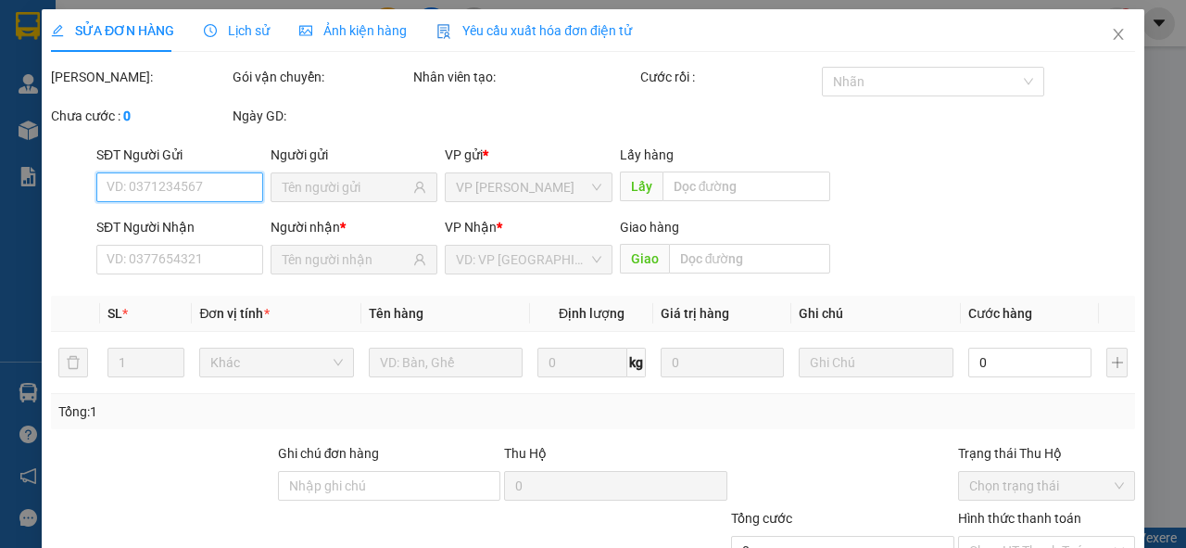
type input "0392248040"
type input "[DEMOGRAPHIC_DATA] [DEMOGRAPHIC_DATA]"
type input "Khách chuyển khoản ngày 14/10 Zalo 00"
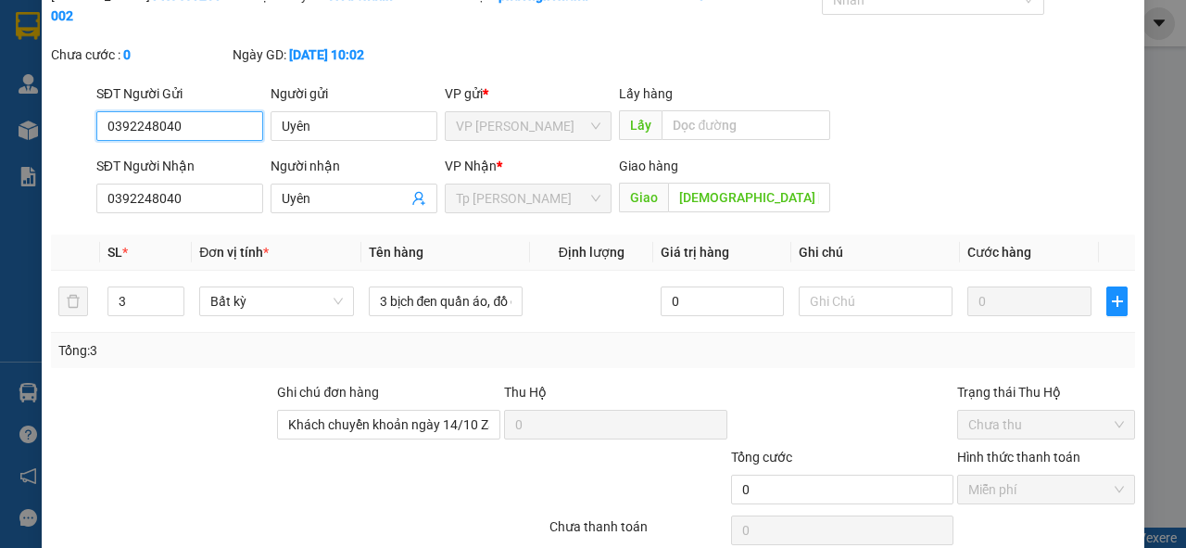
scroll to position [160, 0]
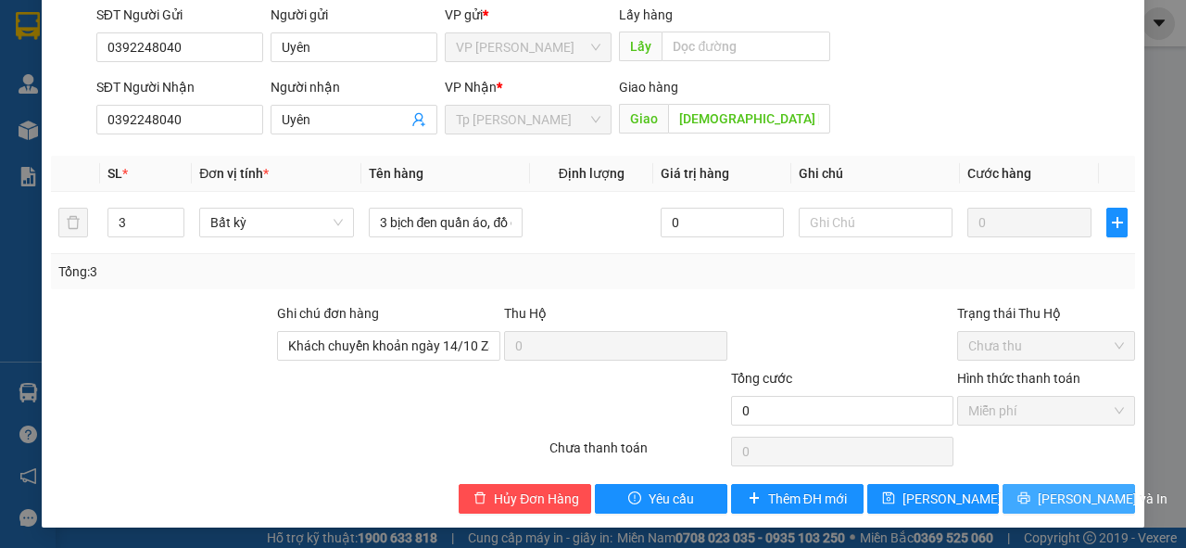
click at [1040, 495] on button "[PERSON_NAME] và In" at bounding box center [1069, 499] width 133 height 30
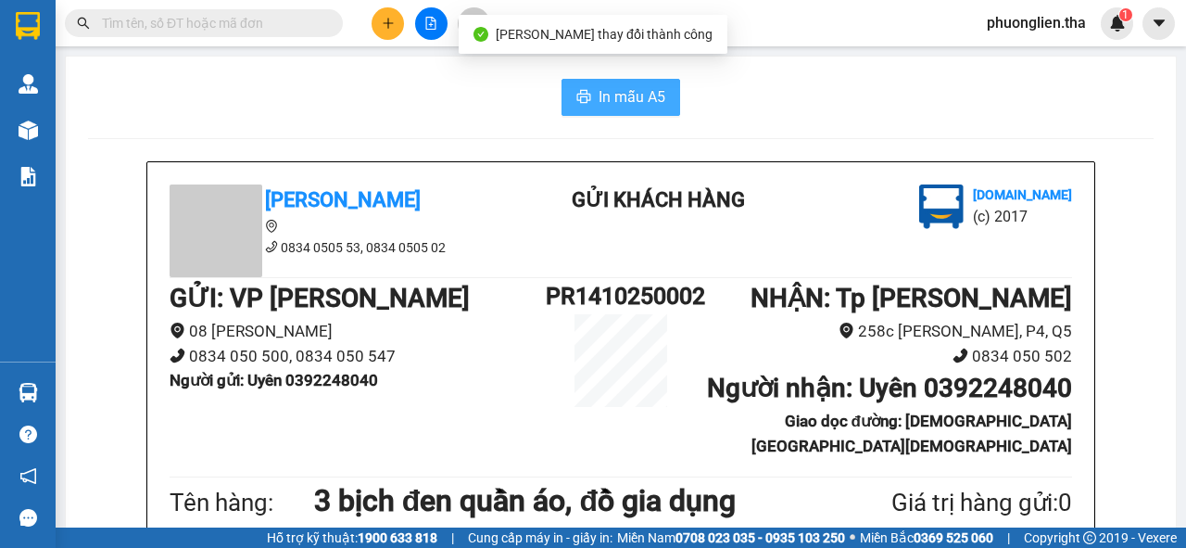
click at [616, 95] on span "In mẫu A5" at bounding box center [632, 96] width 67 height 23
click at [657, 93] on span "In mẫu A5" at bounding box center [632, 96] width 67 height 23
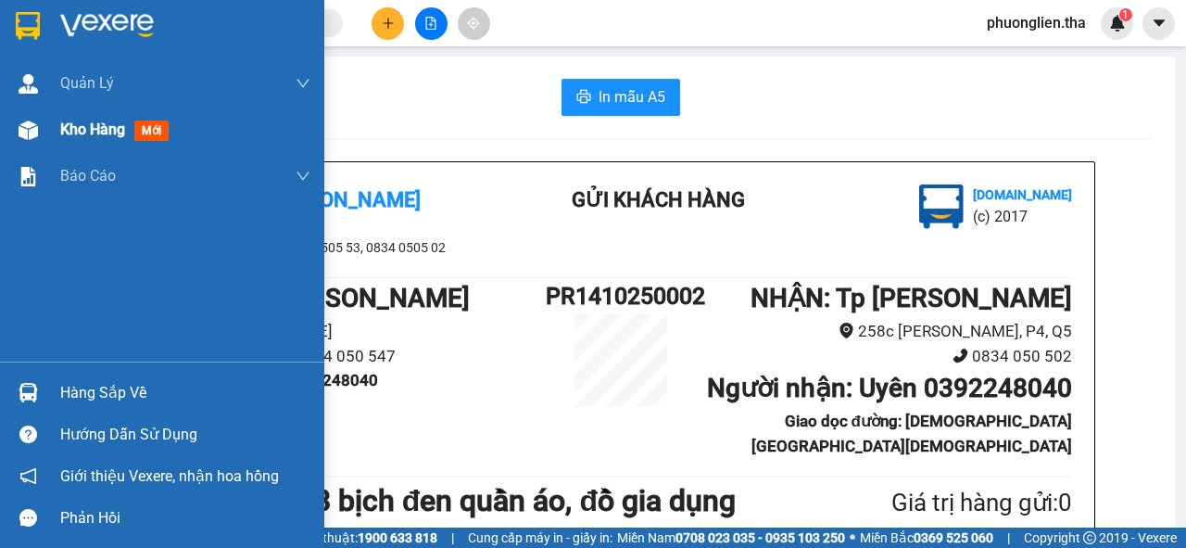
click at [80, 130] on span "Kho hàng" at bounding box center [92, 129] width 65 height 18
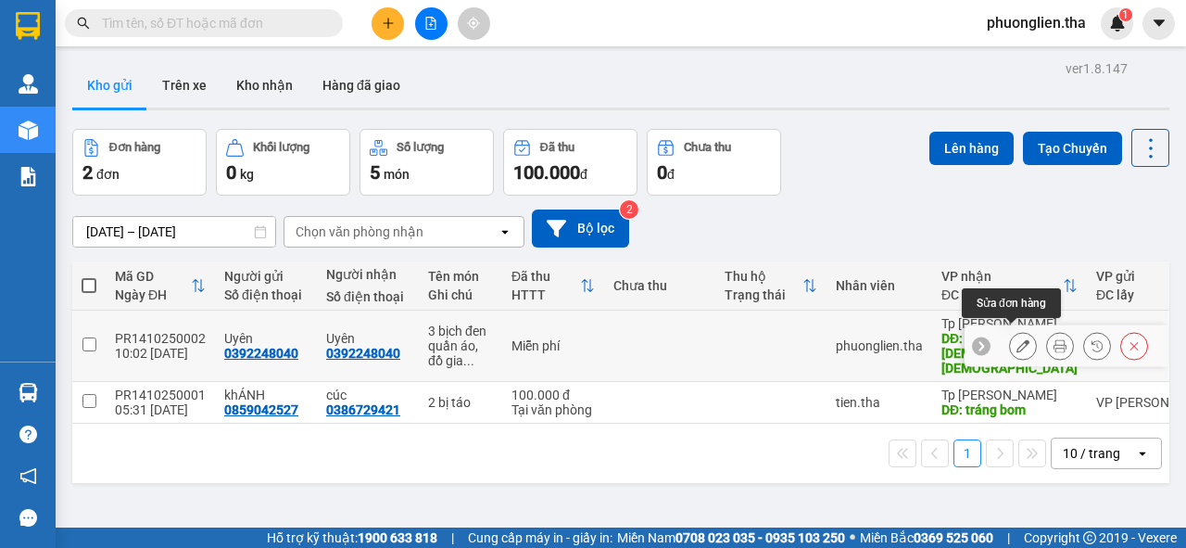
click at [1018, 339] on icon at bounding box center [1023, 345] width 13 height 13
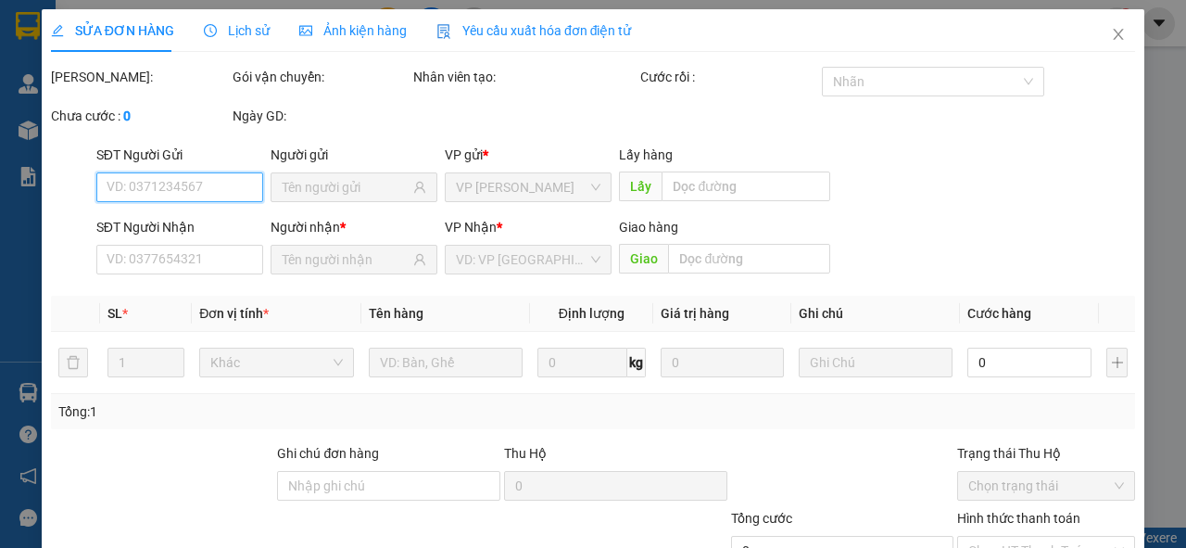
type input "0392248040"
type input "[DEMOGRAPHIC_DATA] [DEMOGRAPHIC_DATA]"
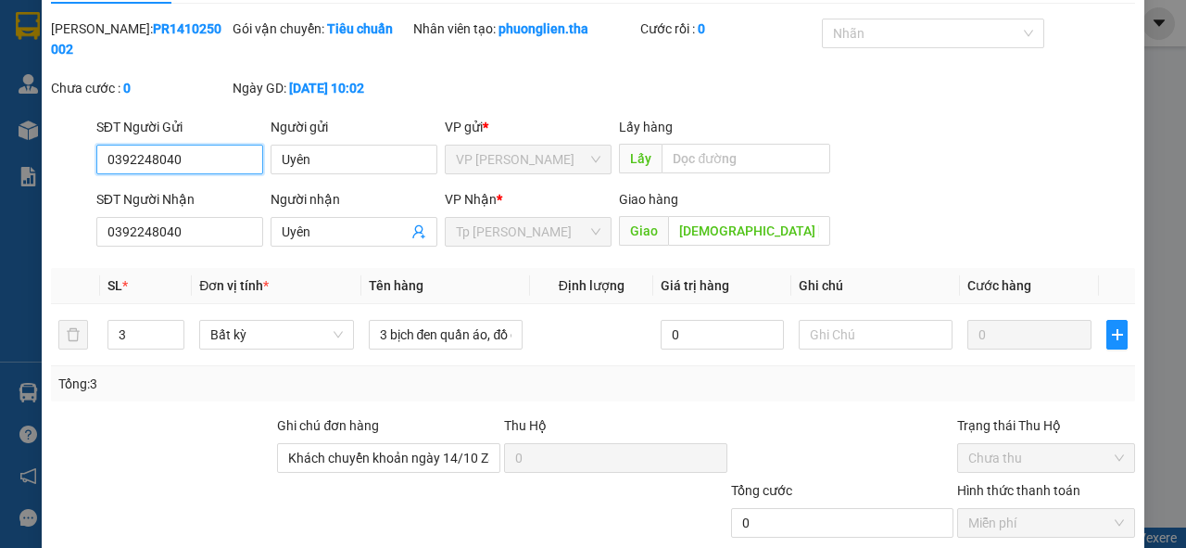
scroll to position [74, 0]
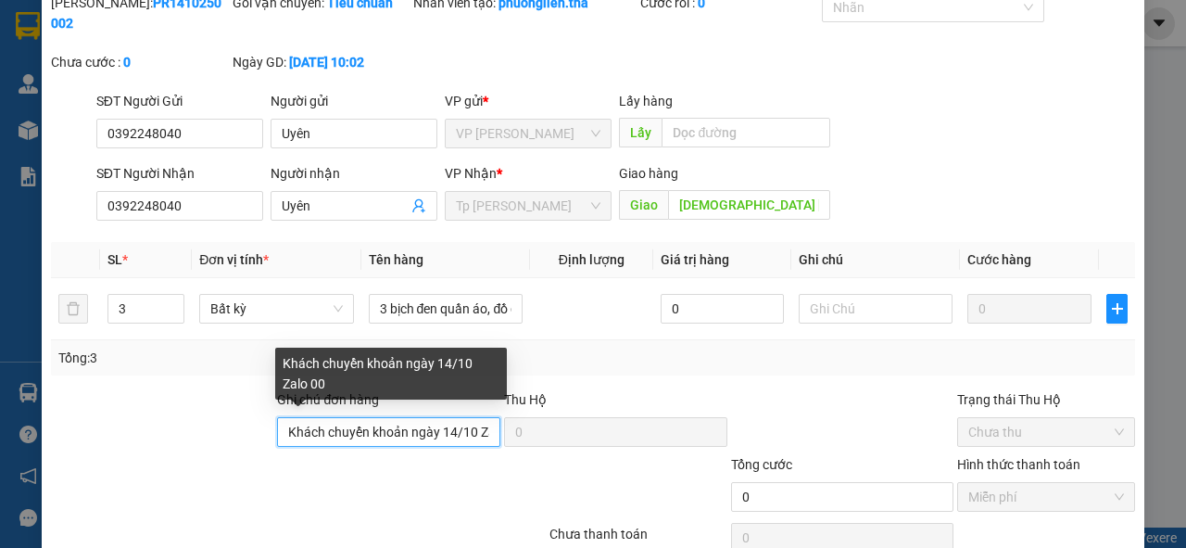
click at [404, 433] on input "Khách chuyển khoản ngày 14/10 Zalo 00" at bounding box center [388, 432] width 223 height 30
drag, startPoint x: 323, startPoint y: 427, endPoint x: 401, endPoint y: 433, distance: 79.0
click at [401, 433] on input "Khách chuyển khoản ngày 14/10 Zalo 00" at bounding box center [388, 432] width 223 height 30
drag, startPoint x: 285, startPoint y: 430, endPoint x: 493, endPoint y: 430, distance: 207.6
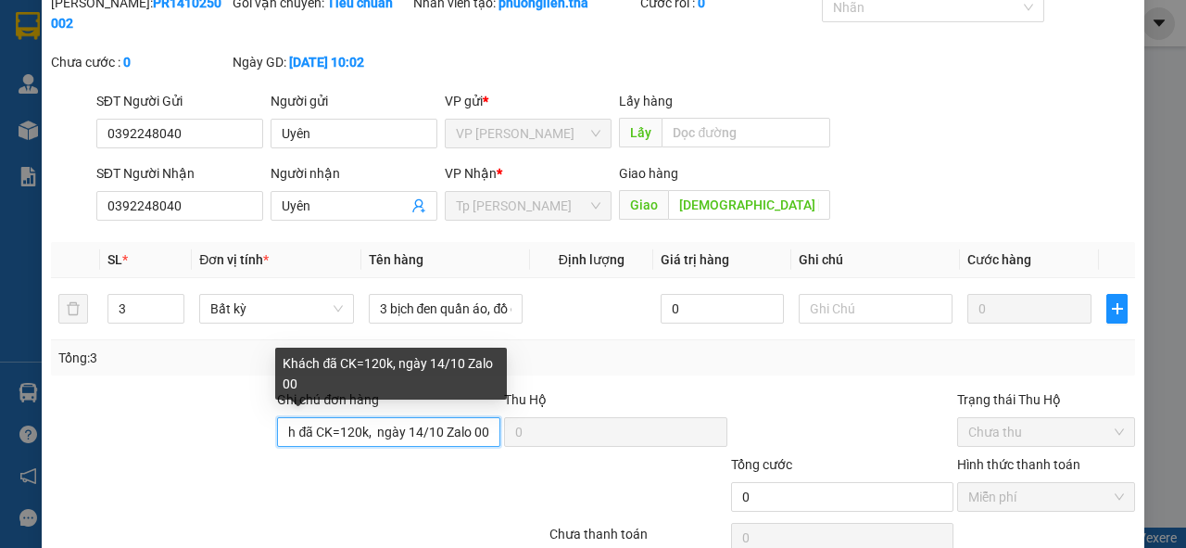
click at [493, 430] on input "Khách đã CK=120k, ngày 14/10 Zalo 00" at bounding box center [388, 432] width 223 height 30
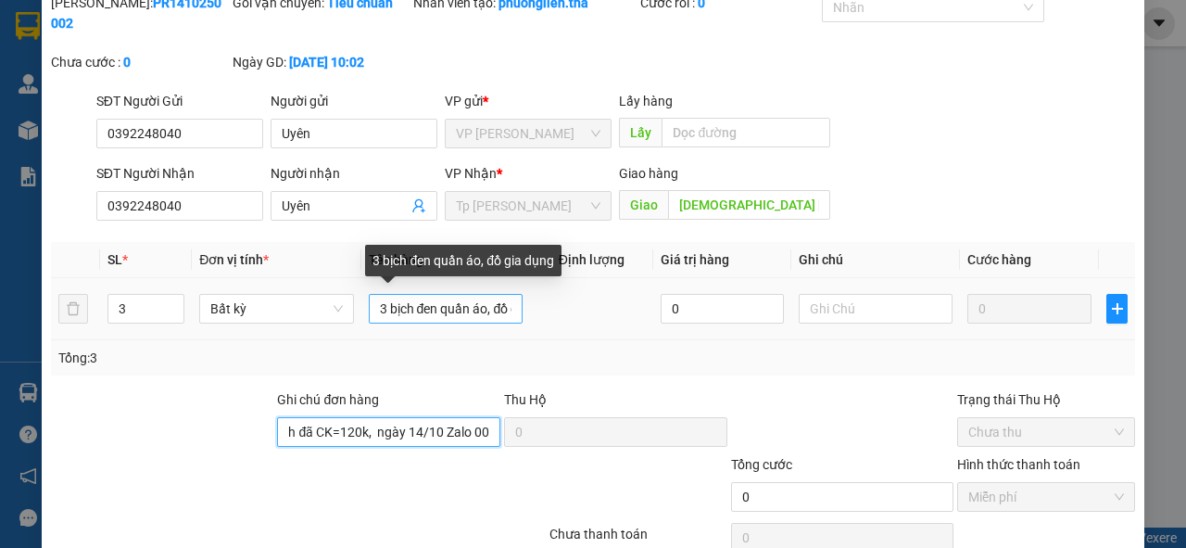
type input "Khách đã CK=120k, ngày 14/10 Zalo 00"
click at [508, 304] on input "3 bịch đen quần áo, đồ gia dụng" at bounding box center [446, 309] width 154 height 30
click at [508, 311] on input "3 bịch đen quần áo, đồ gia dụng" at bounding box center [446, 309] width 154 height 30
click at [504, 308] on input "3 bịch đen quần áo, đồ gia dụng" at bounding box center [446, 309] width 154 height 30
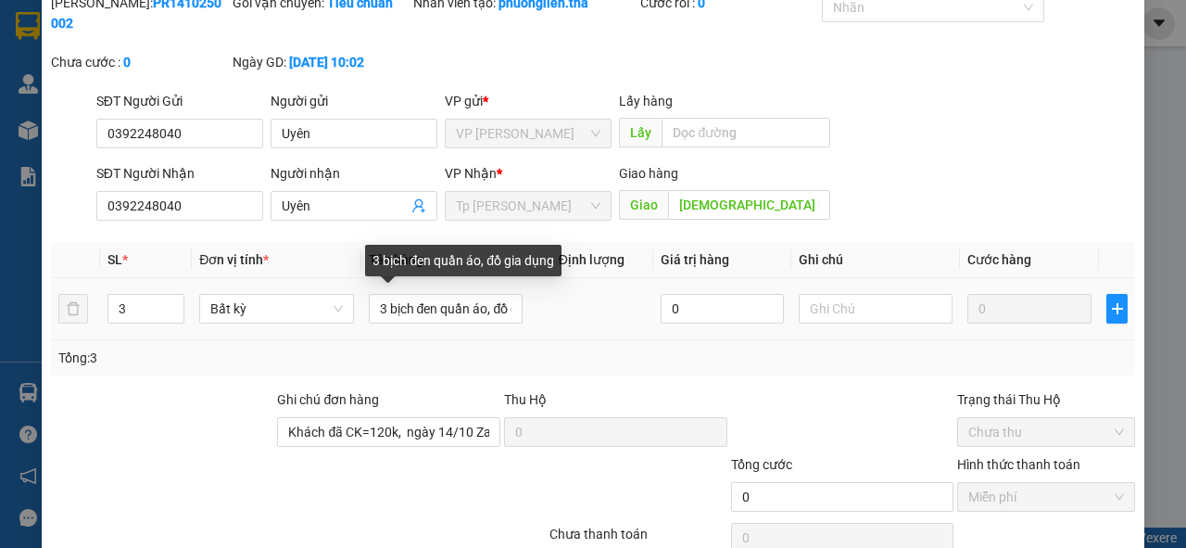
click at [556, 262] on div "3 bịch đen quần áo, đồ gia dụng" at bounding box center [463, 261] width 196 height 32
click at [493, 315] on input "3 bịch đen quần áo, đồ gia dụng" at bounding box center [446, 309] width 154 height 30
paste input "Khách đã CK=120k, ngày 14/10 Zalo 00"
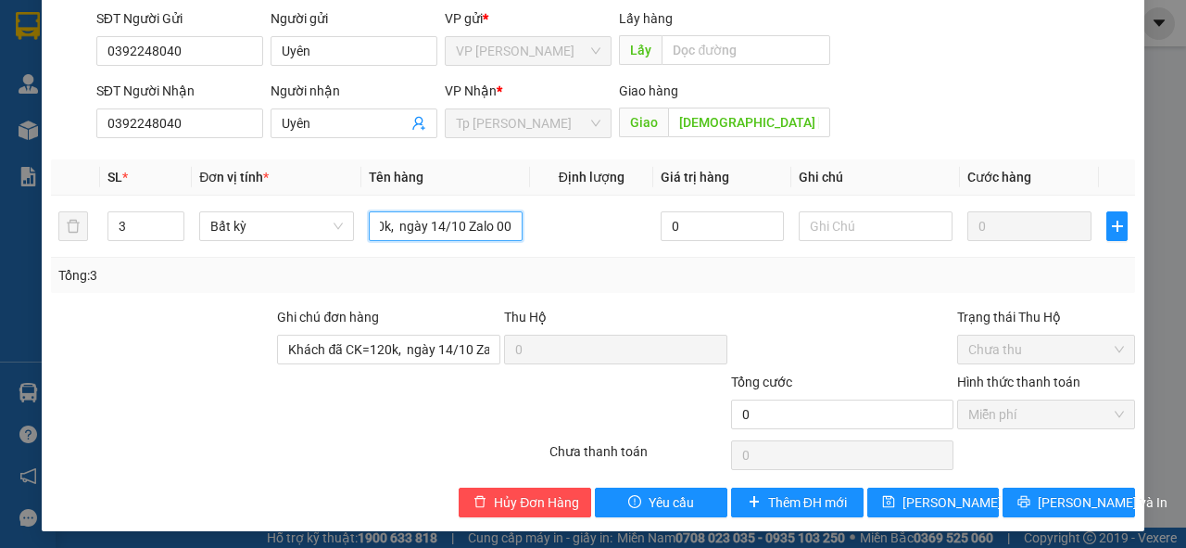
scroll to position [160, 0]
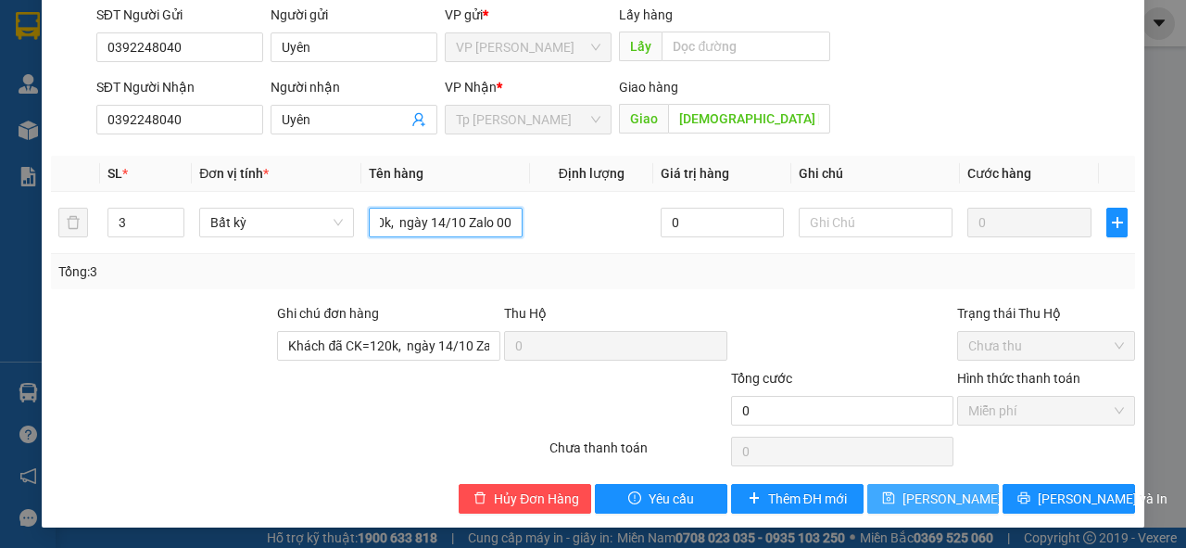
type input "3 bịch đen quần áo, đồ gia dụng Khách đã CK=120k, ngày 14/10 Zalo 00"
click at [897, 497] on button "[PERSON_NAME] thay đổi" at bounding box center [934, 499] width 133 height 30
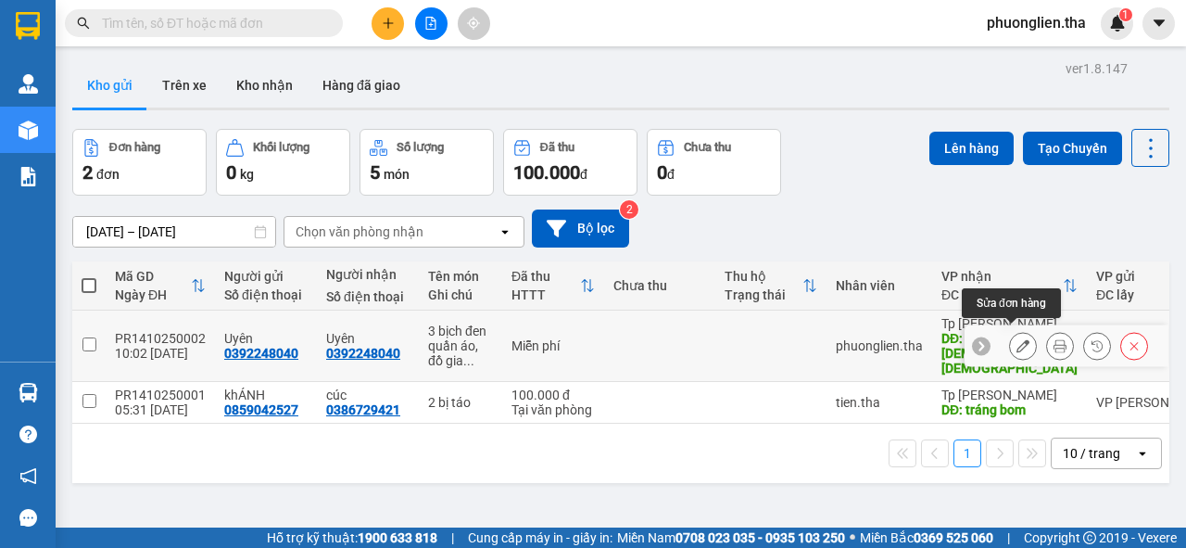
click at [1017, 339] on icon at bounding box center [1023, 345] width 13 height 13
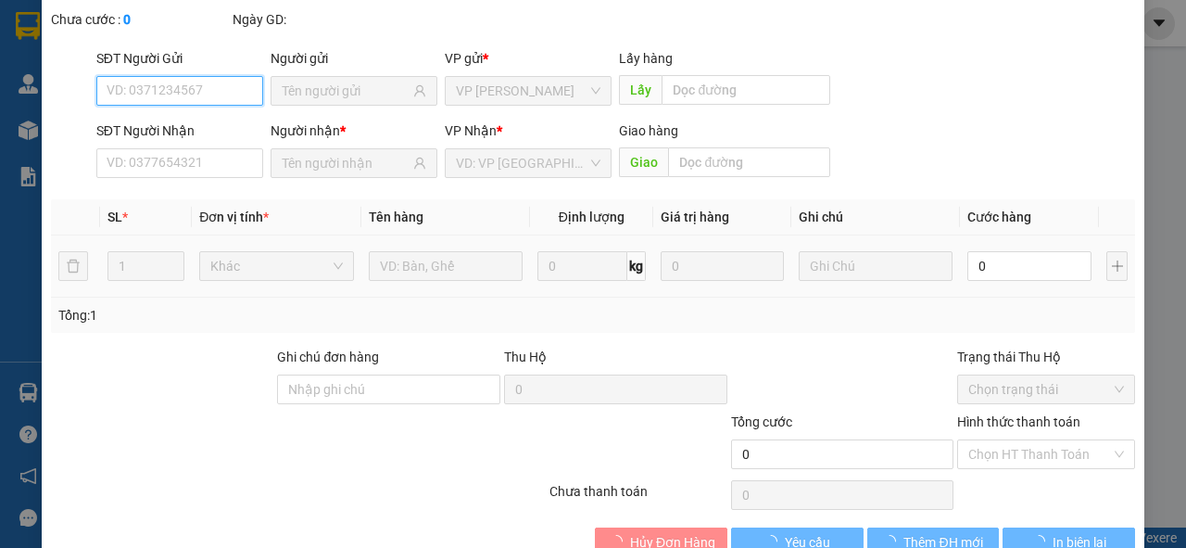
scroll to position [141, 0]
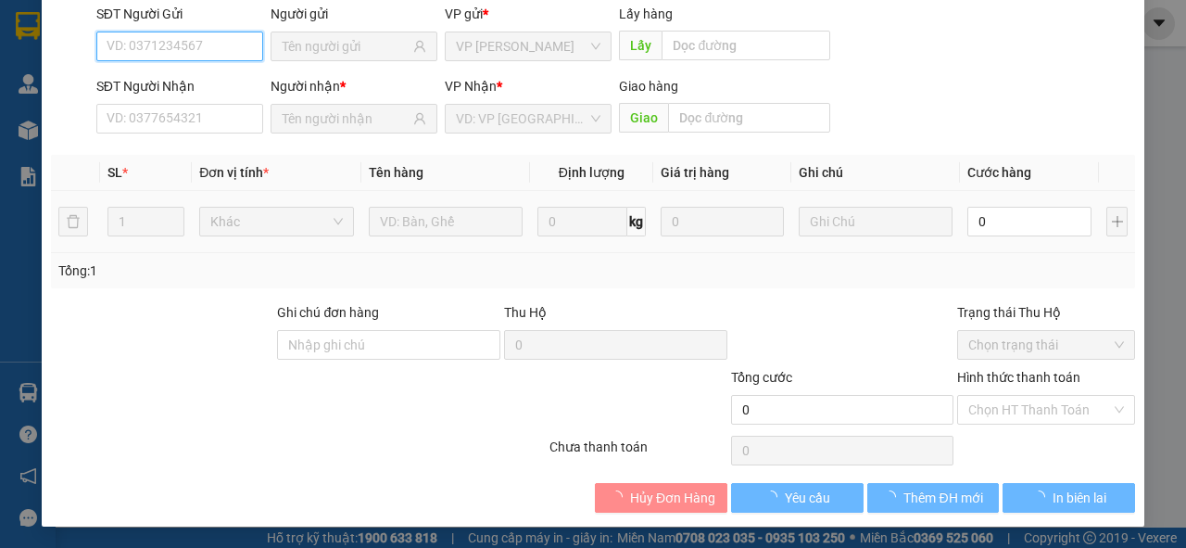
type input "0392248040"
type input "[DEMOGRAPHIC_DATA] [DEMOGRAPHIC_DATA]"
type input "Khách đã CK=120k, ngày 14/10 Zalo 00"
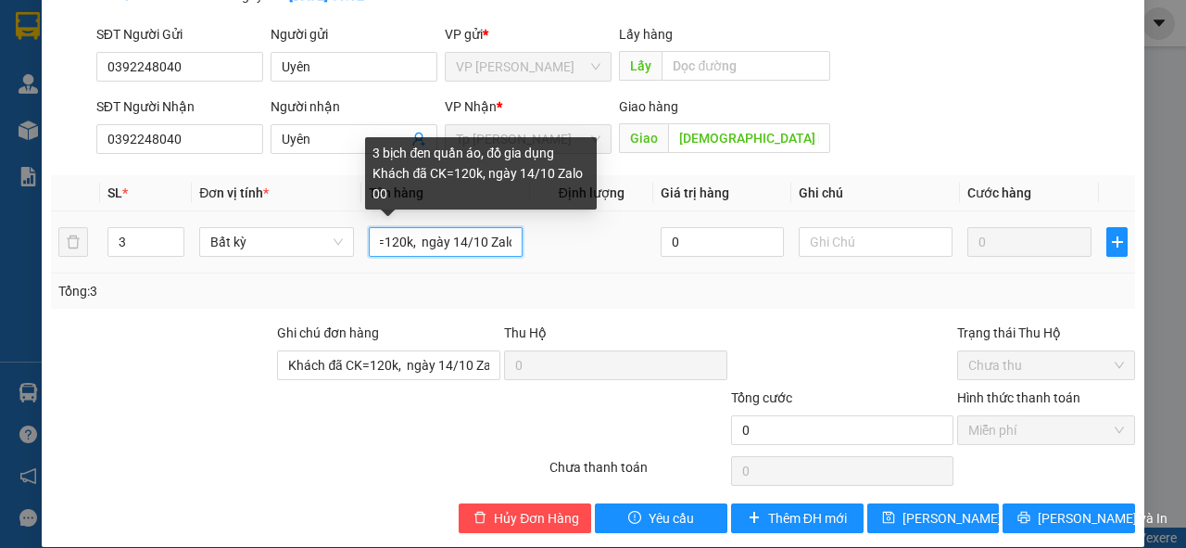
scroll to position [0, 287]
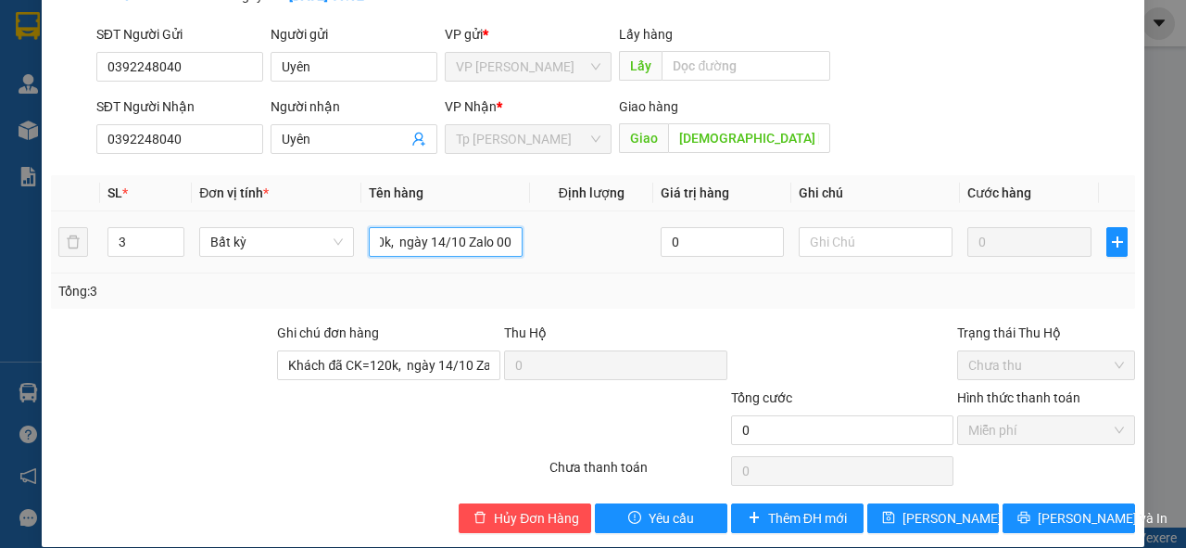
drag, startPoint x: 378, startPoint y: 246, endPoint x: 552, endPoint y: 260, distance: 174.8
click at [552, 260] on tr "3 Bất kỳ 3 bịch đen quần áo, đồ gia dụng Khách đã CK=120k, ngày 14/10 Zalo 00 0…" at bounding box center [593, 242] width 1084 height 62
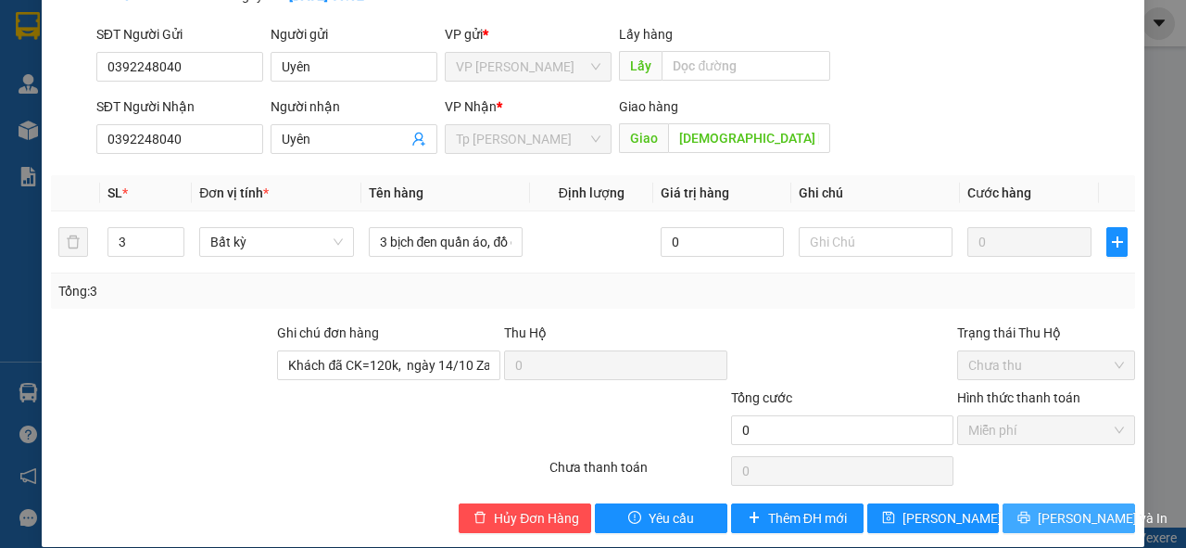
click at [1063, 523] on span "[PERSON_NAME] và In" at bounding box center [1103, 518] width 130 height 20
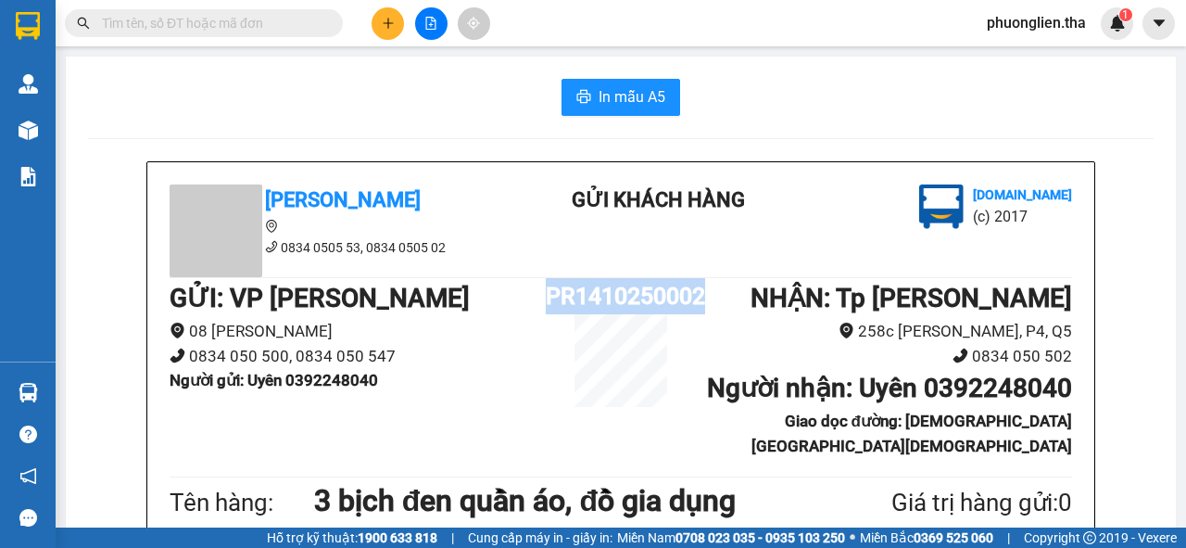
drag, startPoint x: 540, startPoint y: 293, endPoint x: 713, endPoint y: 293, distance: 172.4
click at [713, 293] on div "GỬI : VP [PERSON_NAME] Rang 08 [PERSON_NAME] 0834 050 500, 0834 050 547 Người g…" at bounding box center [621, 375] width 903 height 194
copy div "PR1410250002"
drag, startPoint x: 613, startPoint y: 100, endPoint x: 945, endPoint y: 146, distance: 336.0
click at [613, 100] on span "In mẫu A5" at bounding box center [632, 96] width 67 height 23
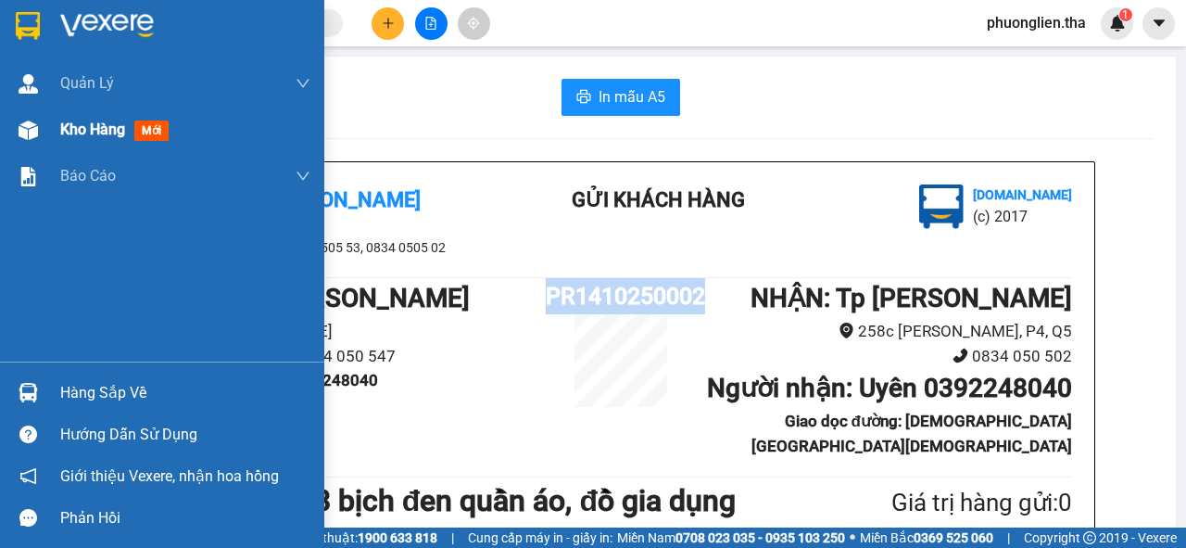
click at [116, 137] on span "Kho hàng" at bounding box center [92, 129] width 65 height 18
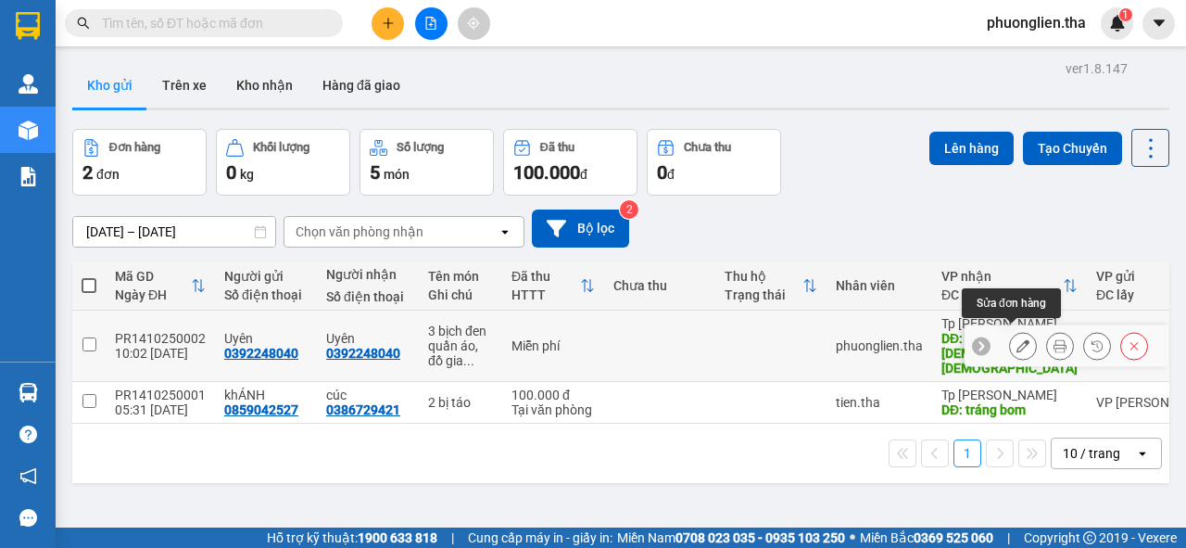
click at [1018, 339] on icon at bounding box center [1023, 345] width 13 height 13
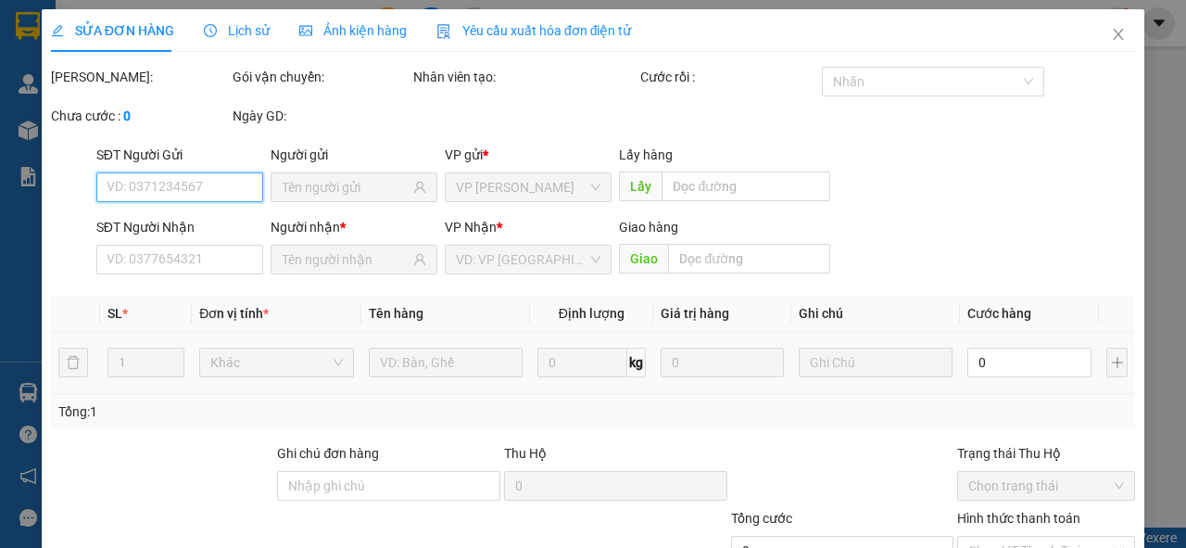
type input "0392248040"
type input "[DEMOGRAPHIC_DATA] [DEMOGRAPHIC_DATA]"
type input "Khách đã CK=120k, ngày 14/10 Zalo 00"
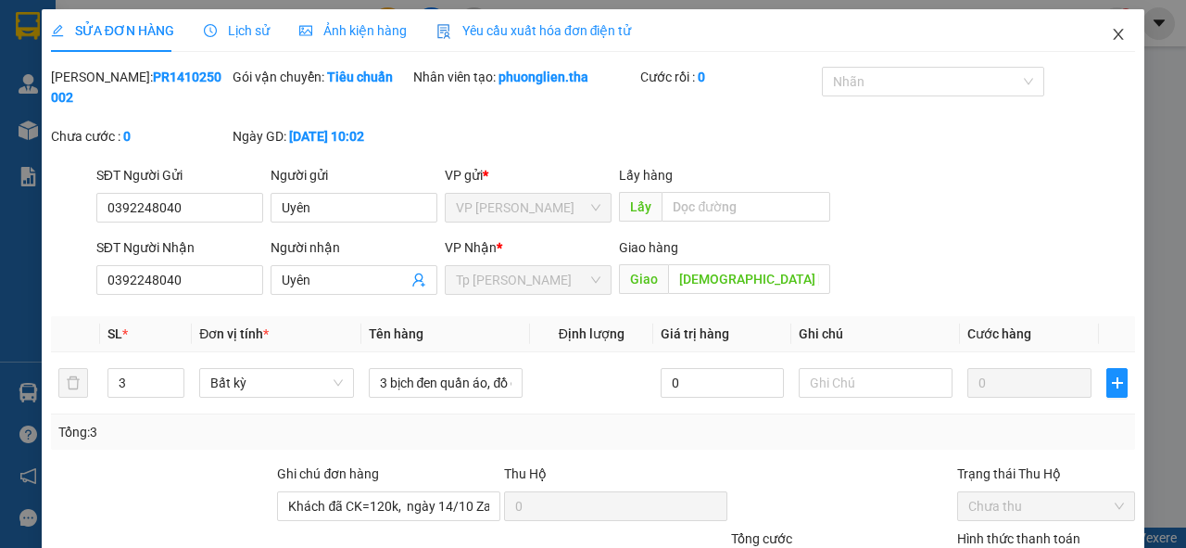
click at [1111, 30] on icon "close" at bounding box center [1118, 34] width 15 height 15
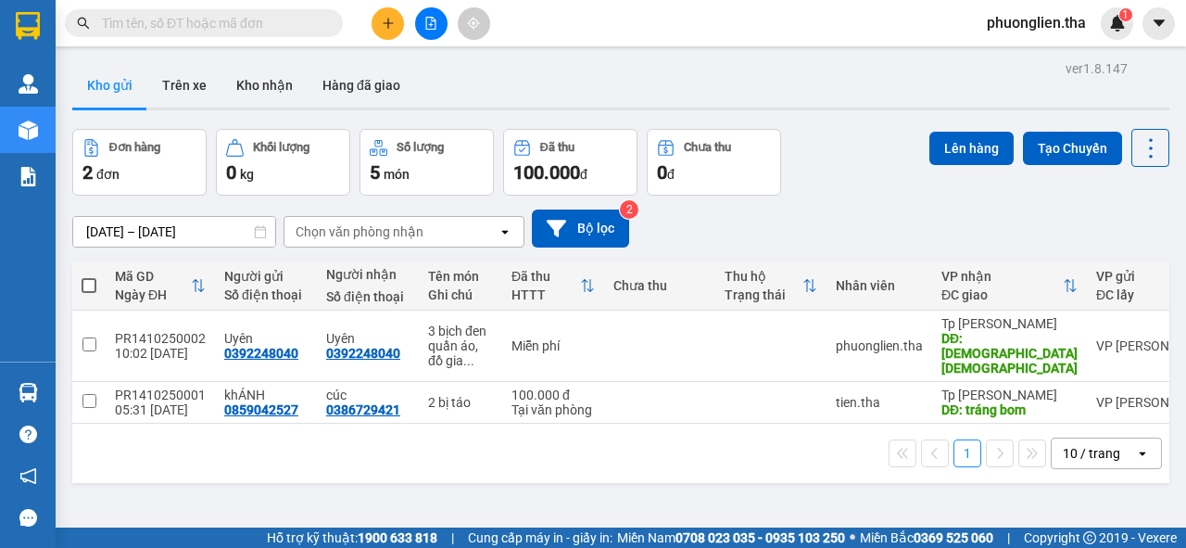
click at [1077, 25] on span "phuonglien.tha" at bounding box center [1036, 22] width 129 height 23
click at [1016, 58] on span "Đăng xuất" at bounding box center [1044, 57] width 91 height 20
